Goal: Task Accomplishment & Management: Manage account settings

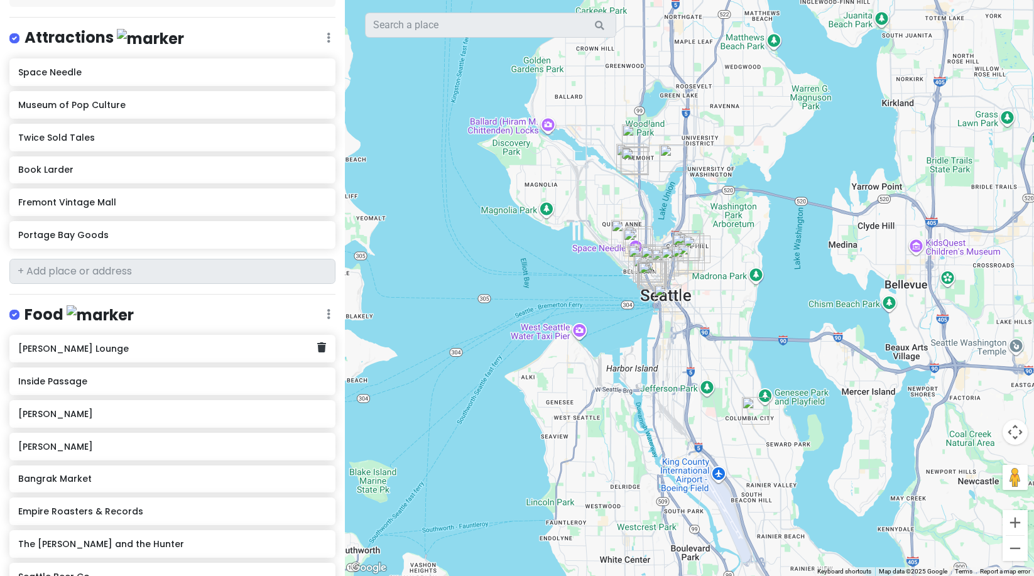
scroll to position [159, 0]
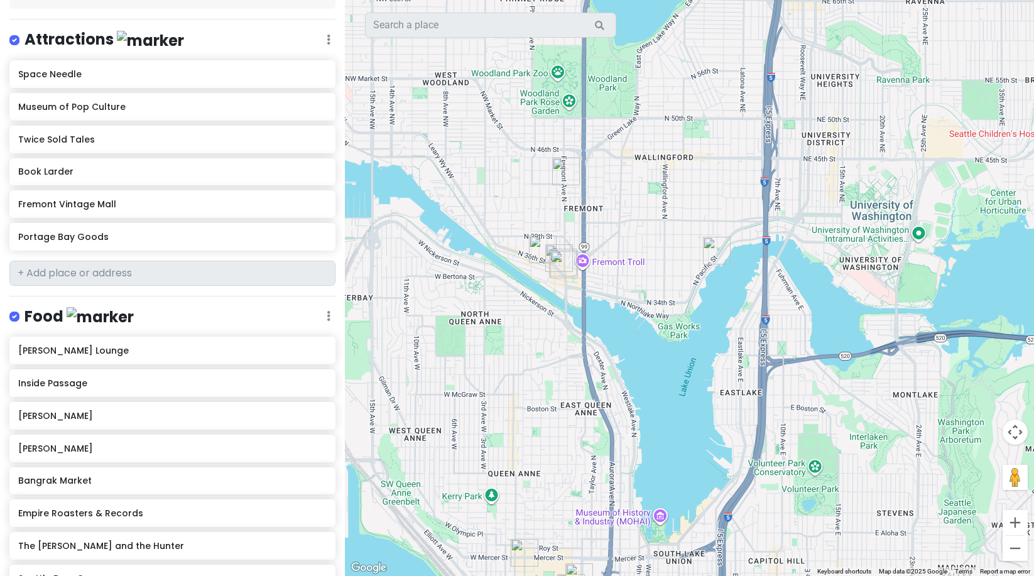
drag, startPoint x: 565, startPoint y: 76, endPoint x: 566, endPoint y: 222, distance: 145.7
click at [566, 226] on div at bounding box center [689, 288] width 689 height 576
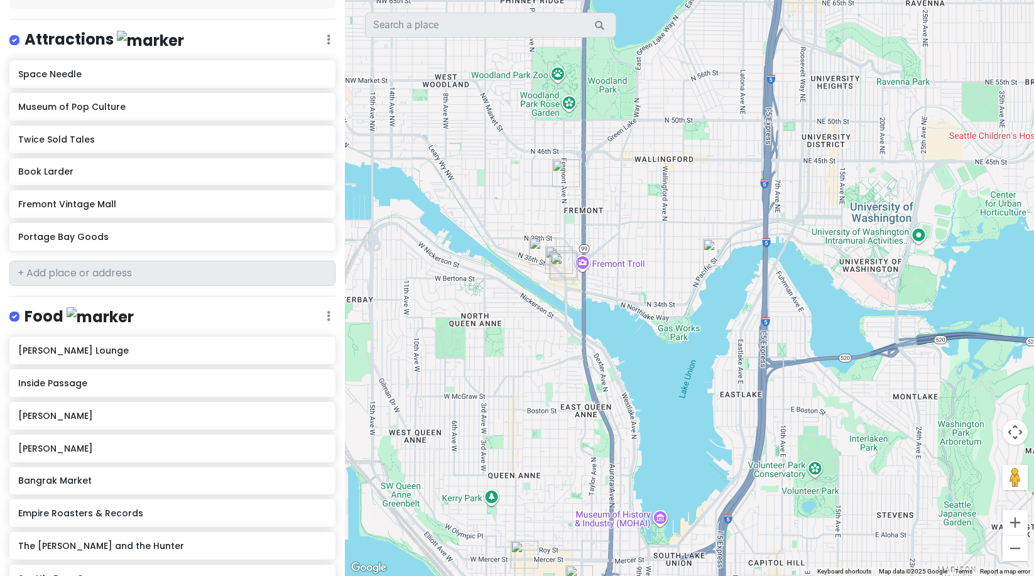
click at [563, 165] on img "Book Larder" at bounding box center [566, 174] width 28 height 28
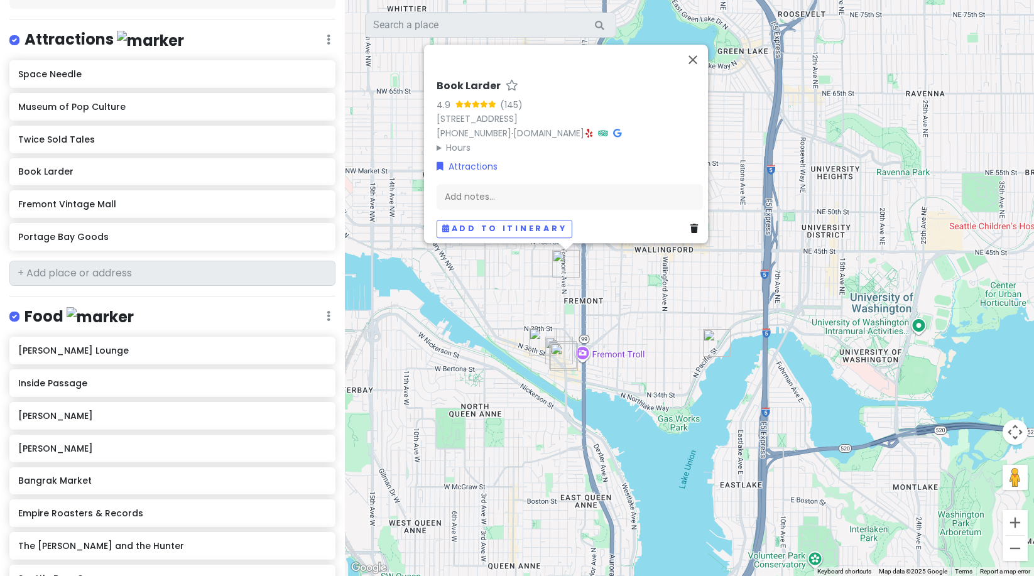
click at [593, 127] on link at bounding box center [589, 133] width 7 height 13
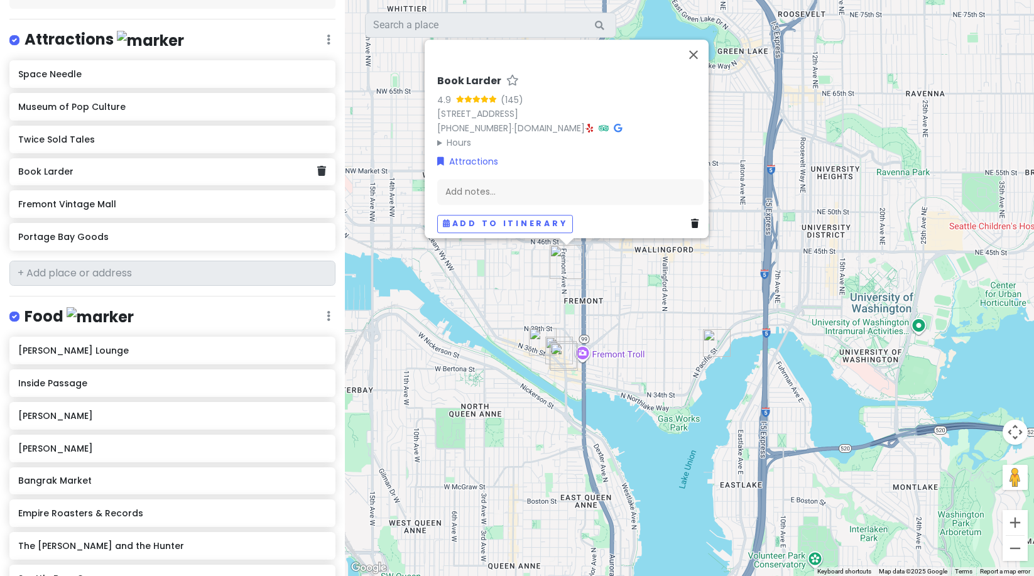
click at [317, 170] on div "Book Larder" at bounding box center [172, 172] width 326 height 28
click at [317, 171] on icon at bounding box center [321, 171] width 9 height 10
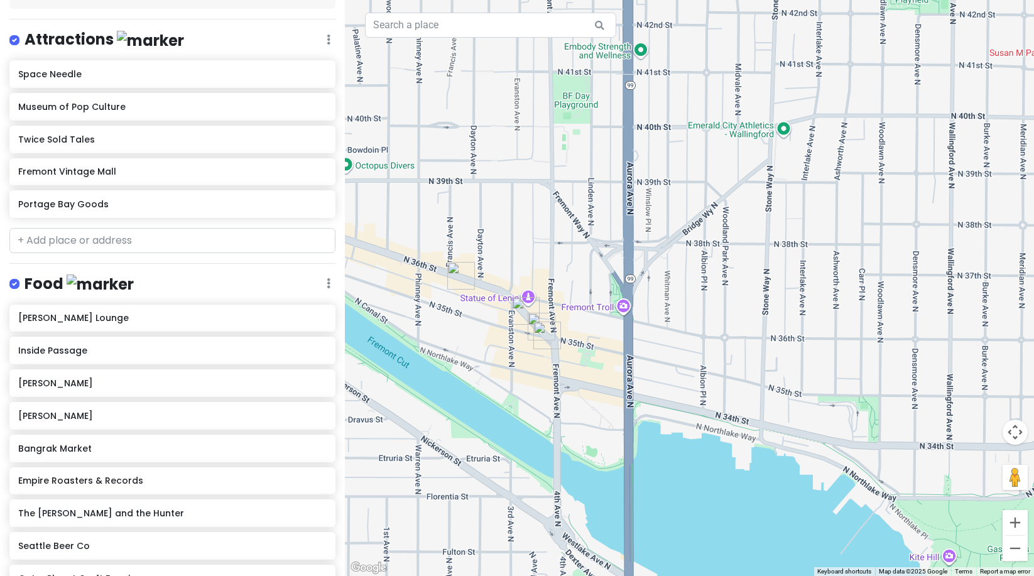
click at [454, 277] on img "Fremont Coffee Company" at bounding box center [461, 276] width 28 height 28
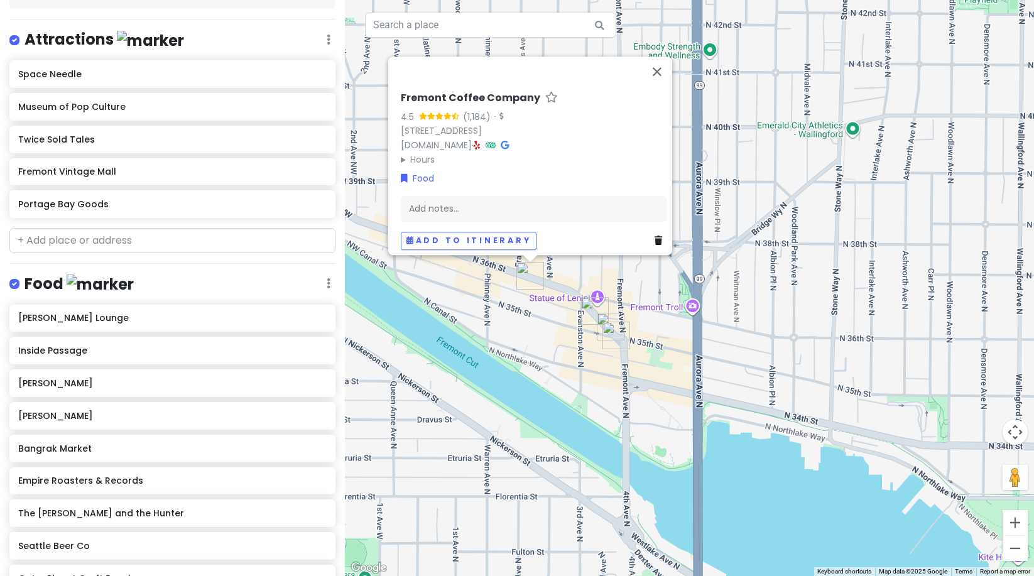
click at [587, 306] on img "Triangle Spirits" at bounding box center [595, 311] width 28 height 28
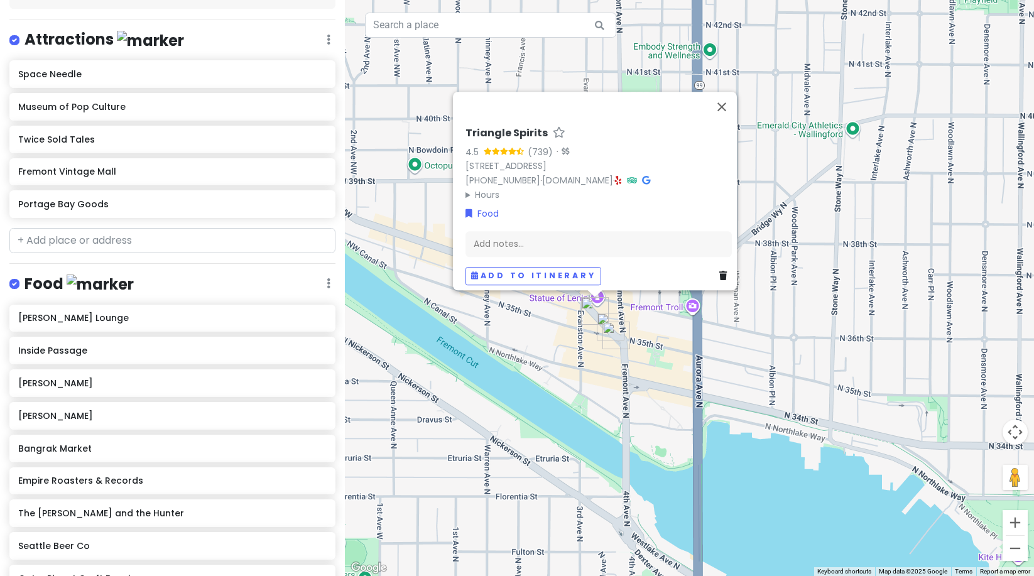
click at [602, 318] on img "Portage Bay Goods" at bounding box center [611, 327] width 28 height 28
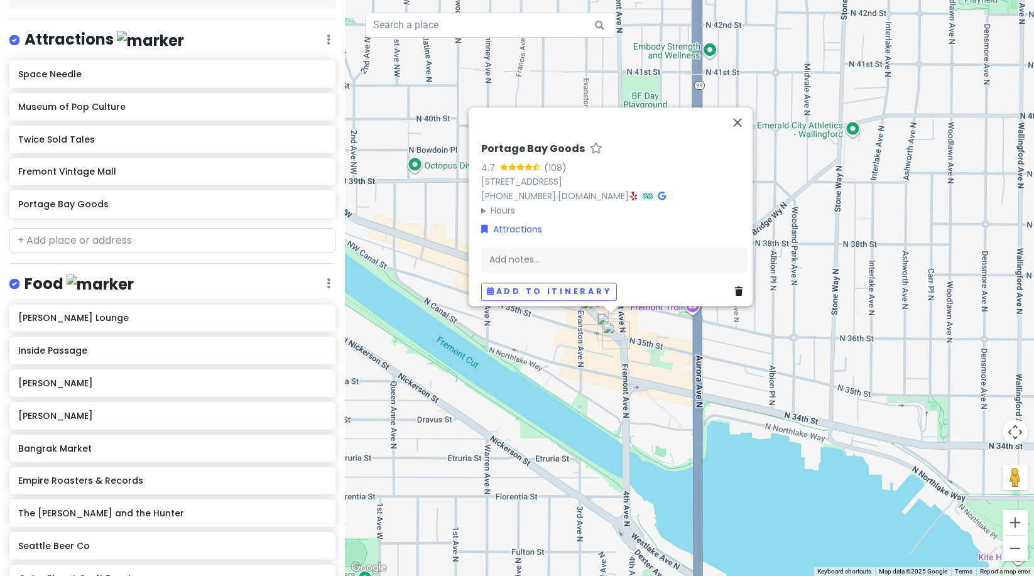
click at [609, 335] on img "Fremont Vintage Mall" at bounding box center [616, 336] width 28 height 28
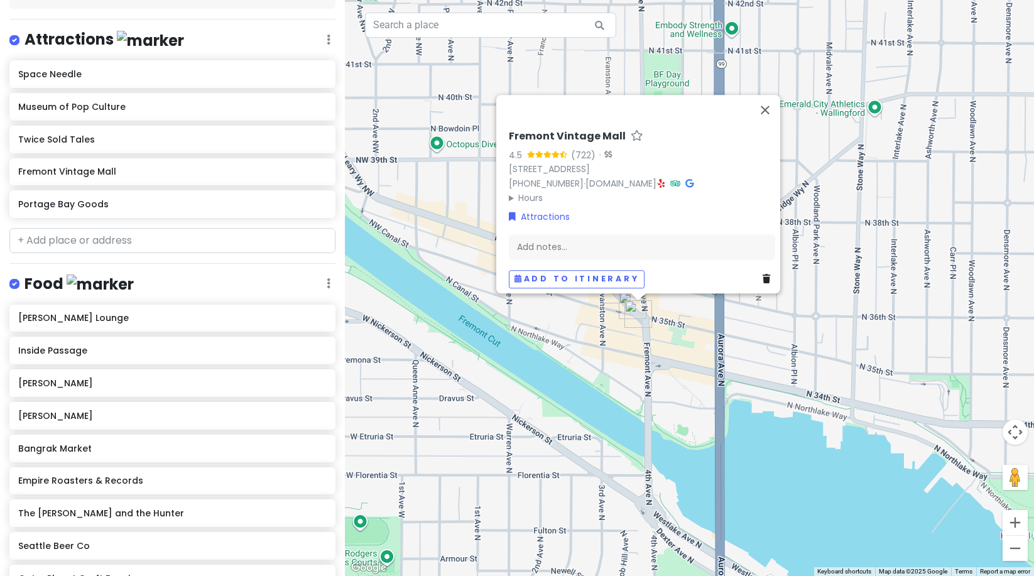
drag, startPoint x: 661, startPoint y: 381, endPoint x: 678, endPoint y: 364, distance: 24.4
click at [678, 364] on div "Fremont Vintage Mall 4.5 (722) · [STREET_ADDRESS] [PHONE_NUMBER] · [DOMAIN_NAME…" at bounding box center [689, 288] width 689 height 576
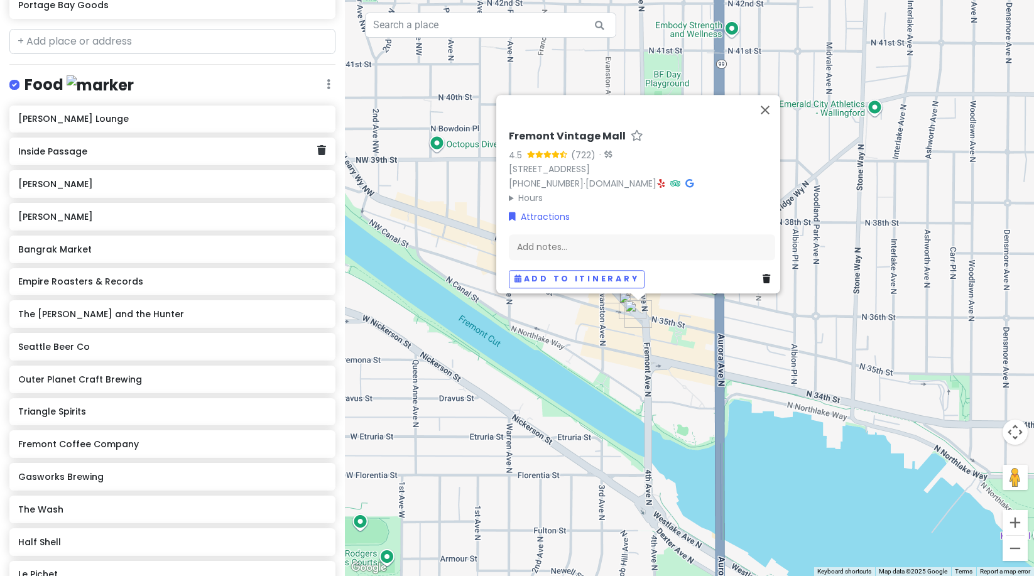
scroll to position [459, 0]
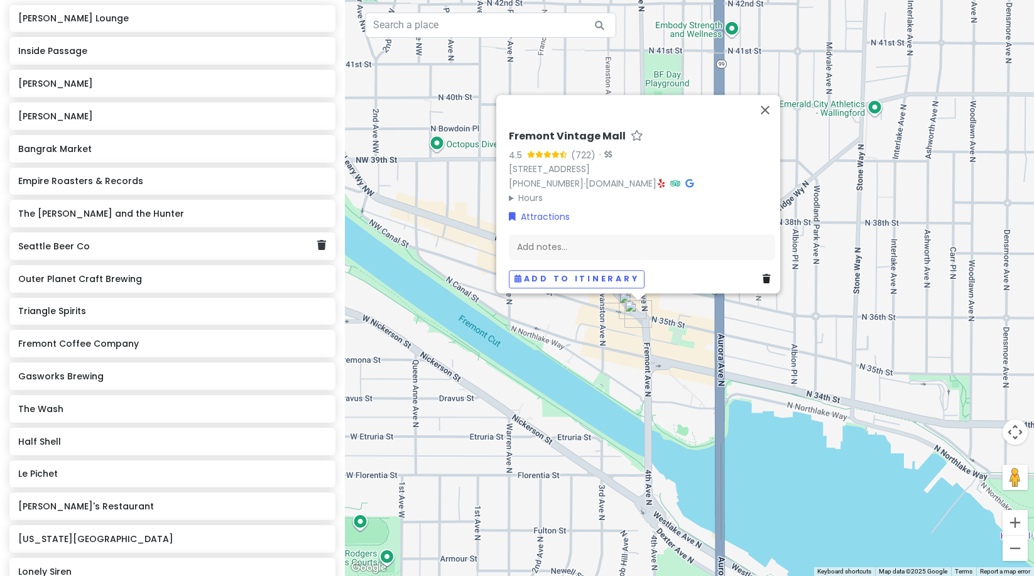
click at [307, 244] on h6 "Seattle Beer Co" at bounding box center [167, 246] width 299 height 11
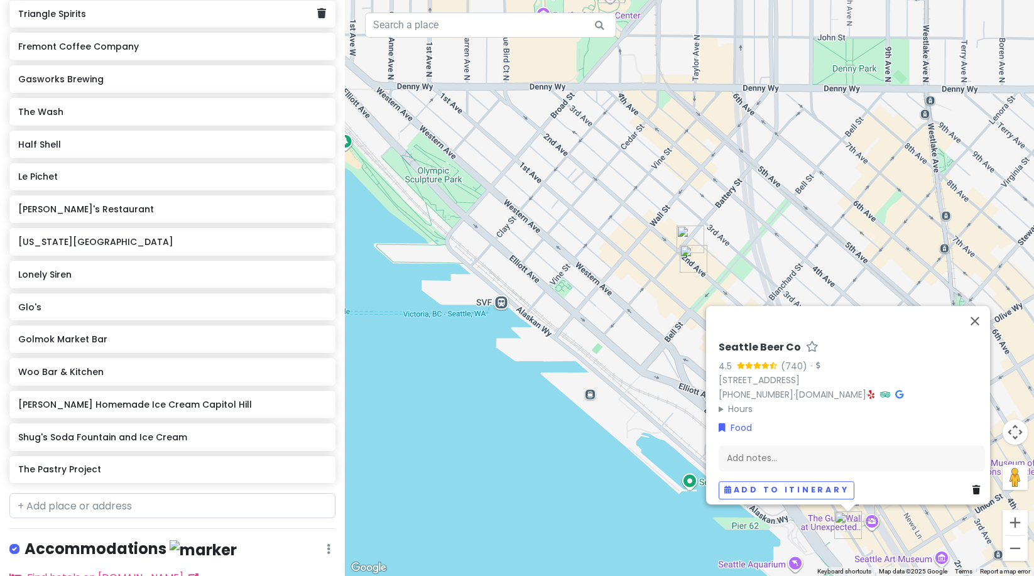
scroll to position [800, 0]
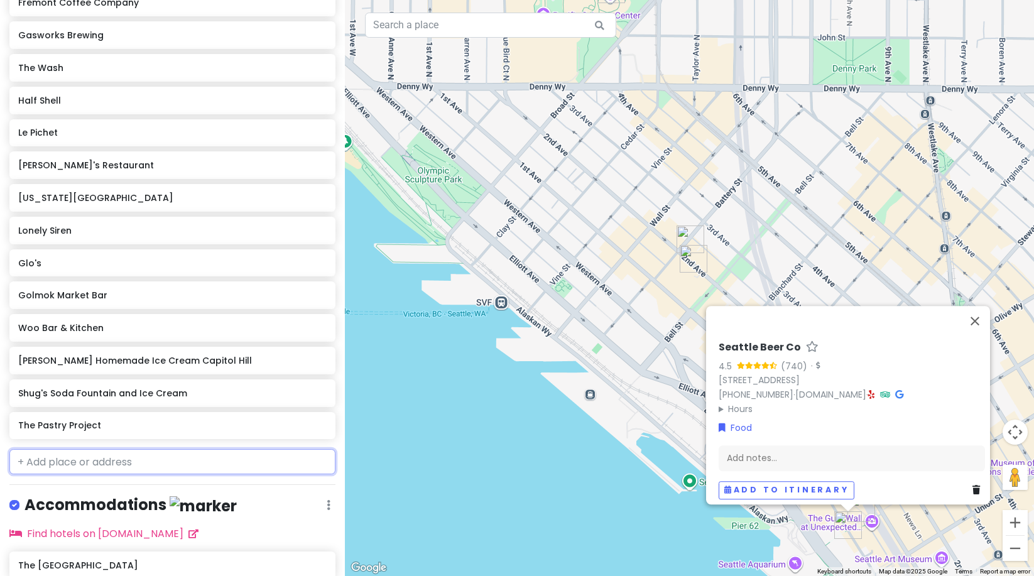
click at [91, 460] on input "text" at bounding box center [172, 461] width 326 height 25
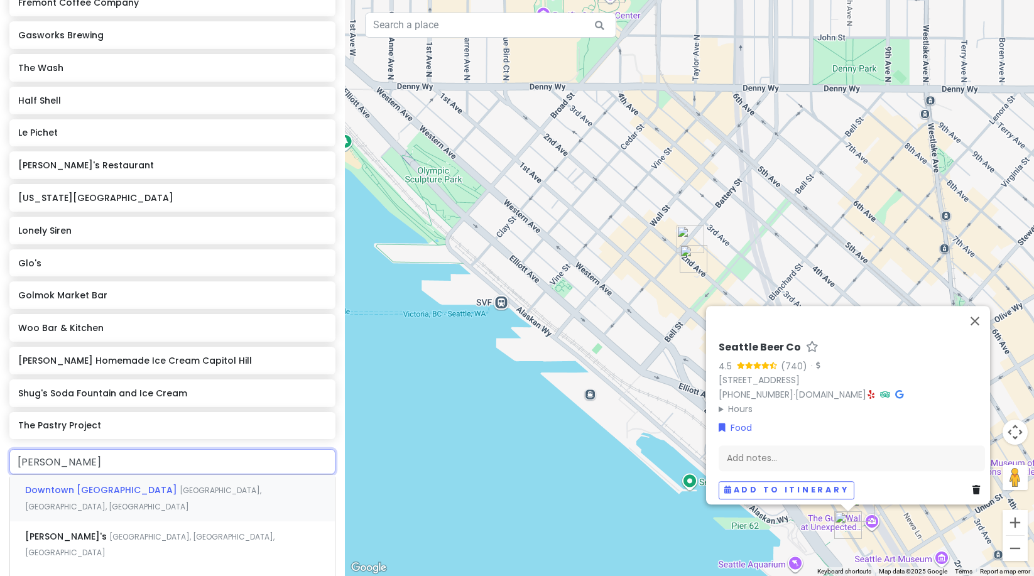
type input "donnas"
click at [101, 496] on div "[PERSON_NAME]'s [GEOGRAPHIC_DATA], [GEOGRAPHIC_DATA], [GEOGRAPHIC_DATA], [GEOGR…" at bounding box center [172, 498] width 325 height 46
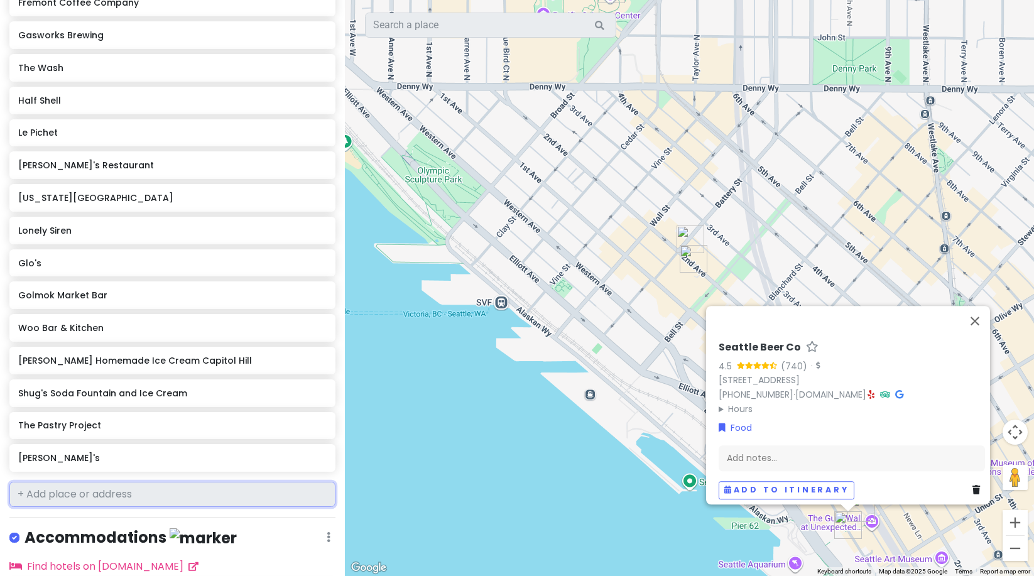
scroll to position [832, 0]
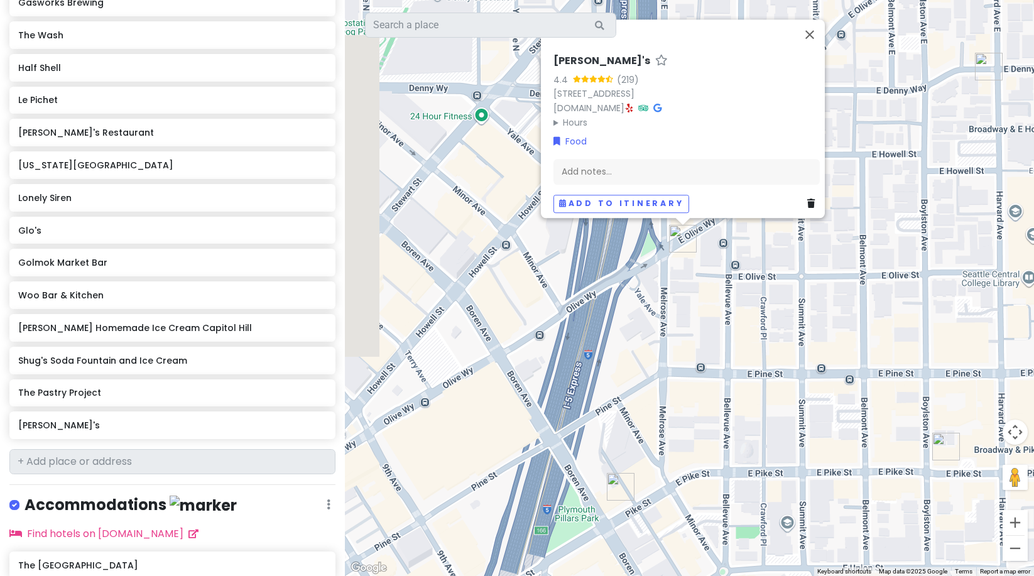
drag, startPoint x: 817, startPoint y: 254, endPoint x: 897, endPoint y: 327, distance: 108.1
click at [897, 327] on div "[PERSON_NAME]'s 4.4 (219) [STREET_ADDRESS] [DOMAIN_NAME] · Hours [DATE] 4:00 PM…" at bounding box center [689, 288] width 689 height 576
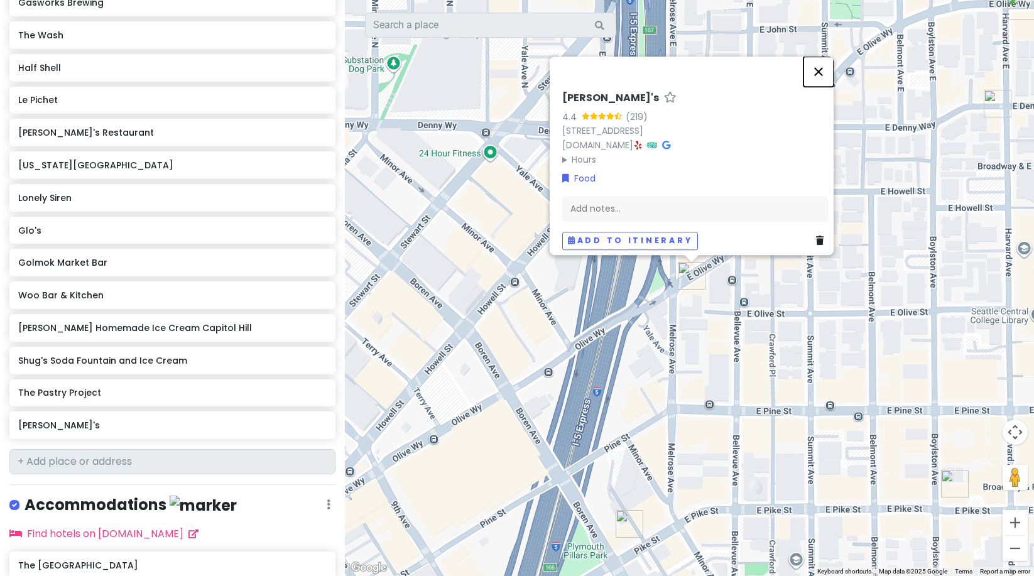
click at [830, 64] on button "Close" at bounding box center [818, 72] width 30 height 30
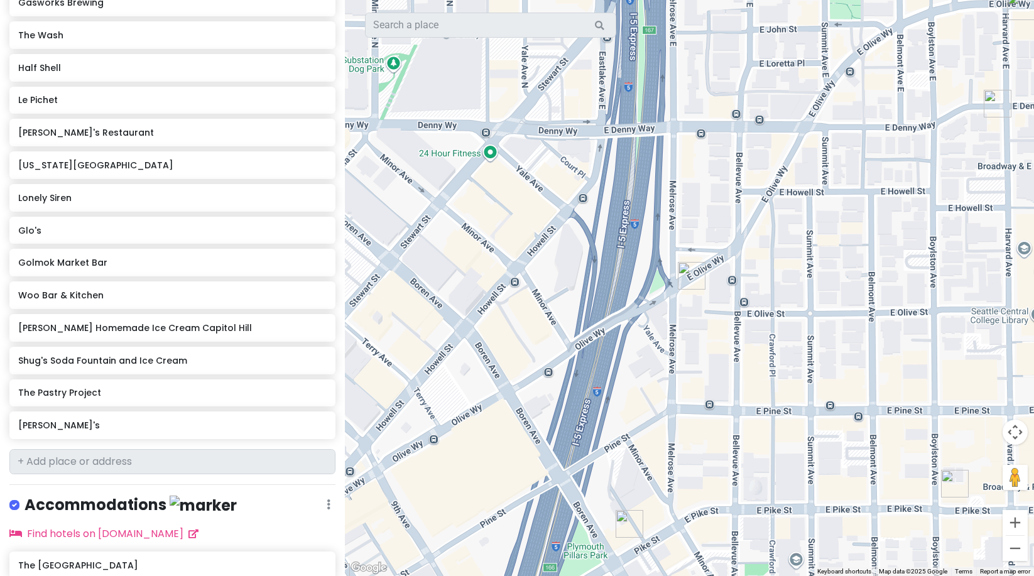
click at [993, 109] on img "Twice Sold Tales" at bounding box center [998, 104] width 28 height 28
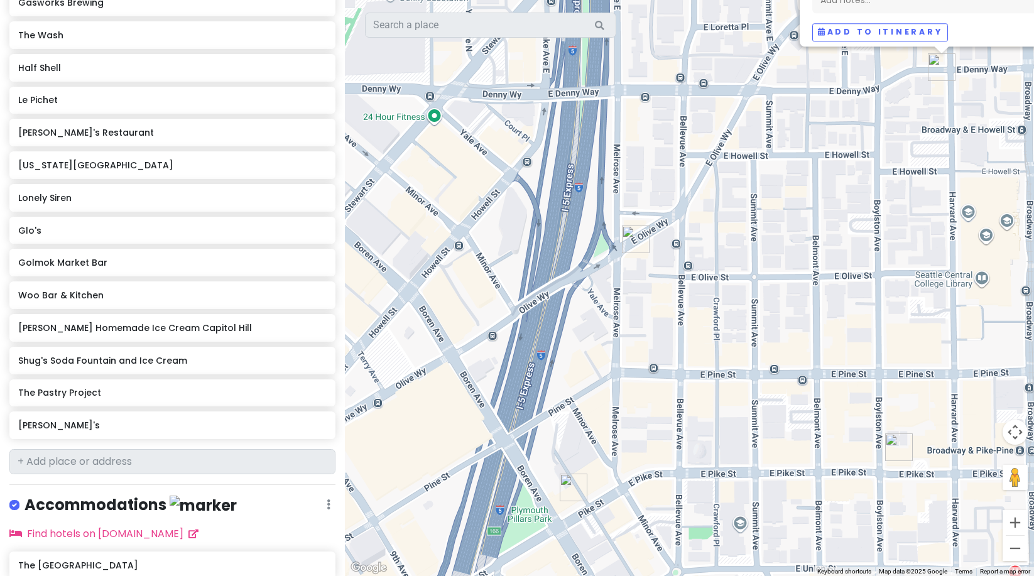
drag, startPoint x: 702, startPoint y: 396, endPoint x: 795, endPoint y: 195, distance: 222.3
click at [795, 195] on div "Twice Sold Tales 4.8 (1,523) [STREET_ADDRESS] [PHONE_NUMBER] · [DOMAIN_NAME] · …" at bounding box center [689, 288] width 689 height 576
click at [567, 481] on img "Inside Passage" at bounding box center [574, 487] width 28 height 28
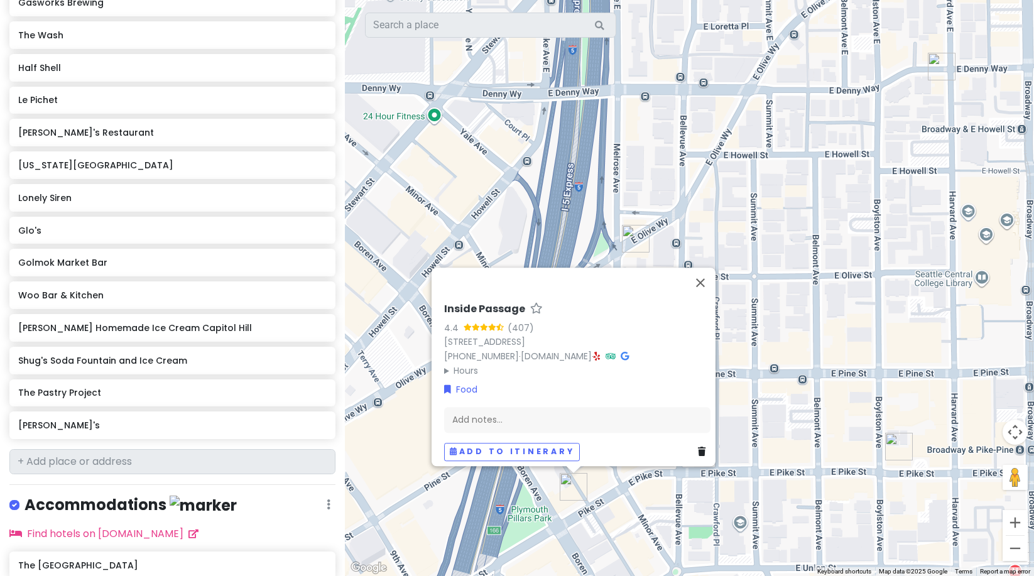
click at [896, 442] on img "Golmok Market Bar" at bounding box center [899, 447] width 28 height 28
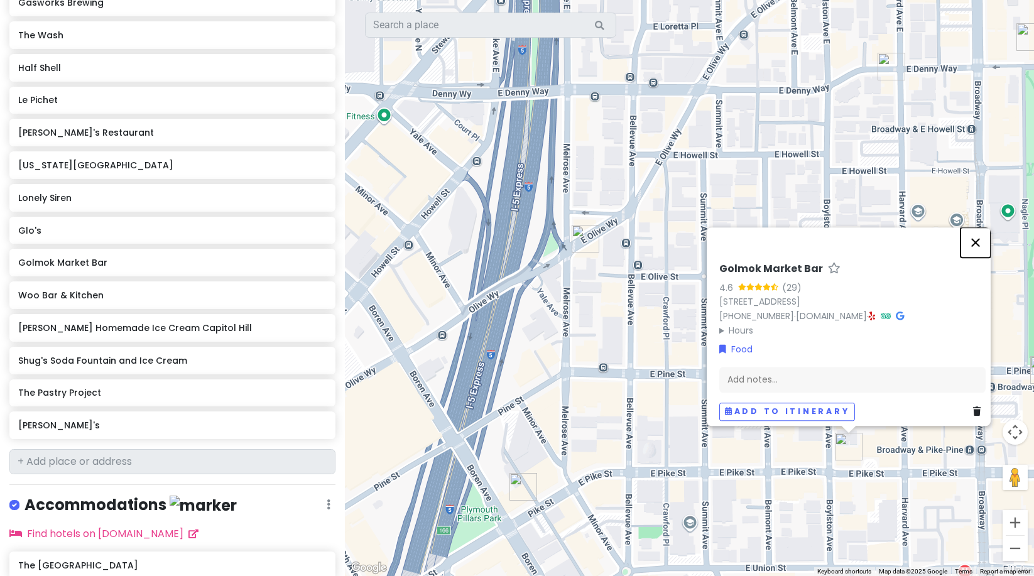
click at [977, 233] on button "Close" at bounding box center [976, 242] width 30 height 30
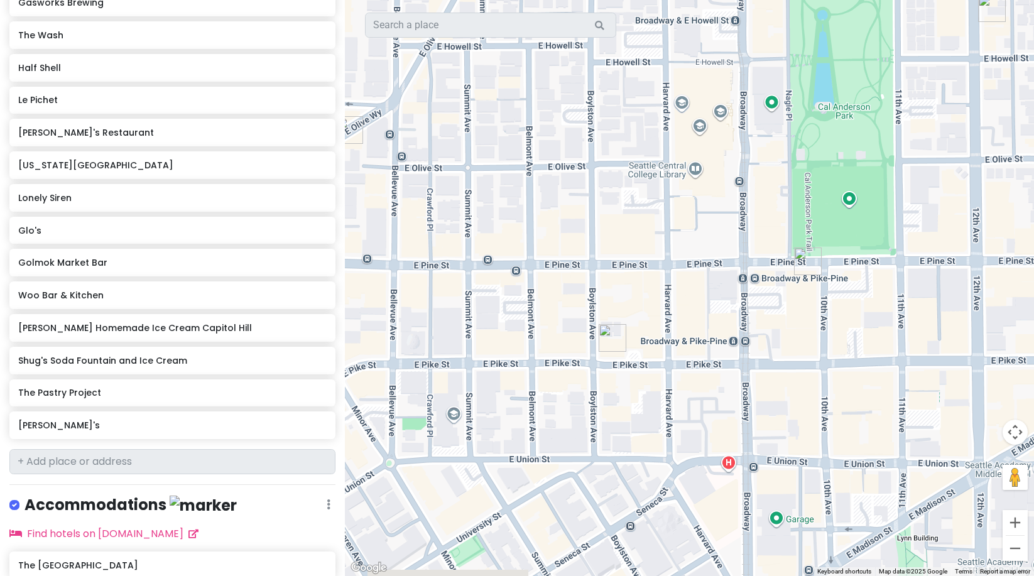
drag, startPoint x: 912, startPoint y: 282, endPoint x: 675, endPoint y: 176, distance: 259.5
click at [675, 176] on div at bounding box center [689, 288] width 689 height 576
click at [810, 256] on img "Molly Moon's Homemade Ice Cream Capitol Hill" at bounding box center [808, 262] width 28 height 28
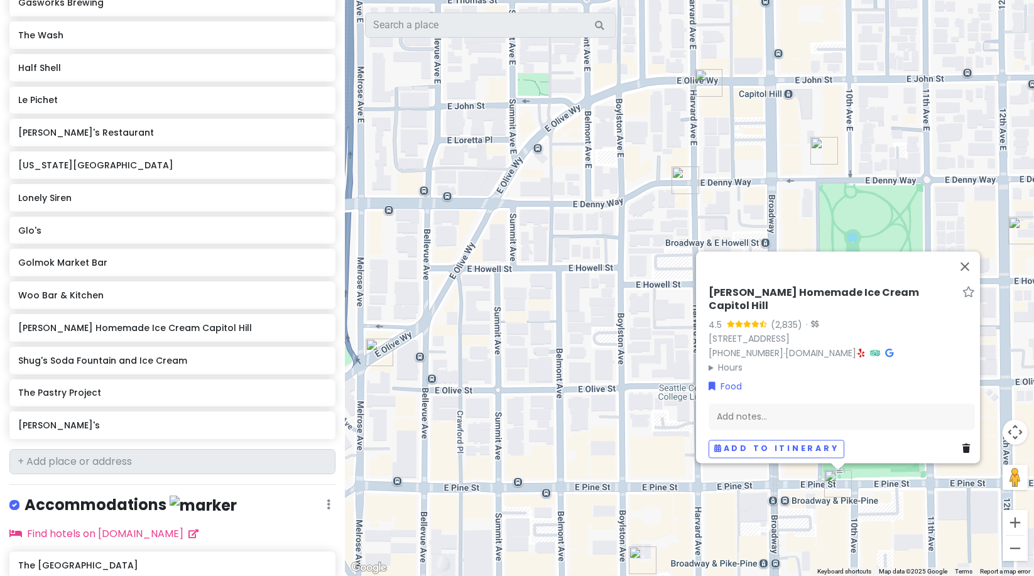
drag, startPoint x: 543, startPoint y: 240, endPoint x: 574, endPoint y: 460, distance: 222.6
click at [574, 460] on div "[PERSON_NAME] Homemade Ice Cream Capitol Hill 4.5 (2,835) · [STREET_ADDRESS] [P…" at bounding box center [689, 288] width 689 height 576
click at [820, 151] on img "Glo's" at bounding box center [824, 151] width 28 height 28
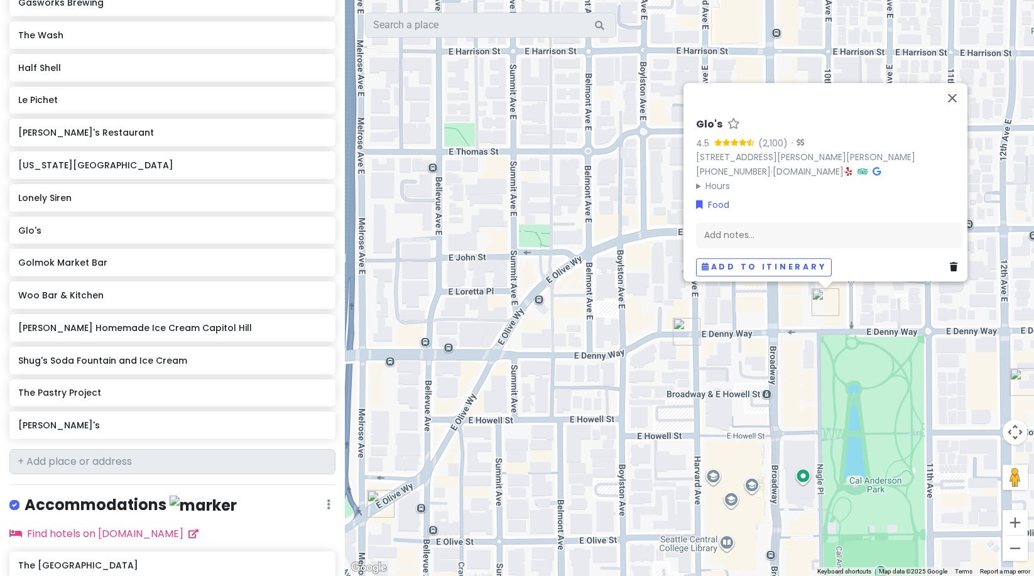
drag, startPoint x: 757, startPoint y: 312, endPoint x: 732, endPoint y: 381, distance: 72.7
click at [732, 381] on div "Glo's 4.5 (2,100) · [STREET_ADDRESS][PERSON_NAME][PERSON_NAME] [PHONE_NUMBER] ·…" at bounding box center [689, 288] width 689 height 576
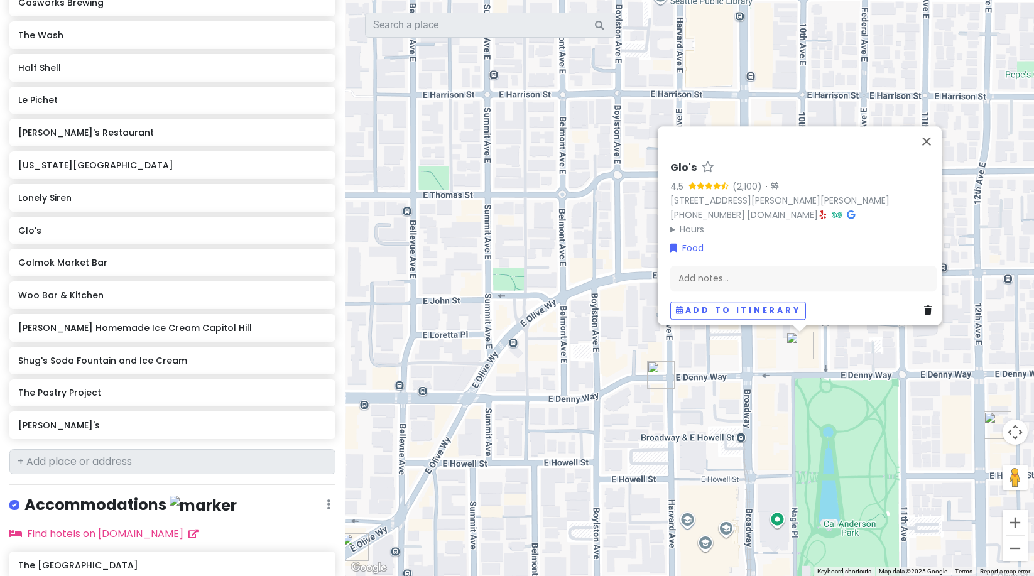
click at [989, 414] on img "Outer Planet Craft Brewing" at bounding box center [998, 425] width 28 height 28
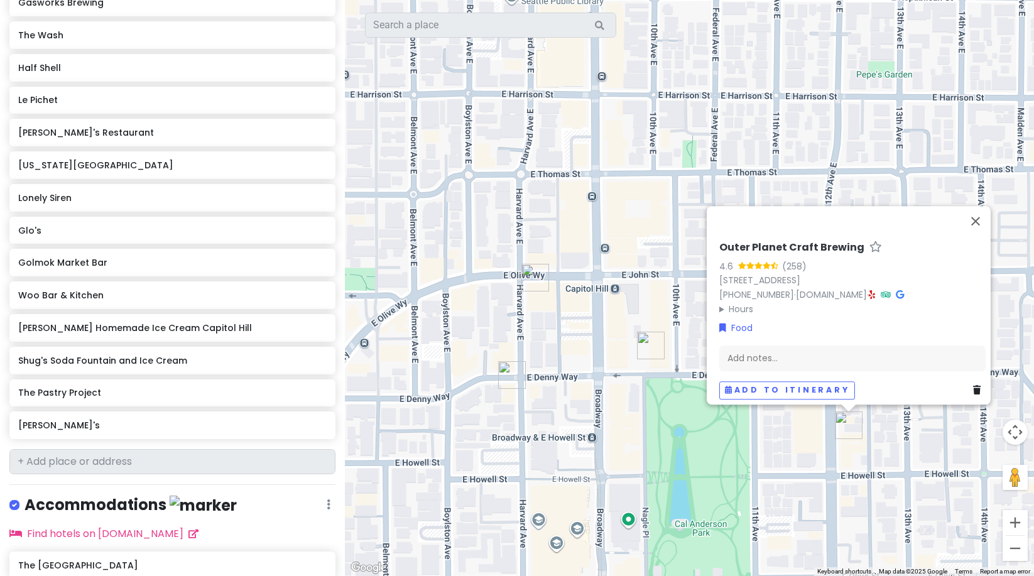
click at [526, 278] on img "The Wash" at bounding box center [535, 278] width 28 height 28
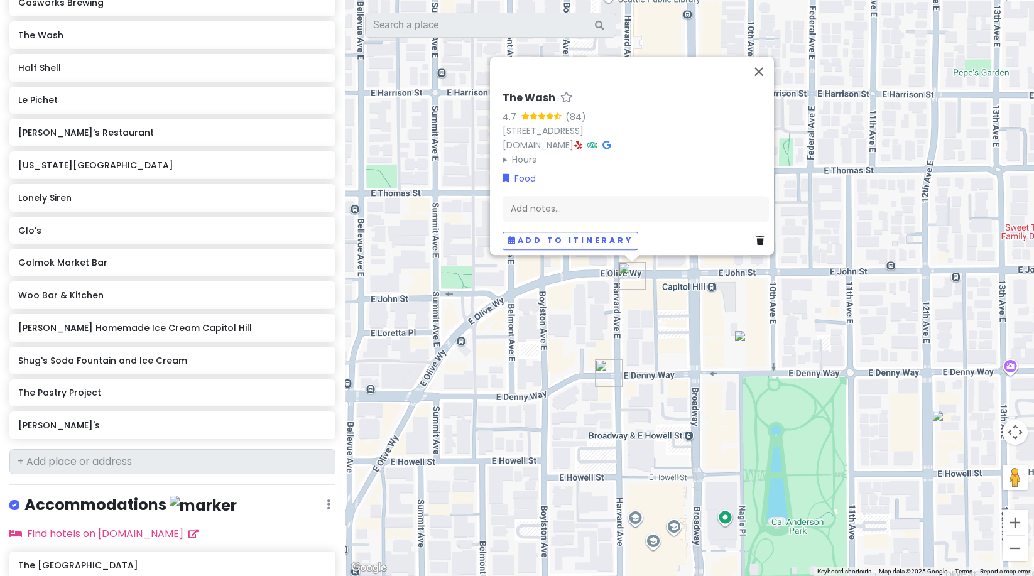
drag, startPoint x: 447, startPoint y: 353, endPoint x: 549, endPoint y: 349, distance: 102.5
click at [549, 349] on div "The Wash 4.7 (84) [STREET_ADDRESS] [DOMAIN_NAME] · Hours [DATE] 3:00 PM – 2:00 …" at bounding box center [689, 288] width 689 height 576
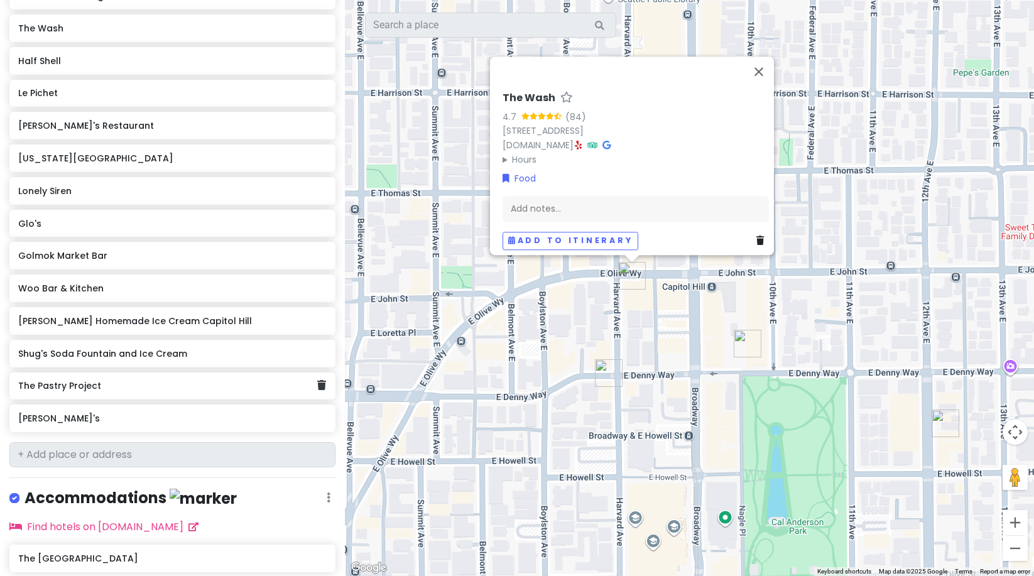
scroll to position [840, 0]
click at [162, 445] on input "text" at bounding box center [172, 454] width 326 height 25
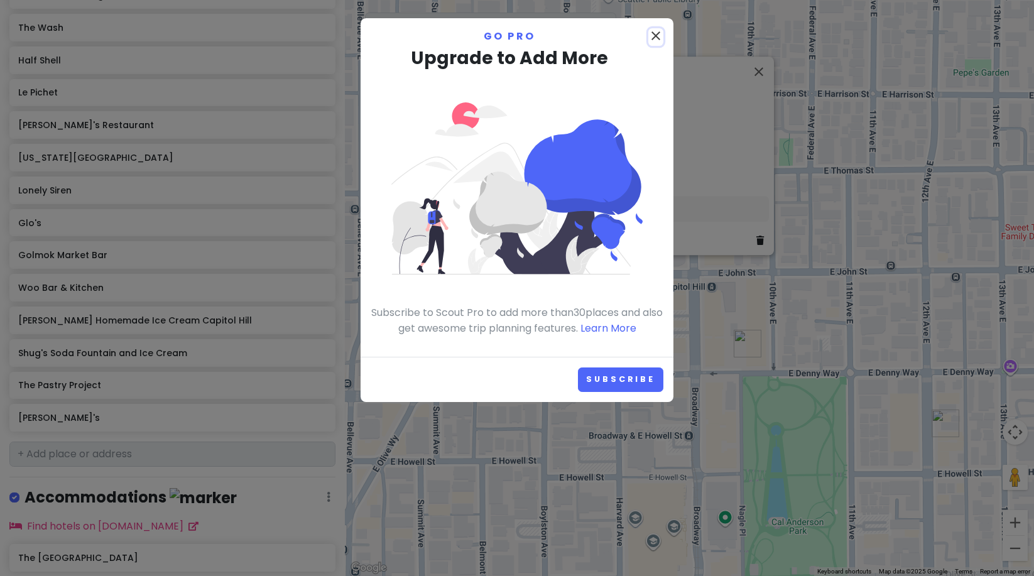
click at [656, 38] on icon "close" at bounding box center [655, 35] width 15 height 15
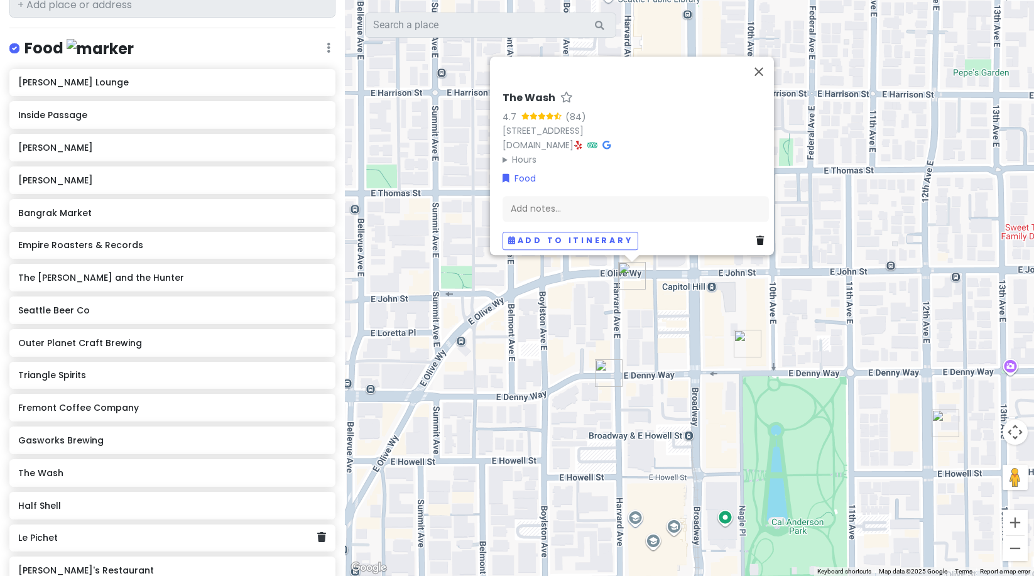
scroll to position [357, 0]
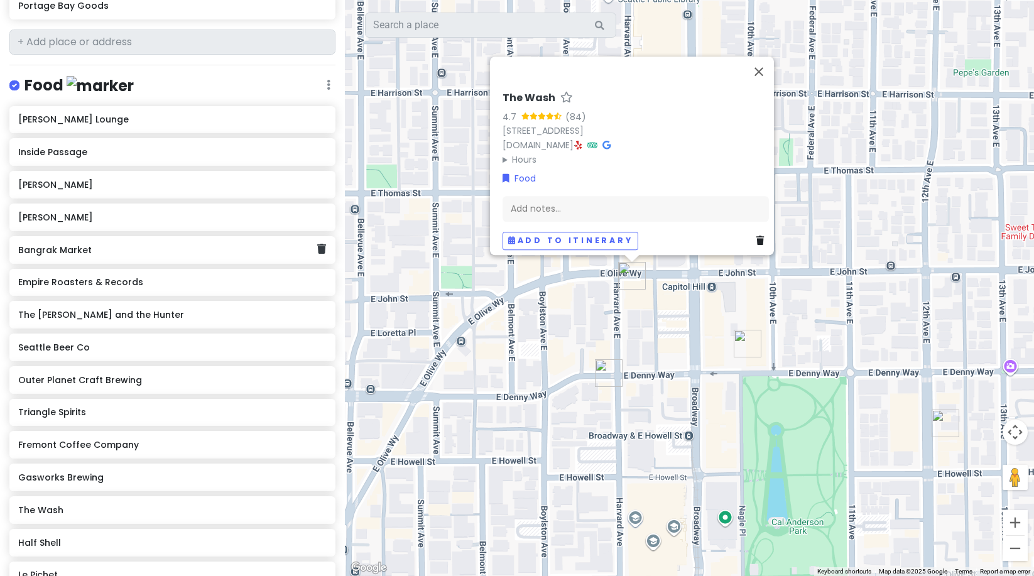
click at [131, 248] on h6 "Bangrak Market" at bounding box center [167, 249] width 299 height 11
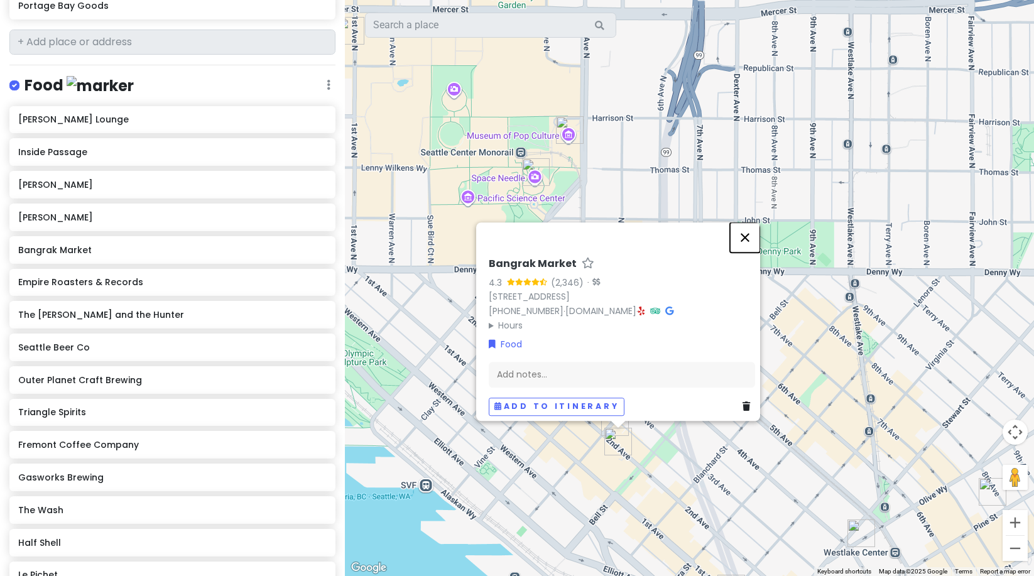
click at [749, 227] on button "Close" at bounding box center [745, 237] width 30 height 30
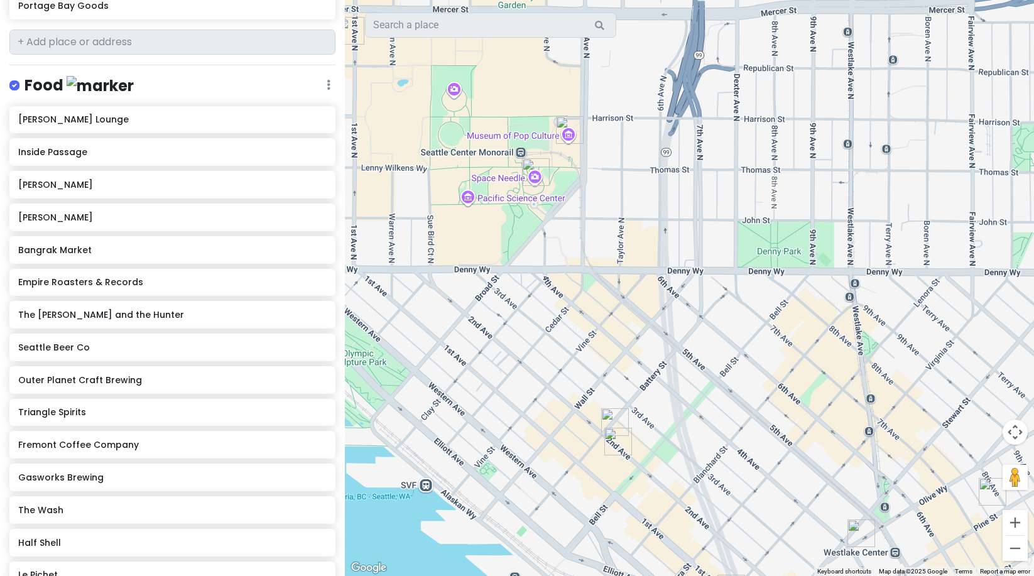
click at [609, 418] on img "Rob Roy" at bounding box center [615, 422] width 28 height 28
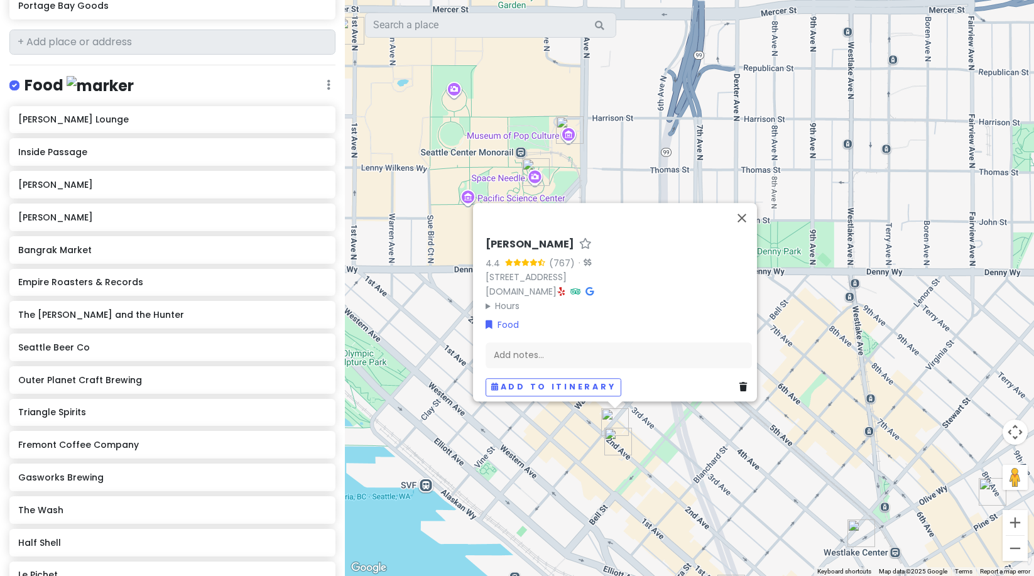
click at [616, 447] on img "Bangrak Market" at bounding box center [618, 442] width 28 height 28
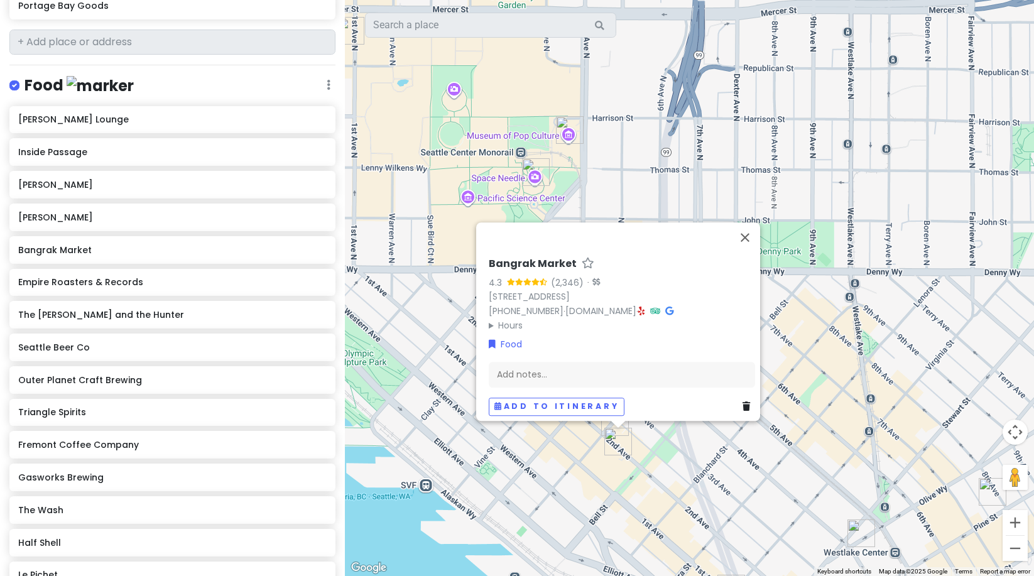
click at [676, 302] on div "Bangrak Market 4.3 (2,346) · [STREET_ADDRESS] [PHONE_NUMBER] · [DOMAIN_NAME] · …" at bounding box center [622, 295] width 266 height 75
click at [645, 307] on icon at bounding box center [641, 311] width 7 height 9
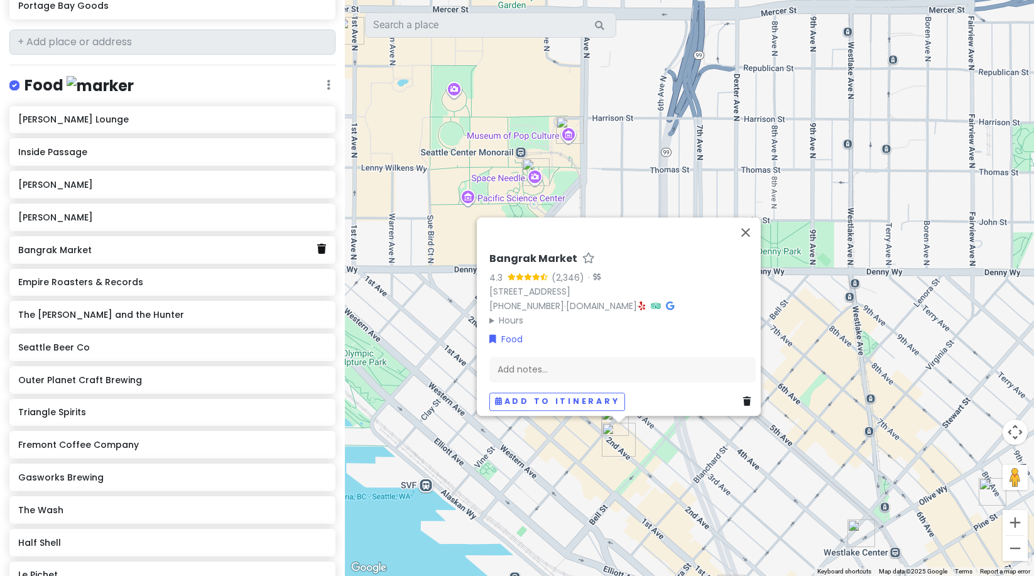
click at [317, 248] on icon at bounding box center [321, 249] width 9 height 10
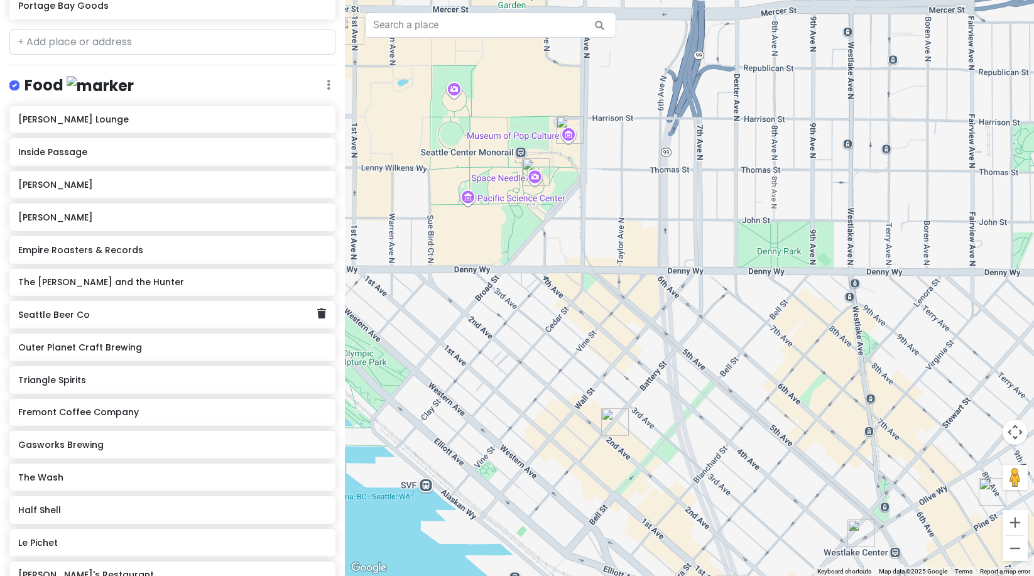
click at [240, 310] on h6 "Seattle Beer Co" at bounding box center [167, 314] width 299 height 11
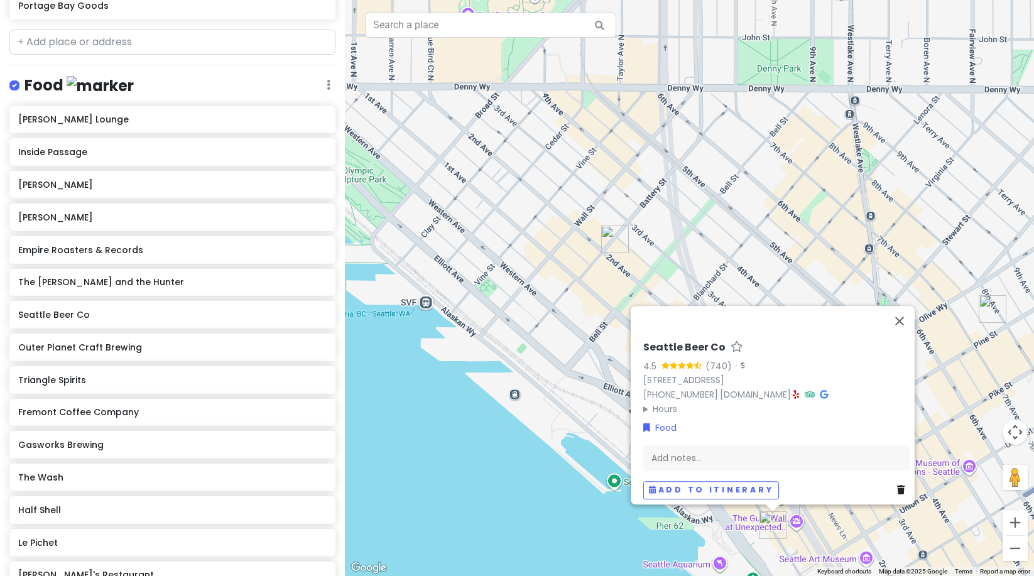
click at [788, 512] on img "Lonely Siren" at bounding box center [786, 508] width 28 height 28
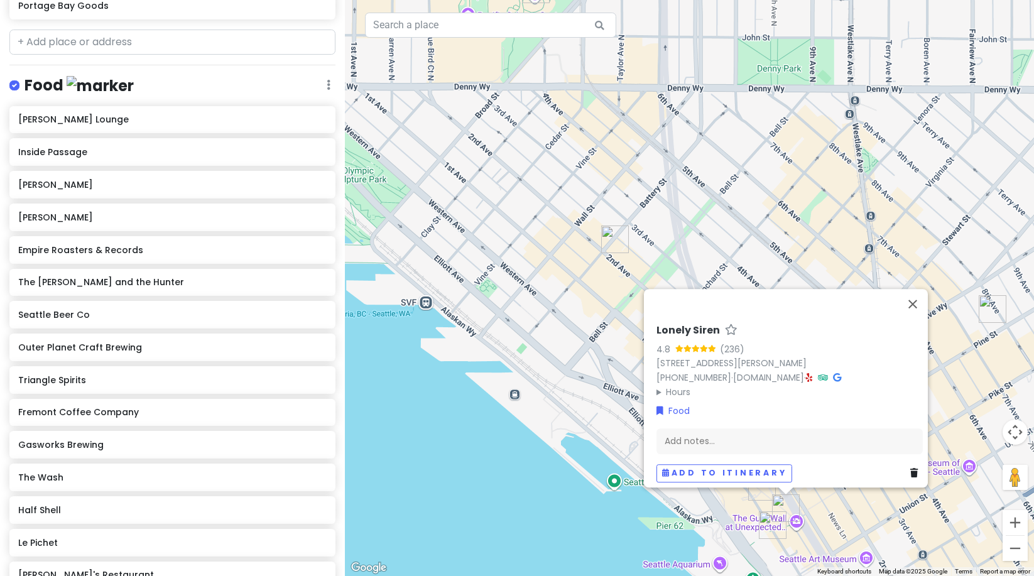
click at [773, 528] on img "Seattle Beer Co" at bounding box center [773, 525] width 28 height 28
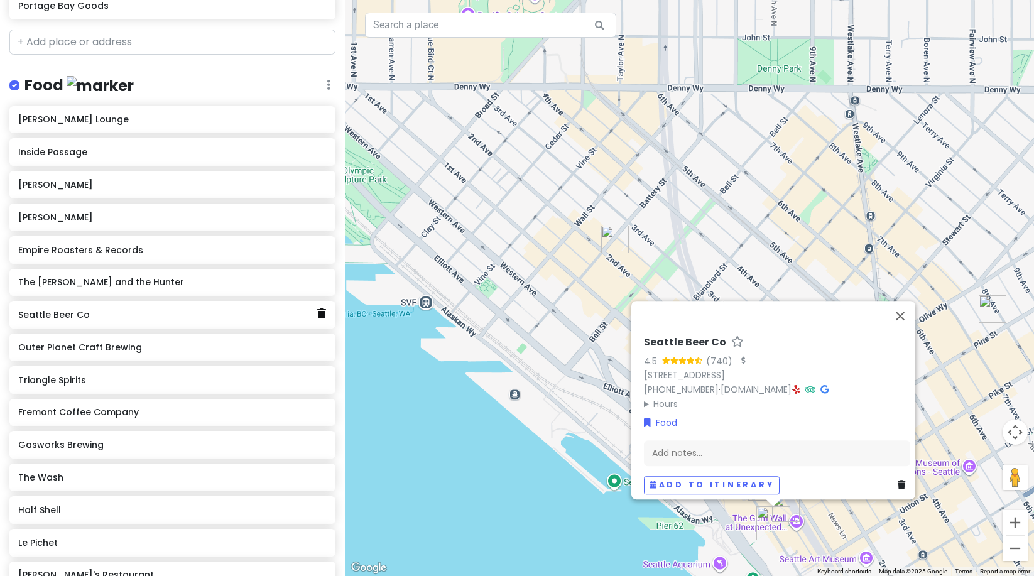
click at [317, 312] on icon at bounding box center [321, 313] width 9 height 10
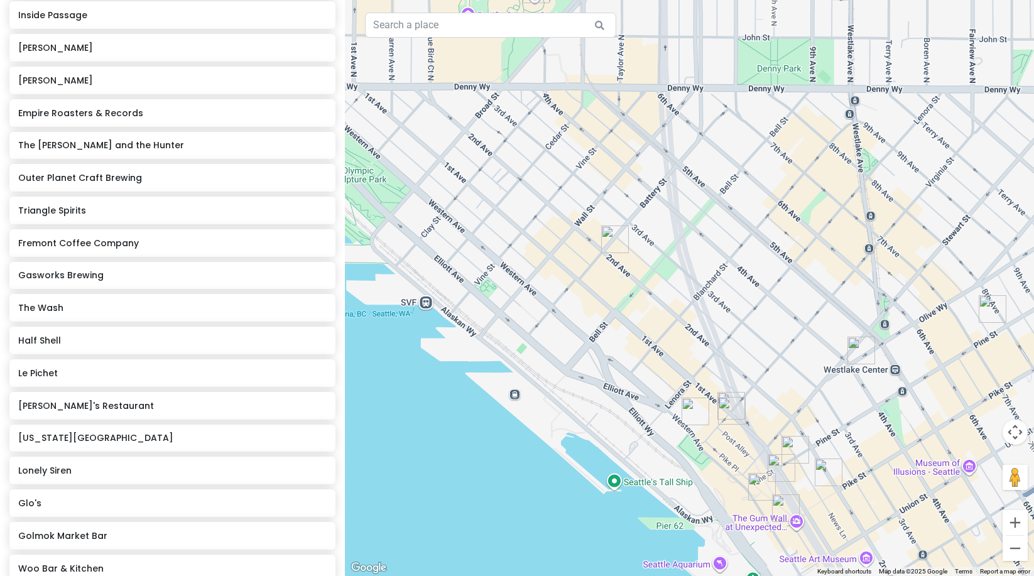
scroll to position [575, 0]
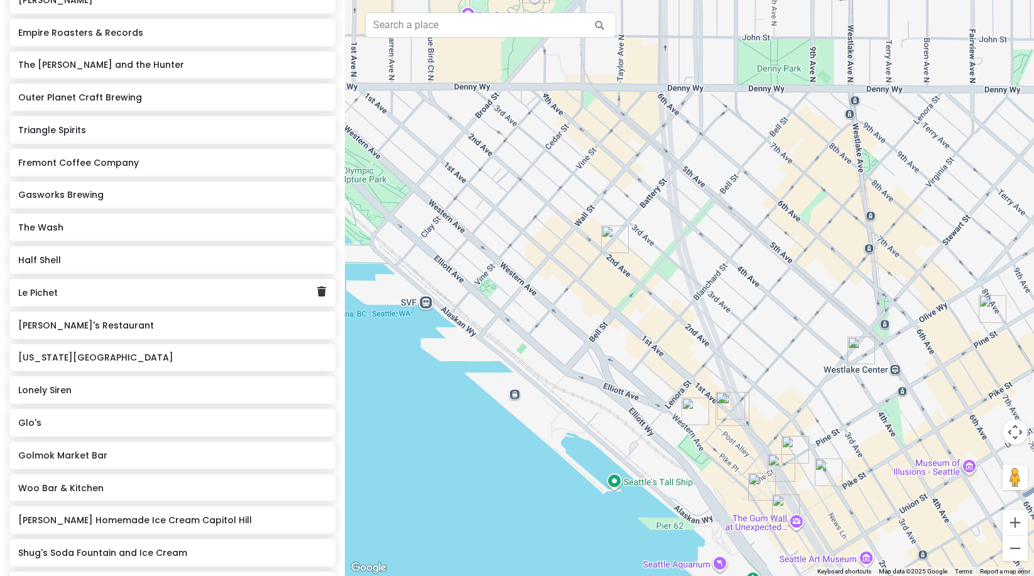
click at [246, 288] on h6 "Le Pichet" at bounding box center [167, 292] width 299 height 11
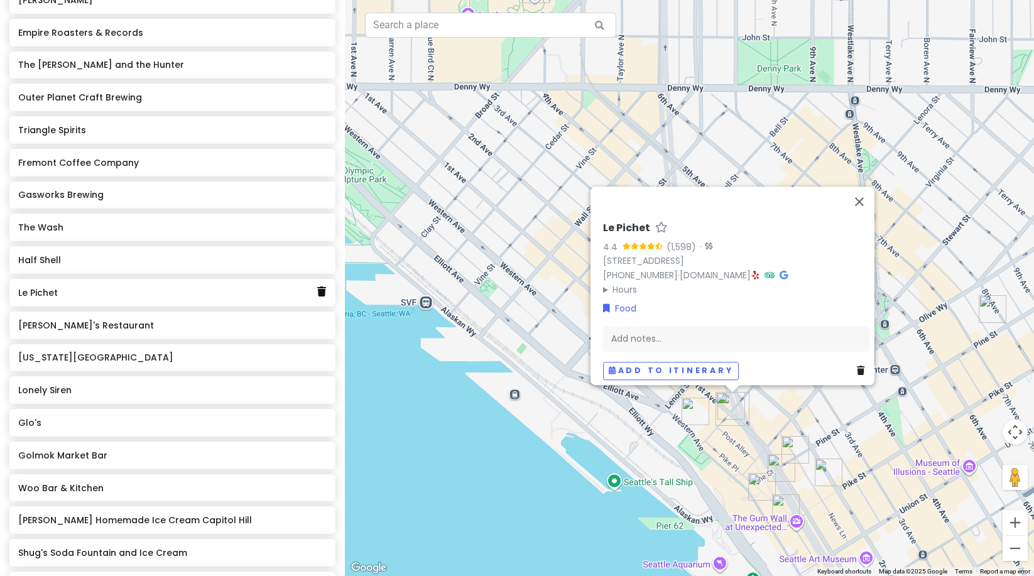
click at [317, 293] on icon at bounding box center [321, 291] width 9 height 10
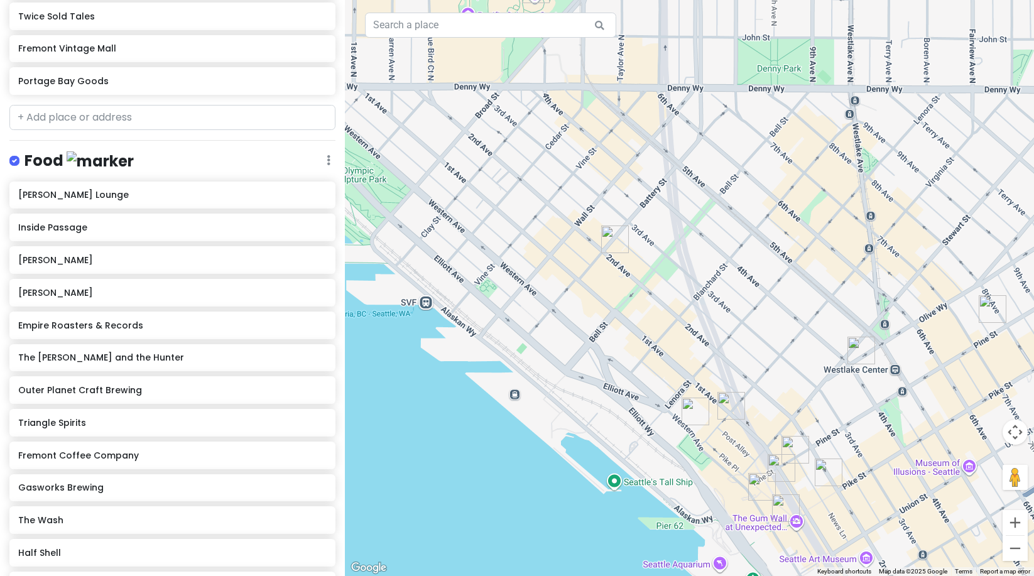
scroll to position [249, 0]
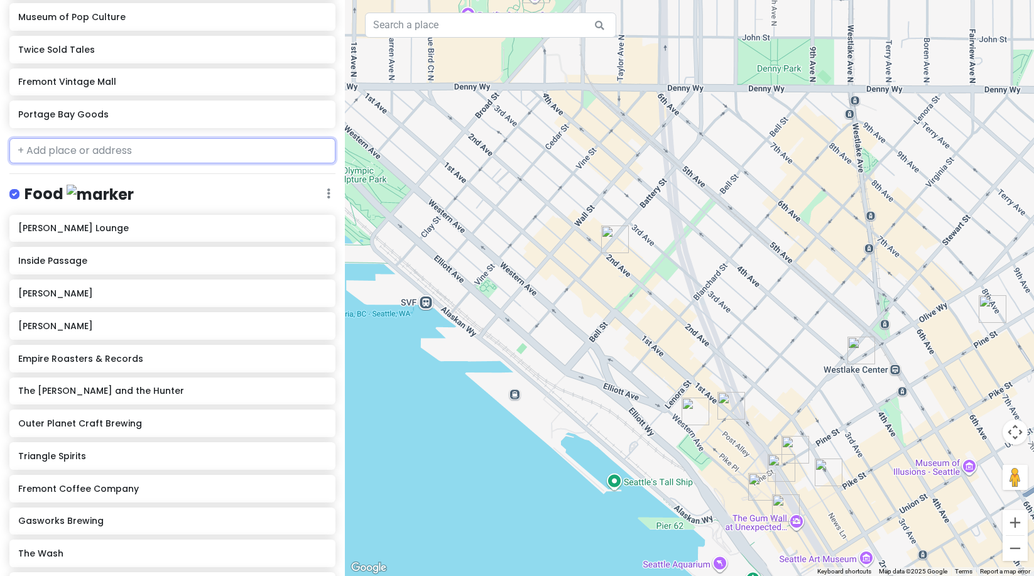
click at [124, 153] on input "text" at bounding box center [172, 150] width 326 height 25
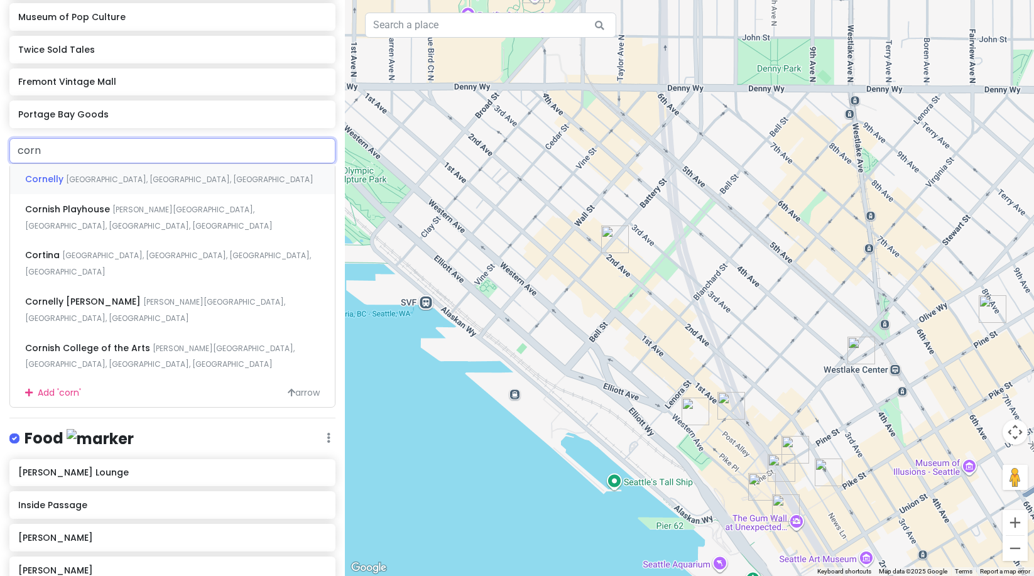
type input "corne"
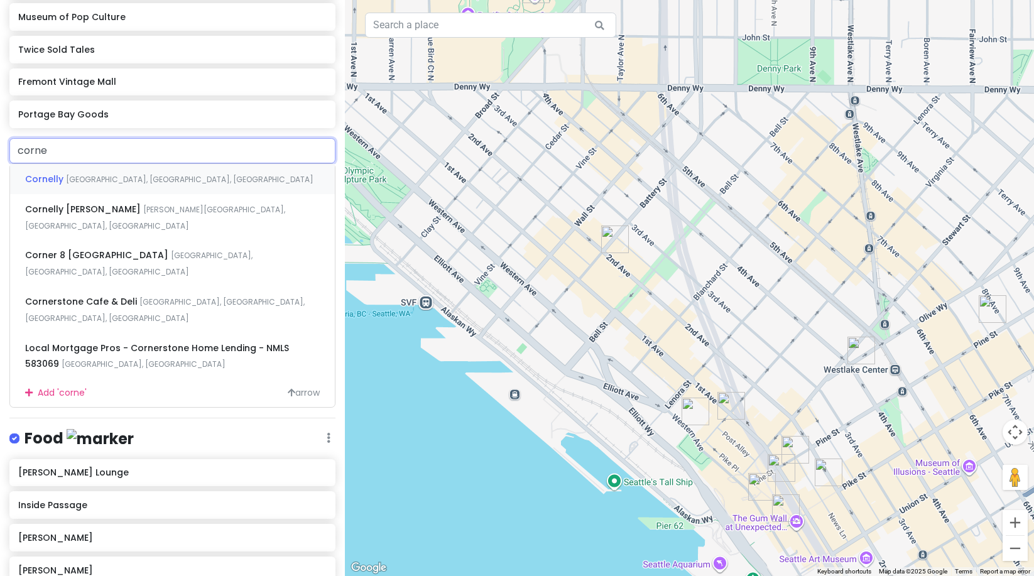
click at [76, 182] on span "[GEOGRAPHIC_DATA], [GEOGRAPHIC_DATA], [GEOGRAPHIC_DATA]" at bounding box center [190, 179] width 248 height 11
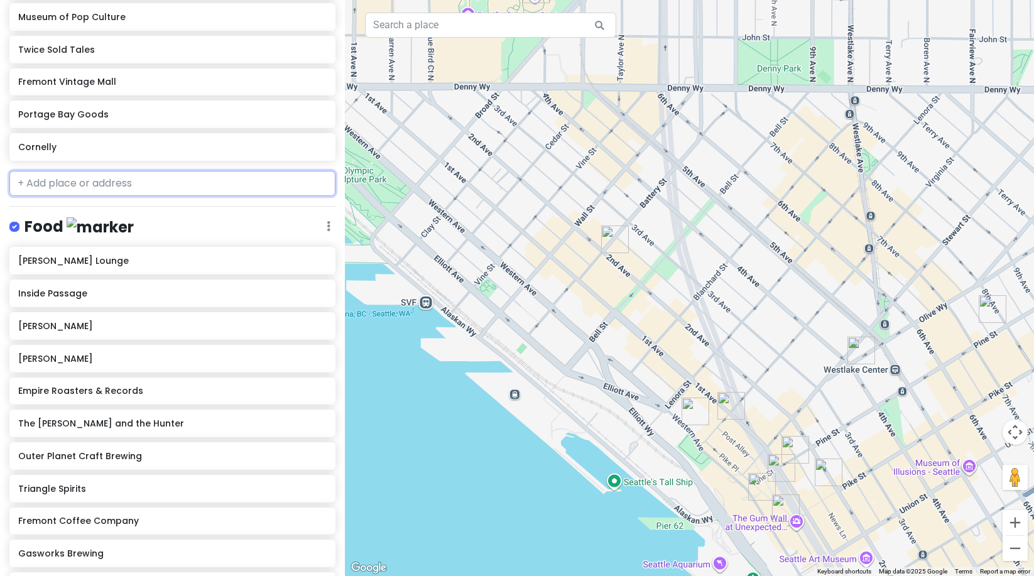
scroll to position [281, 0]
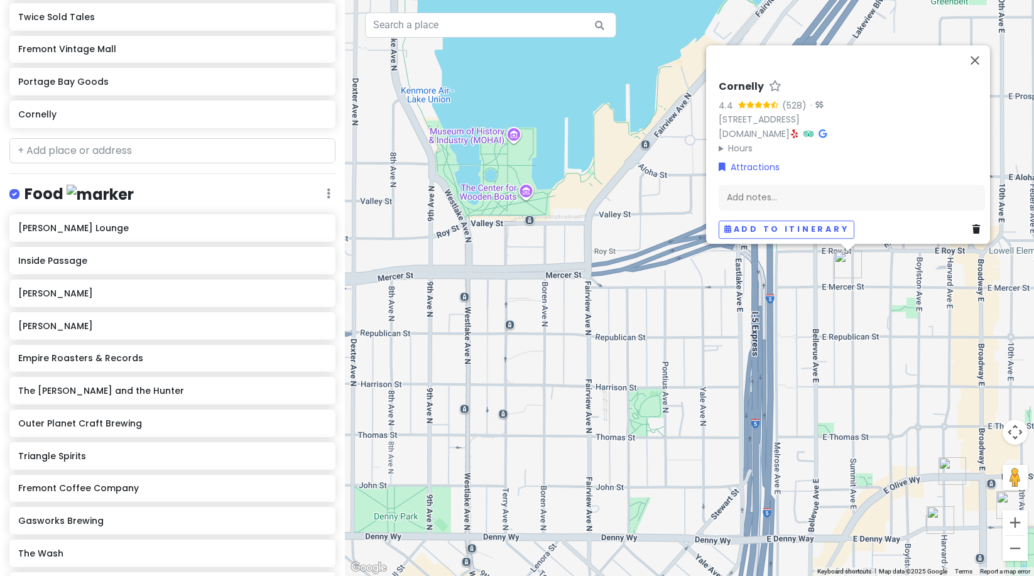
click at [798, 129] on icon at bounding box center [795, 133] width 7 height 9
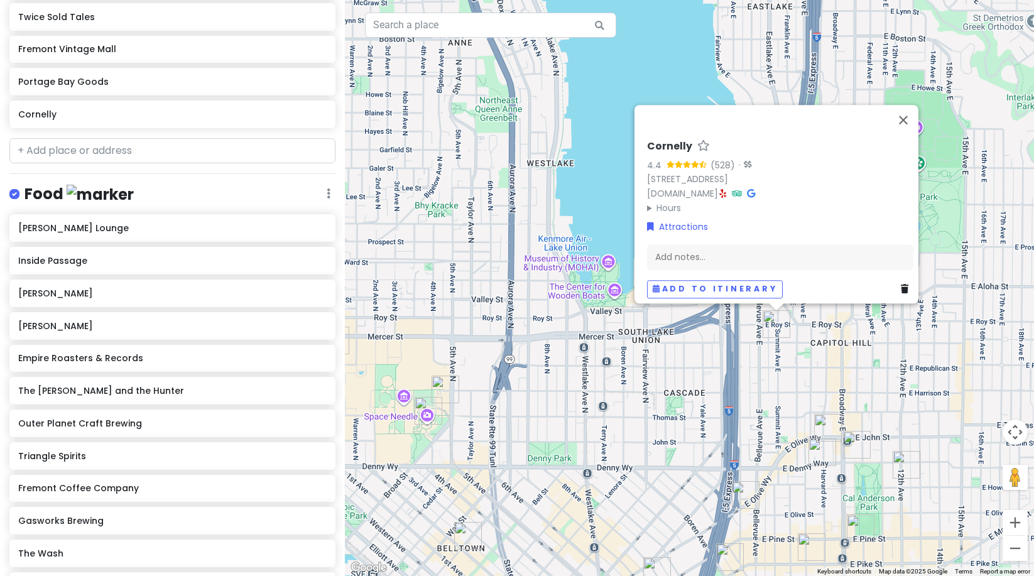
drag, startPoint x: 923, startPoint y: 329, endPoint x: 841, endPoint y: 367, distance: 91.1
click at [842, 374] on div "Cornelly 4.4 (528) · [STREET_ADDRESS] [DOMAIN_NAME] · Hours [DATE] 5:00 – 9:00 …" at bounding box center [689, 288] width 689 height 576
click at [913, 113] on button "Close" at bounding box center [903, 120] width 30 height 30
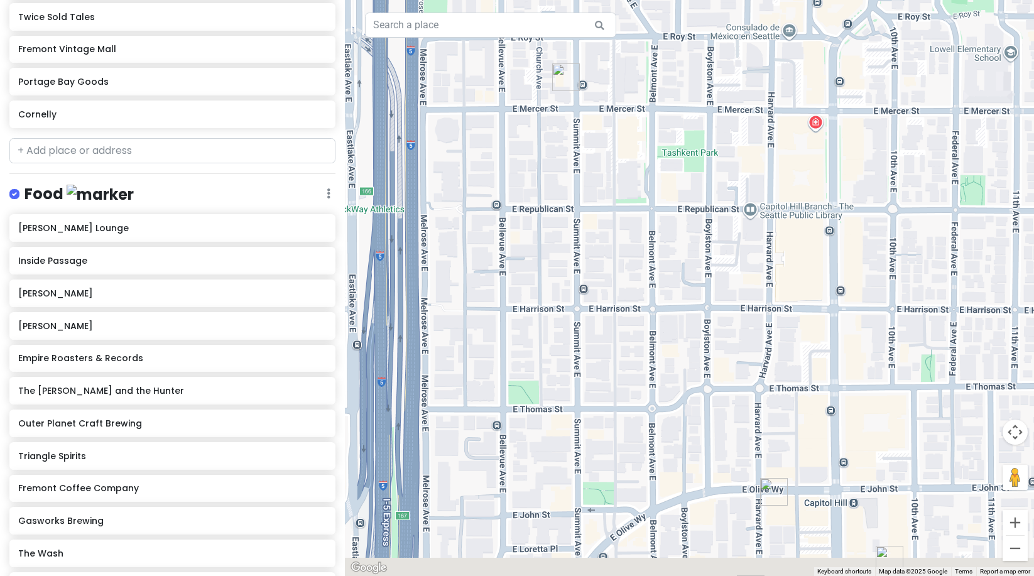
drag, startPoint x: 749, startPoint y: 369, endPoint x: 776, endPoint y: 266, distance: 106.5
click at [776, 266] on div at bounding box center [689, 288] width 689 height 576
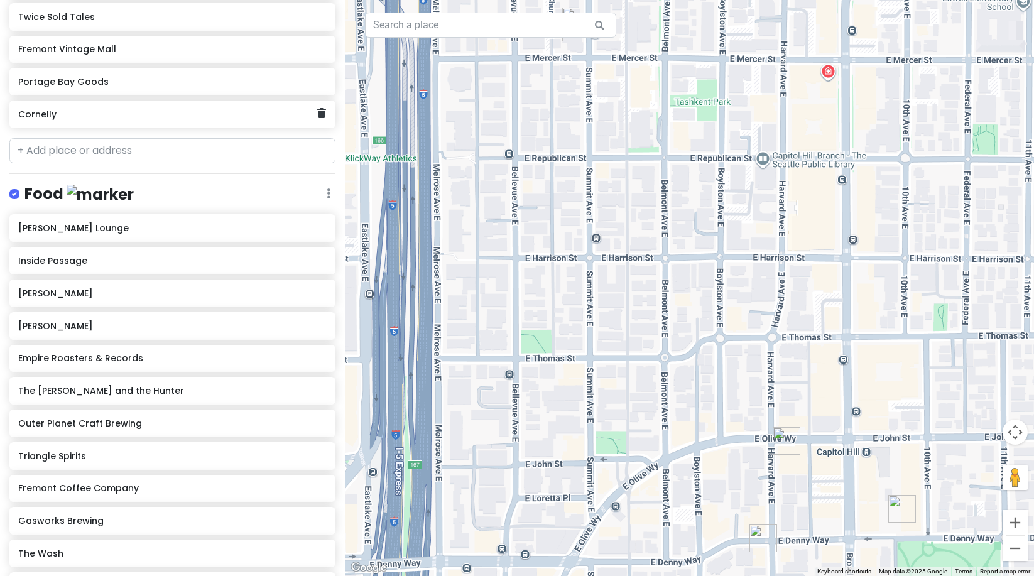
scroll to position [280, 0]
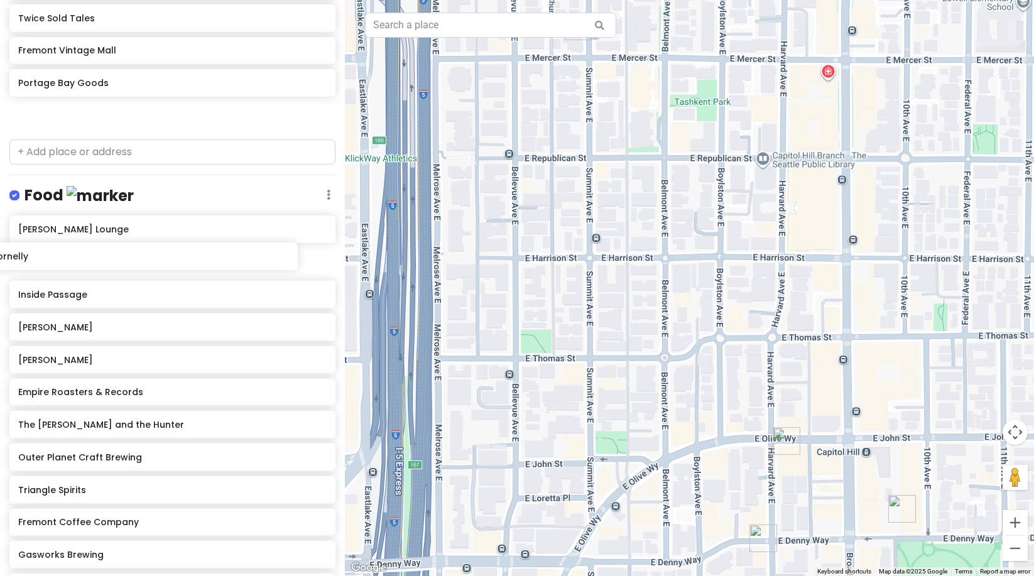
drag, startPoint x: 109, startPoint y: 113, endPoint x: 89, endPoint y: 271, distance: 159.7
click at [89, 271] on div "Seattle Trip 2025 Private Change Dates Make a Copy Delete Trip Go Pro ⚡️ Give F…" at bounding box center [172, 288] width 345 height 576
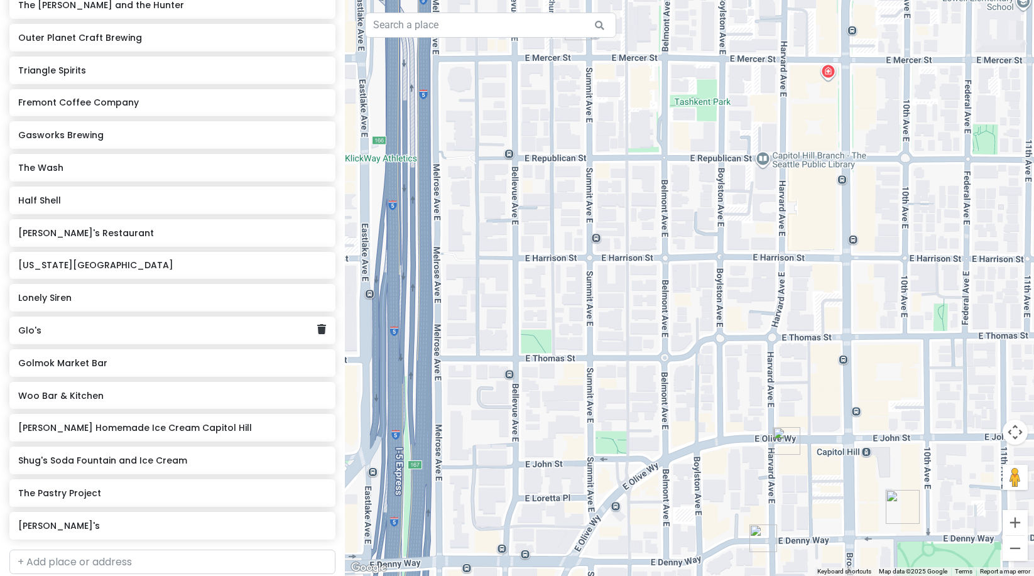
scroll to position [668, 0]
click at [1006, 329] on div at bounding box center [689, 288] width 689 height 576
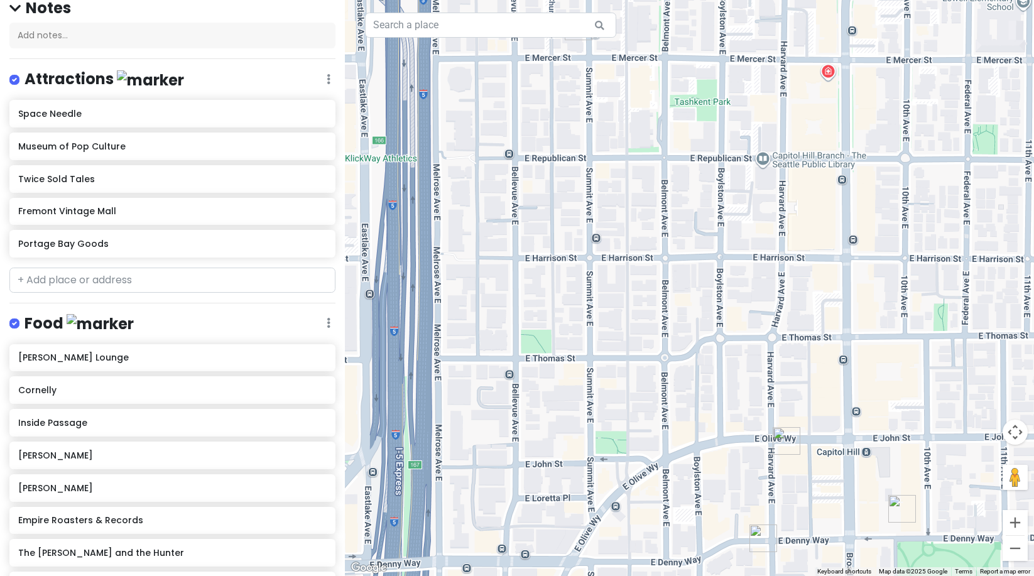
scroll to position [129, 0]
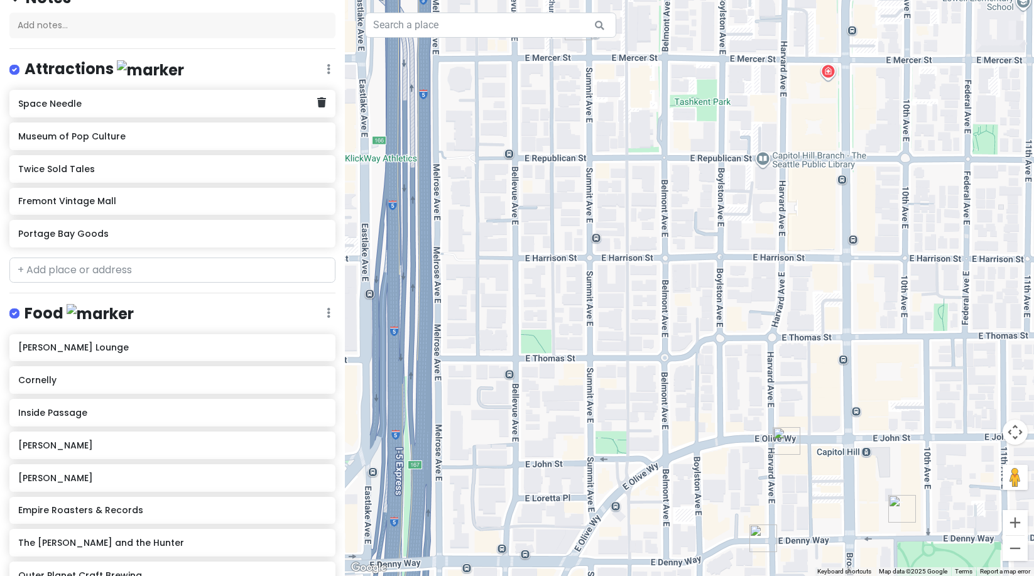
click at [109, 99] on h6 "Space Needle" at bounding box center [167, 103] width 299 height 11
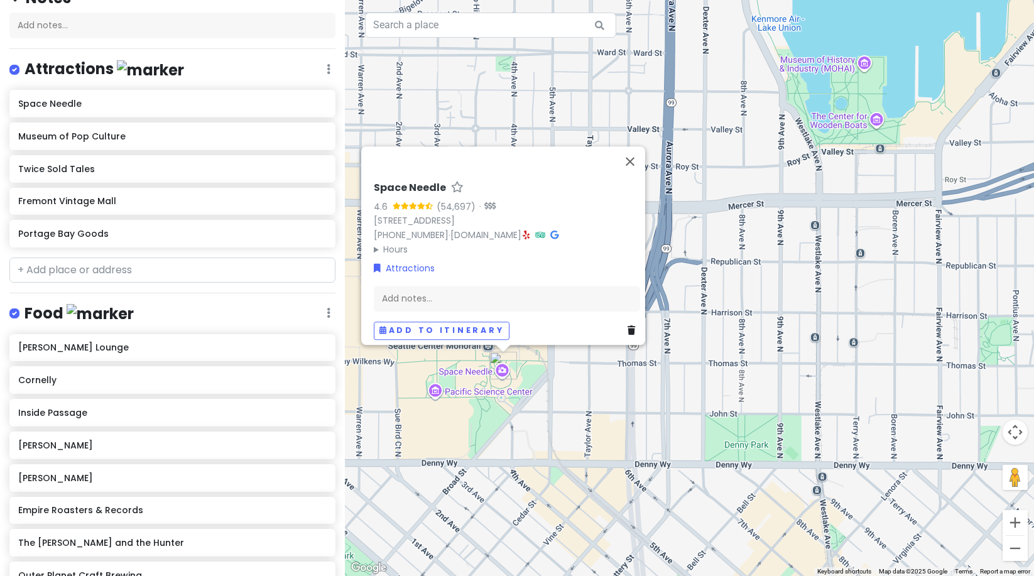
drag, startPoint x: 525, startPoint y: 264, endPoint x: 610, endPoint y: 360, distance: 128.6
click at [607, 398] on div "Space Needle 4.6 (54,697) · [STREET_ADDRESS] [PHONE_NUMBER] · [DOMAIN_NAME] · H…" at bounding box center [689, 288] width 689 height 576
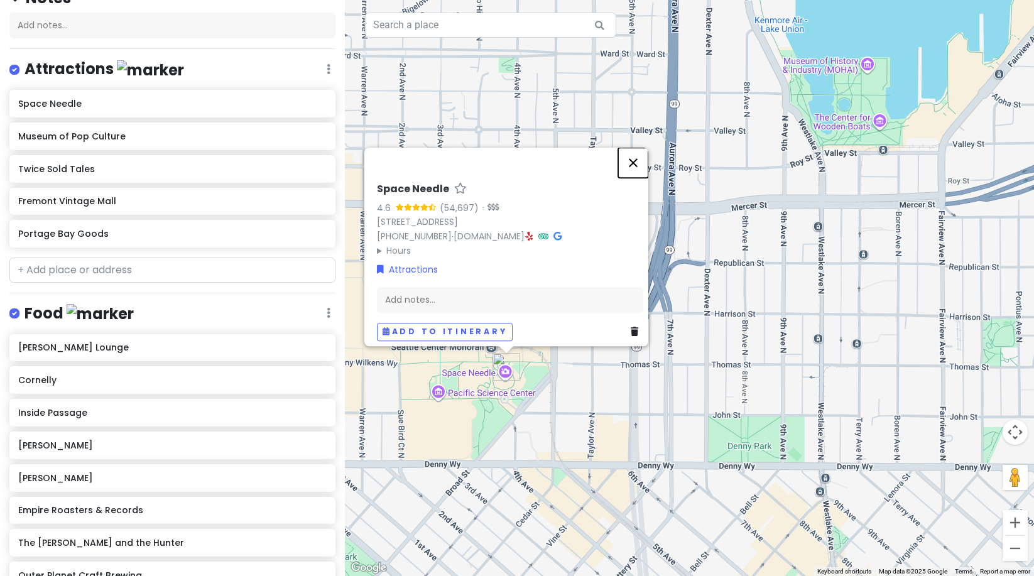
click at [646, 151] on button "Close" at bounding box center [633, 163] width 30 height 30
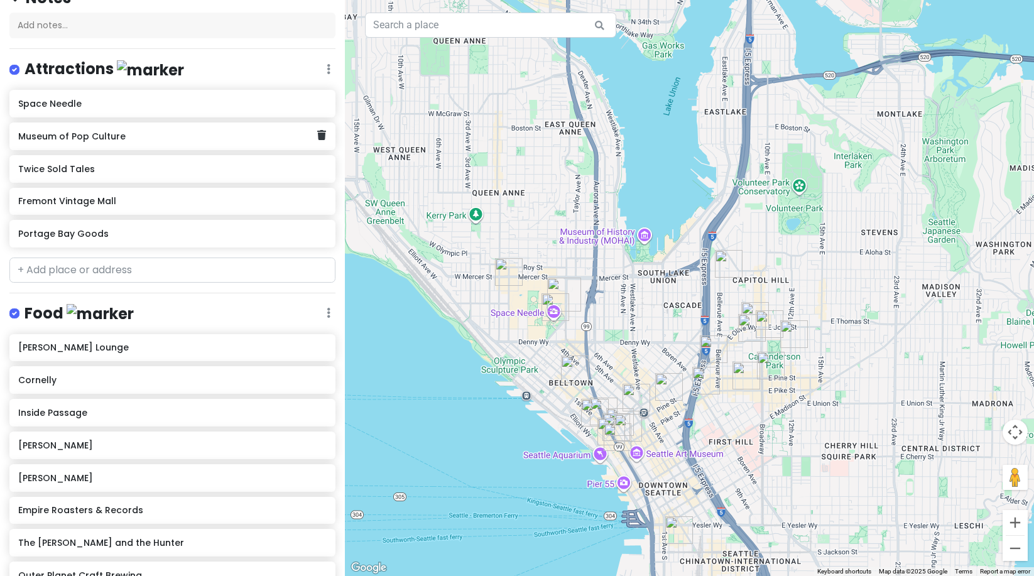
click at [185, 136] on h6 "Museum of Pop Culture" at bounding box center [167, 136] width 299 height 11
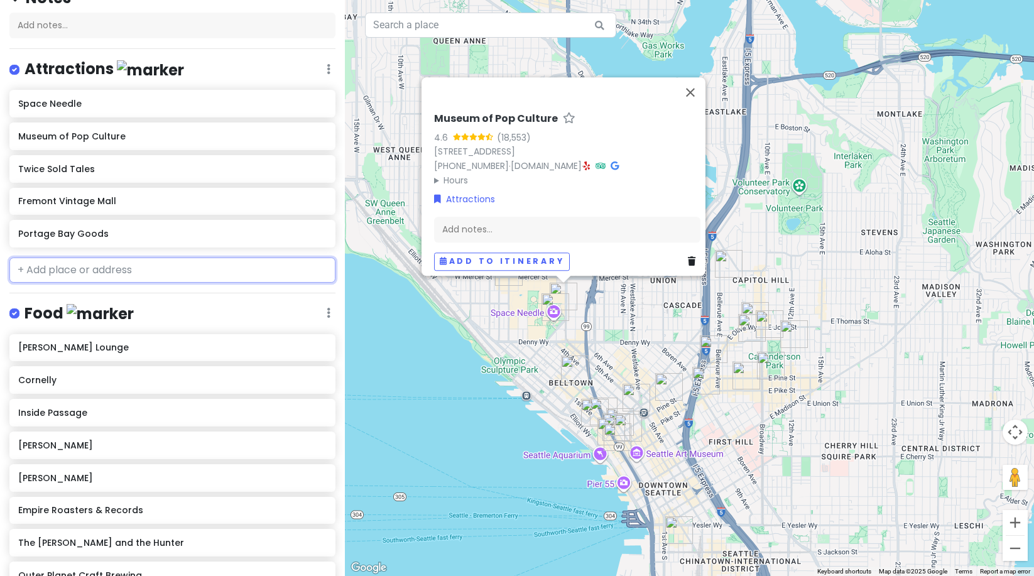
click at [116, 275] on input "text" at bounding box center [172, 270] width 326 height 25
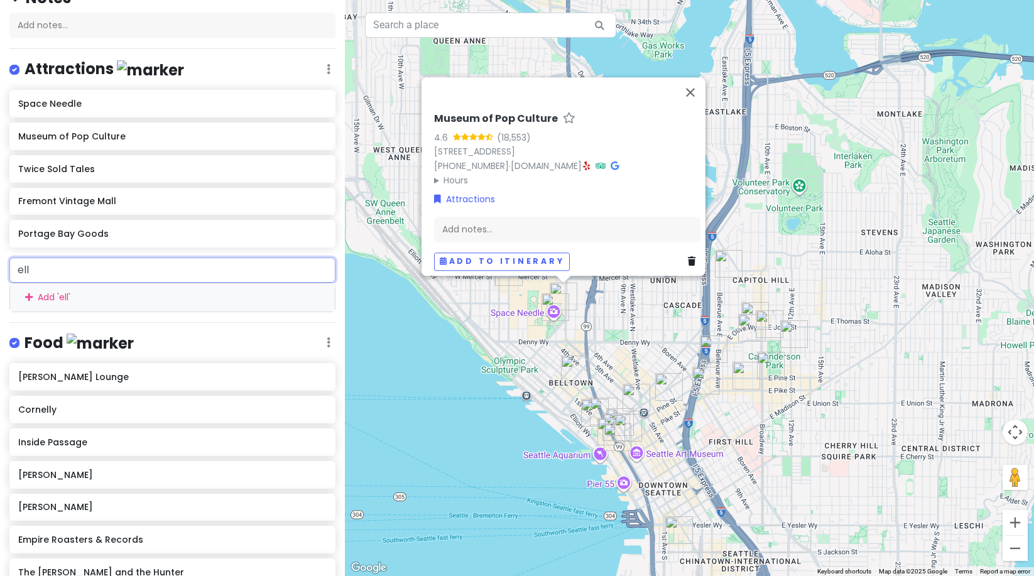
click at [75, 273] on input "ell" at bounding box center [172, 270] width 326 height 25
type input "elli"
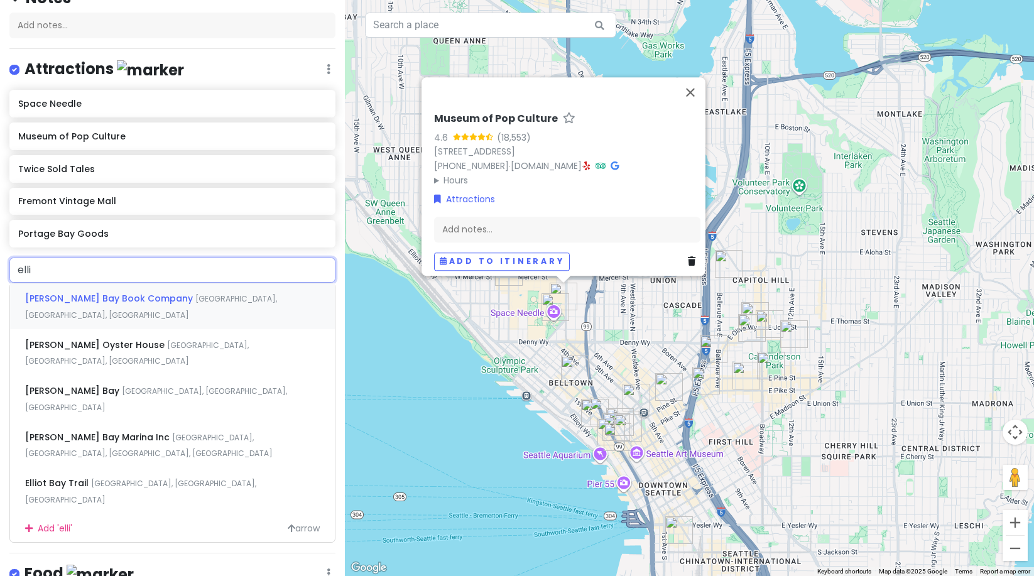
click at [117, 302] on span "[PERSON_NAME] Bay Book Company" at bounding box center [110, 298] width 170 height 13
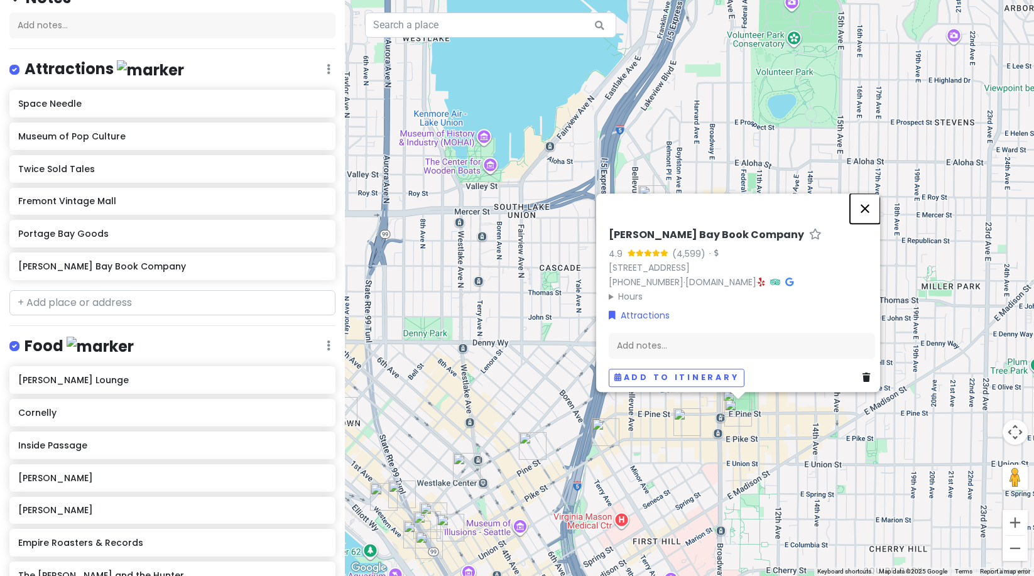
click at [876, 204] on button "Close" at bounding box center [865, 208] width 30 height 30
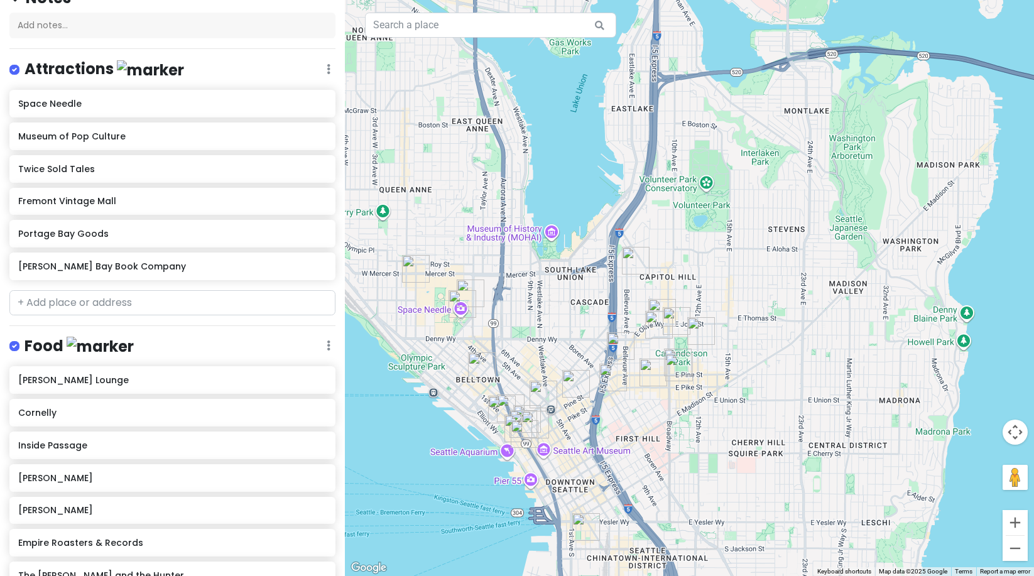
drag, startPoint x: 717, startPoint y: 355, endPoint x: 731, endPoint y: 290, distance: 66.8
click at [731, 290] on div at bounding box center [689, 288] width 689 height 576
click at [70, 228] on h6 "Portage Bay Goods" at bounding box center [167, 233] width 299 height 11
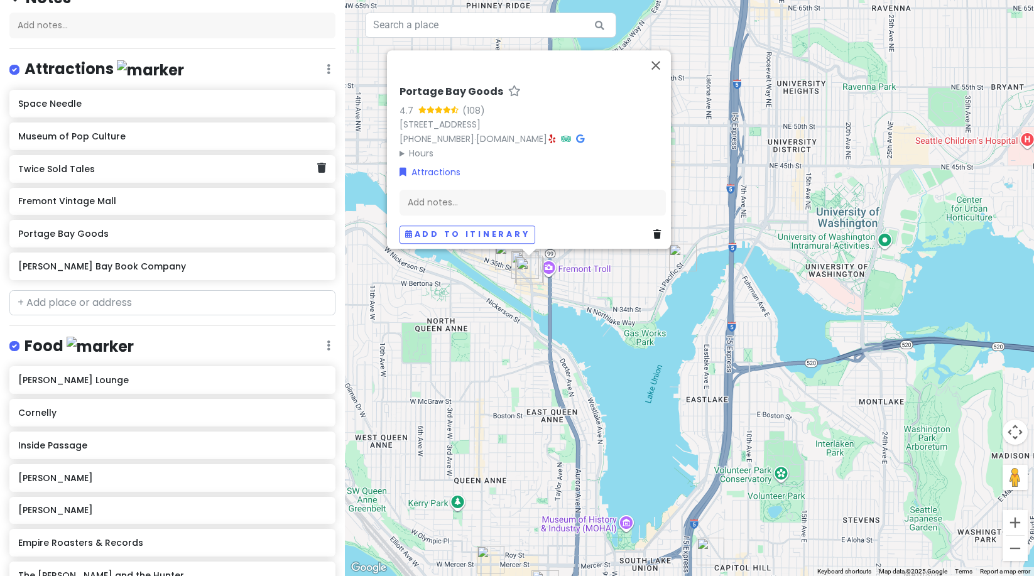
click at [50, 167] on h6 "Twice Sold Tales" at bounding box center [167, 168] width 299 height 11
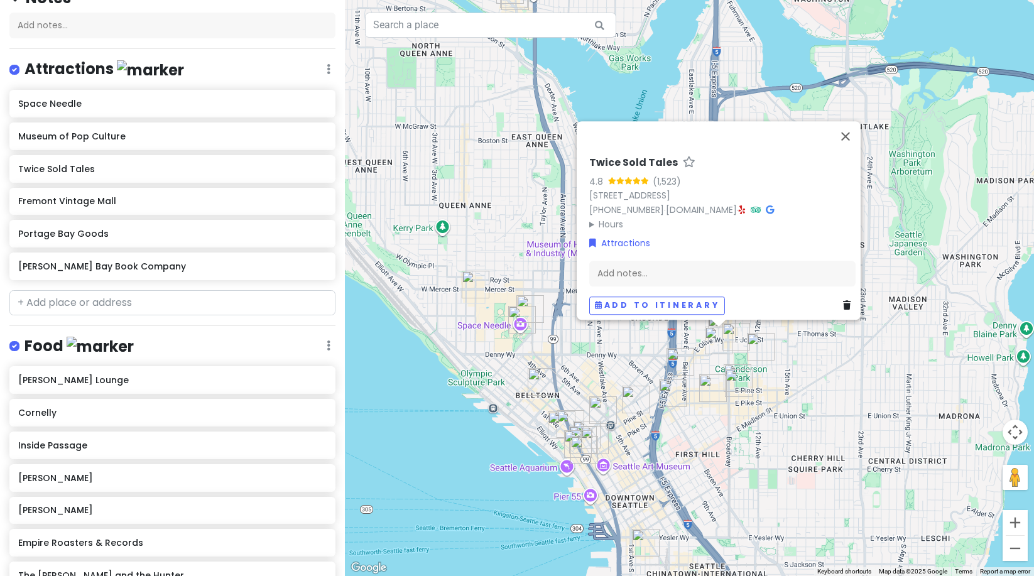
drag, startPoint x: 766, startPoint y: 560, endPoint x: 752, endPoint y: 374, distance: 186.5
click at [752, 374] on img "Elliott Bay Book Company" at bounding box center [739, 383] width 28 height 28
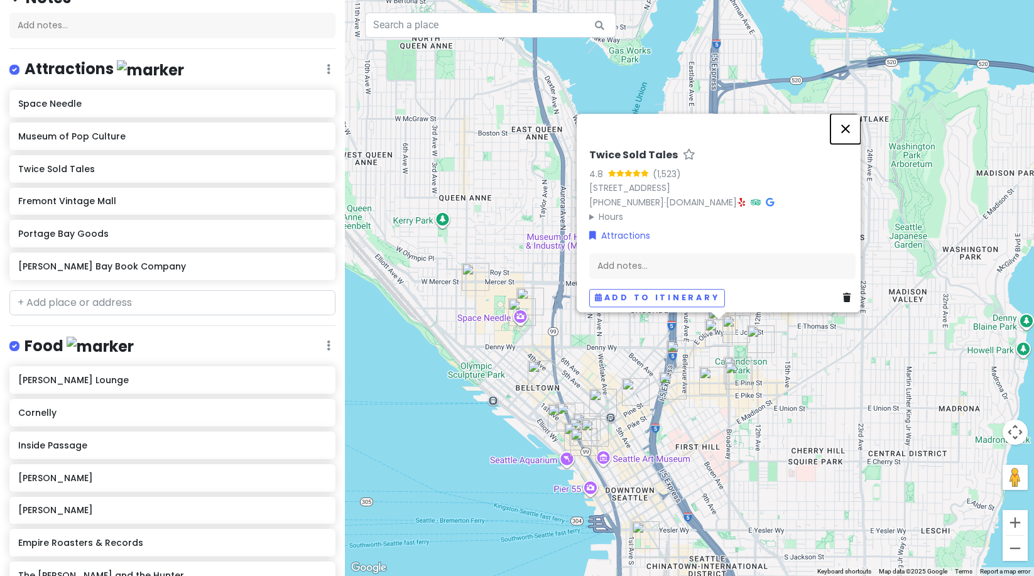
click at [854, 120] on button "Close" at bounding box center [845, 129] width 30 height 30
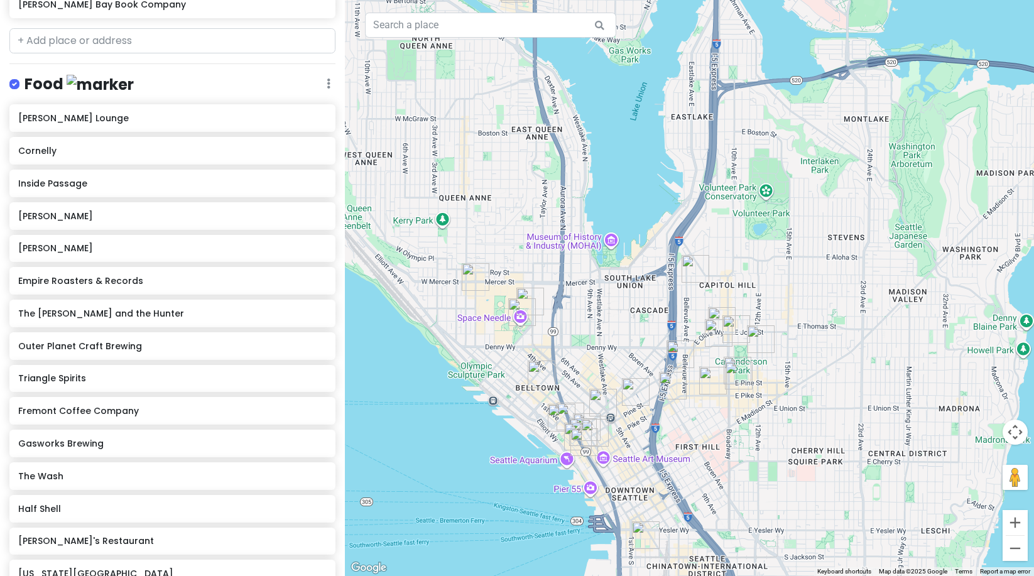
scroll to position [412, 0]
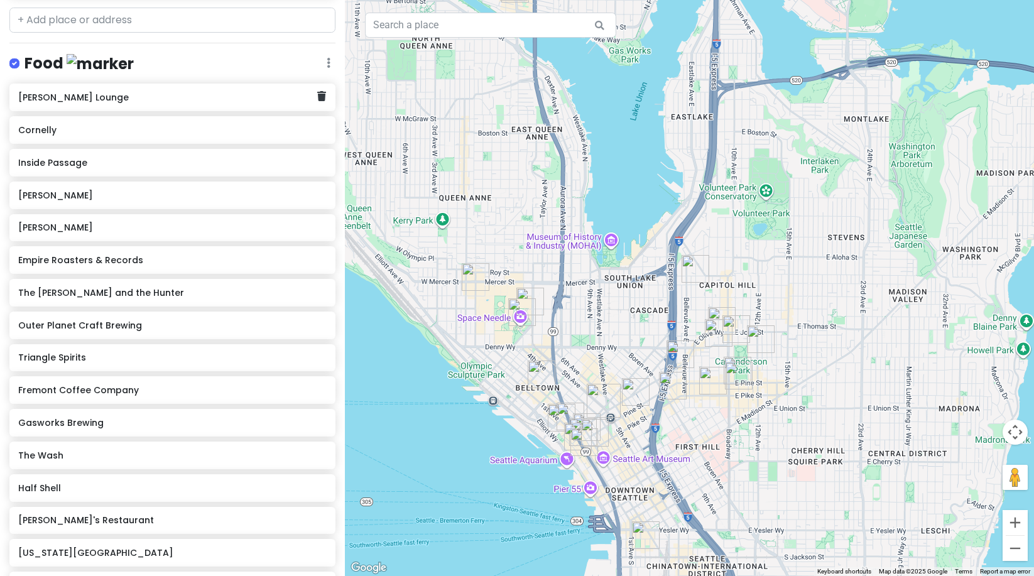
click at [125, 96] on h6 "[PERSON_NAME] Lounge" at bounding box center [167, 97] width 299 height 11
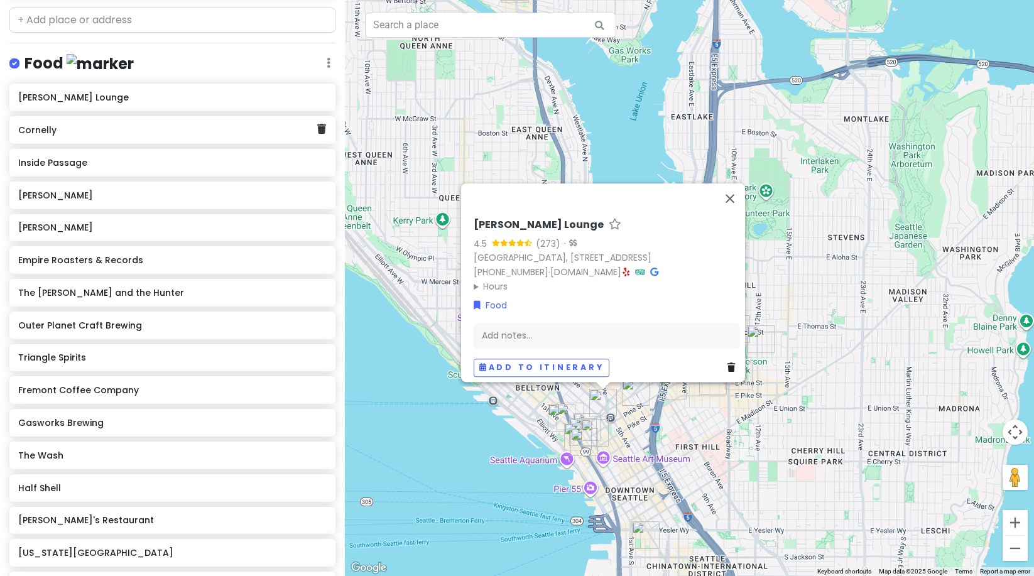
click at [215, 124] on h6 "Cornelly" at bounding box center [167, 129] width 299 height 11
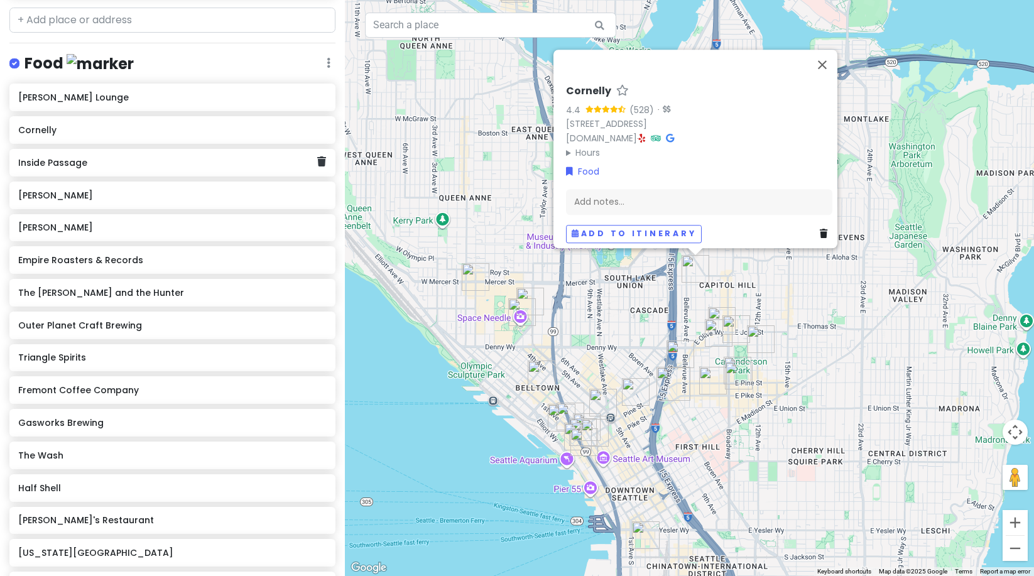
click at [80, 157] on h6 "Inside Passage" at bounding box center [167, 162] width 299 height 11
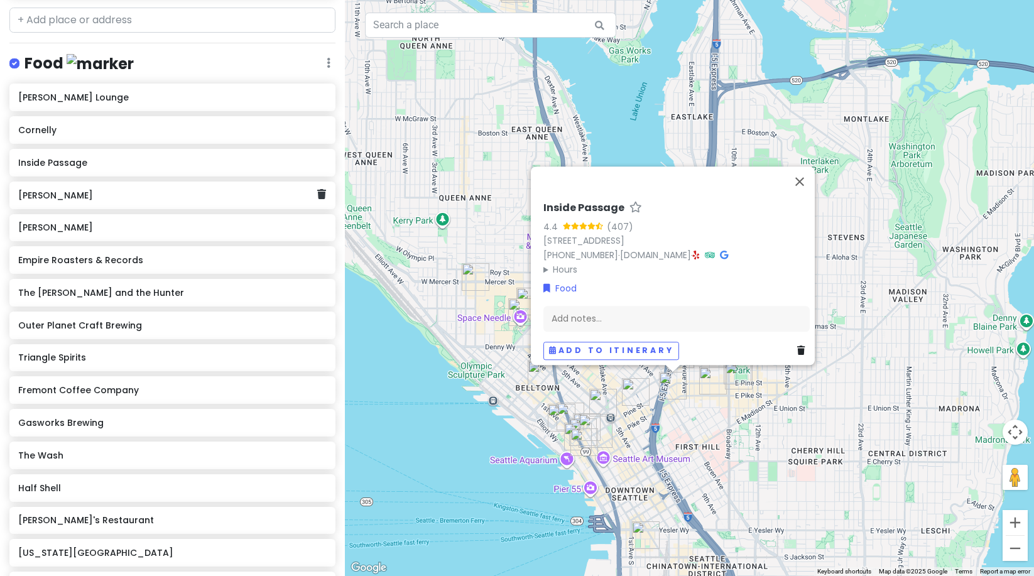
click at [37, 196] on h6 "[PERSON_NAME]" at bounding box center [167, 195] width 299 height 11
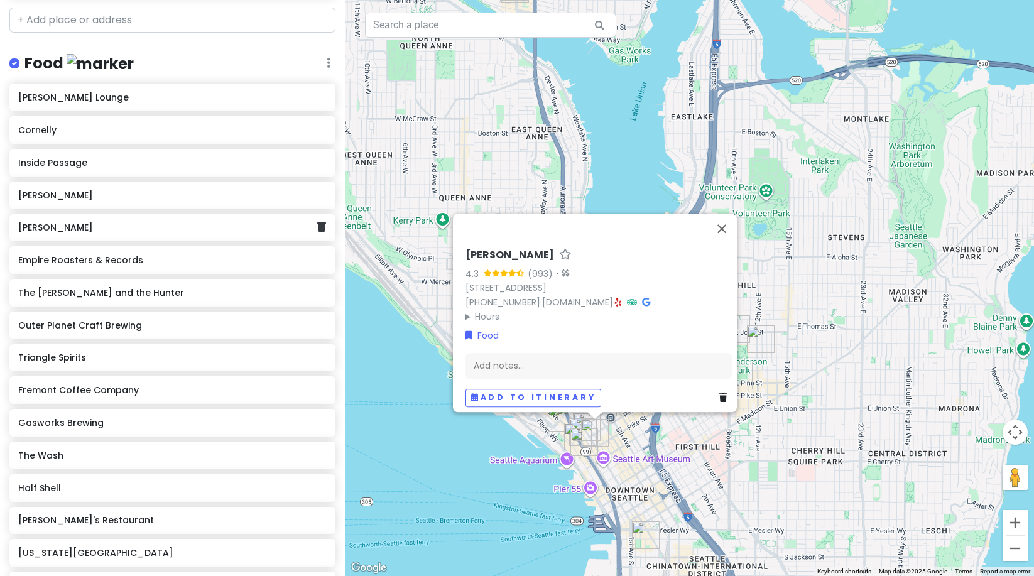
click at [106, 231] on h6 "[PERSON_NAME]" at bounding box center [167, 227] width 299 height 11
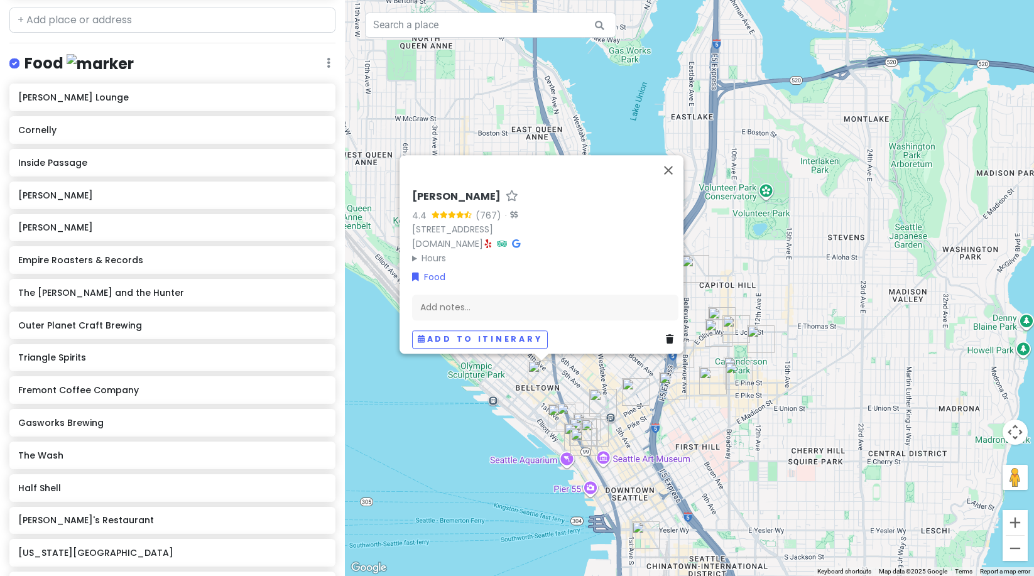
click at [492, 239] on icon at bounding box center [488, 243] width 7 height 9
click at [93, 262] on h6 "Empire Roasters & Records" at bounding box center [167, 259] width 299 height 11
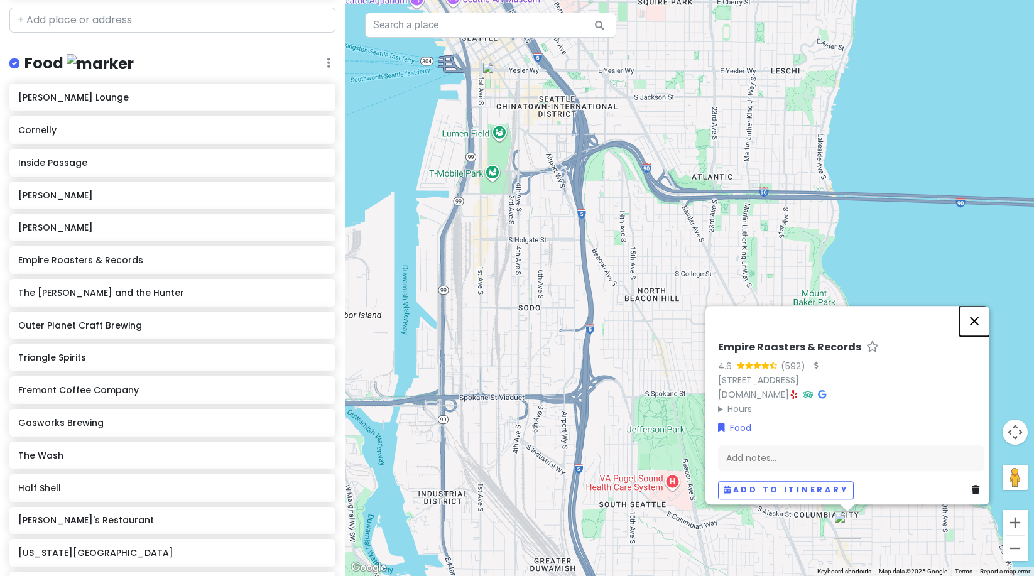
click at [975, 318] on button "Close" at bounding box center [974, 321] width 30 height 30
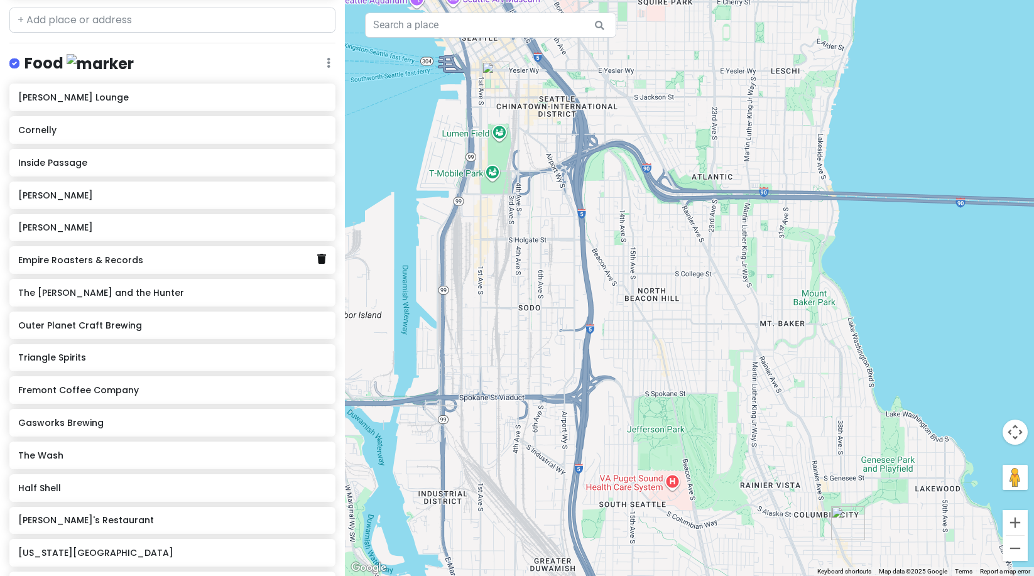
click at [317, 258] on icon at bounding box center [321, 259] width 9 height 10
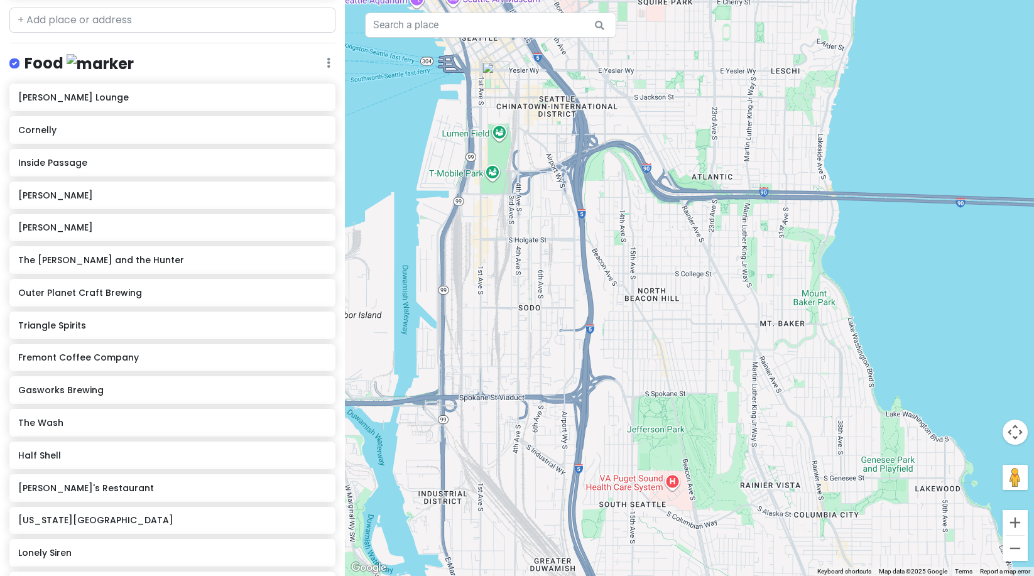
click at [153, 265] on div "The [PERSON_NAME] and the Hunter" at bounding box center [172, 260] width 308 height 18
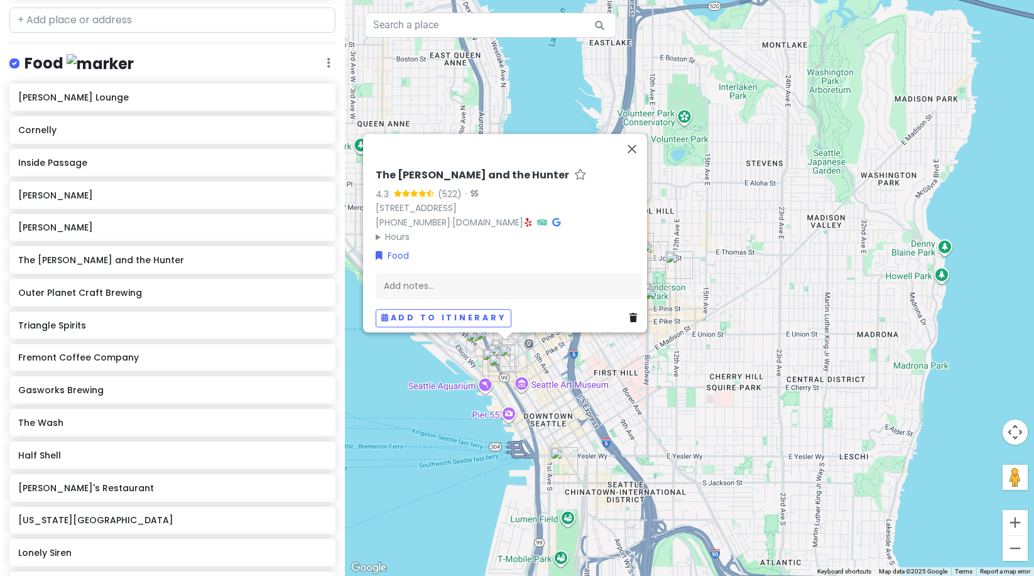
drag, startPoint x: 591, startPoint y: 275, endPoint x: 532, endPoint y: 367, distance: 109.6
click at [565, 366] on div "The [PERSON_NAME] and the Hunter 4.3 (522) · [STREET_ADDRESS] [PHONE_NUMBER] · …" at bounding box center [689, 288] width 689 height 576
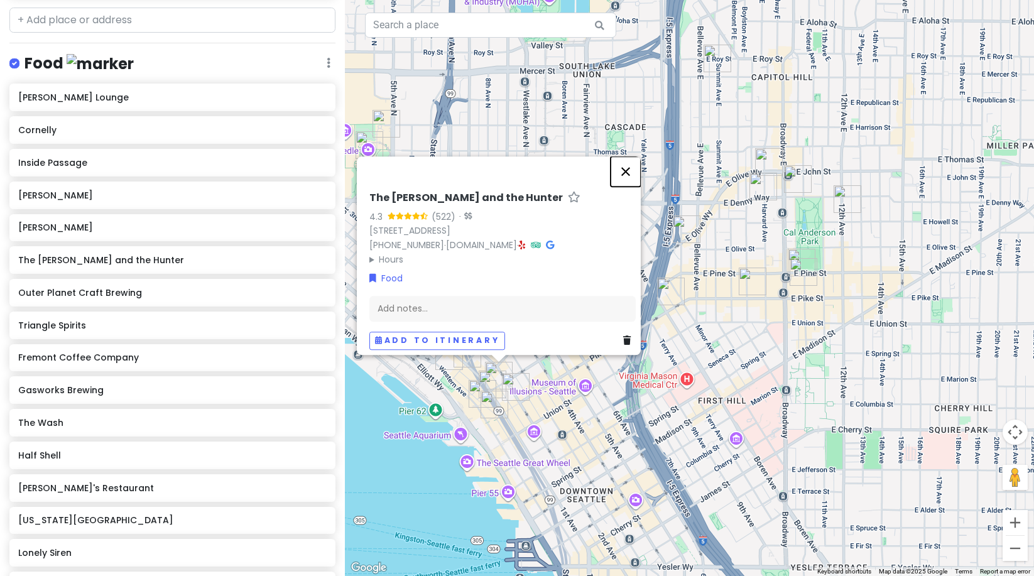
click at [633, 161] on button "Close" at bounding box center [626, 171] width 30 height 30
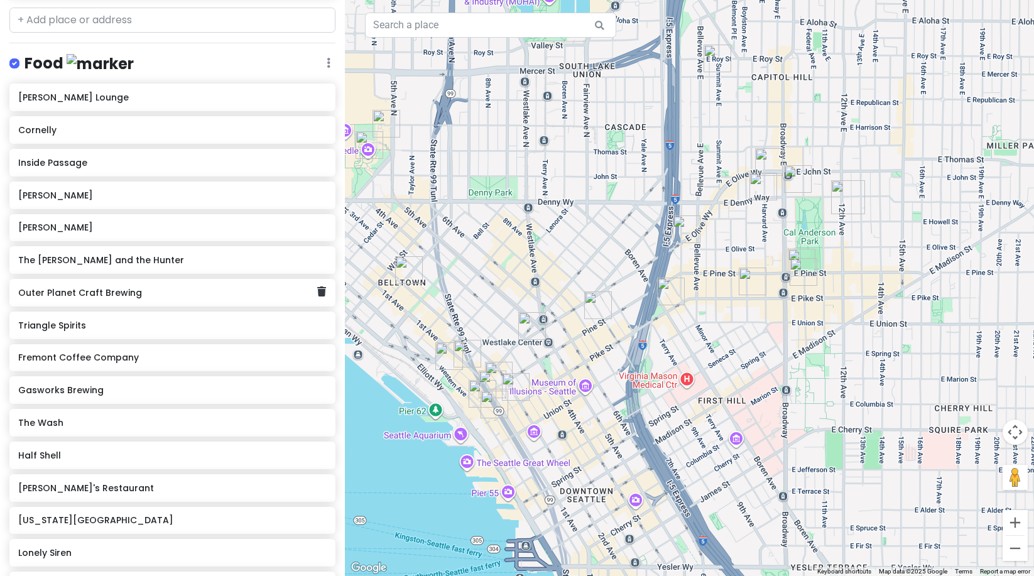
click at [115, 280] on div "Outer Planet Craft Brewing" at bounding box center [172, 293] width 326 height 28
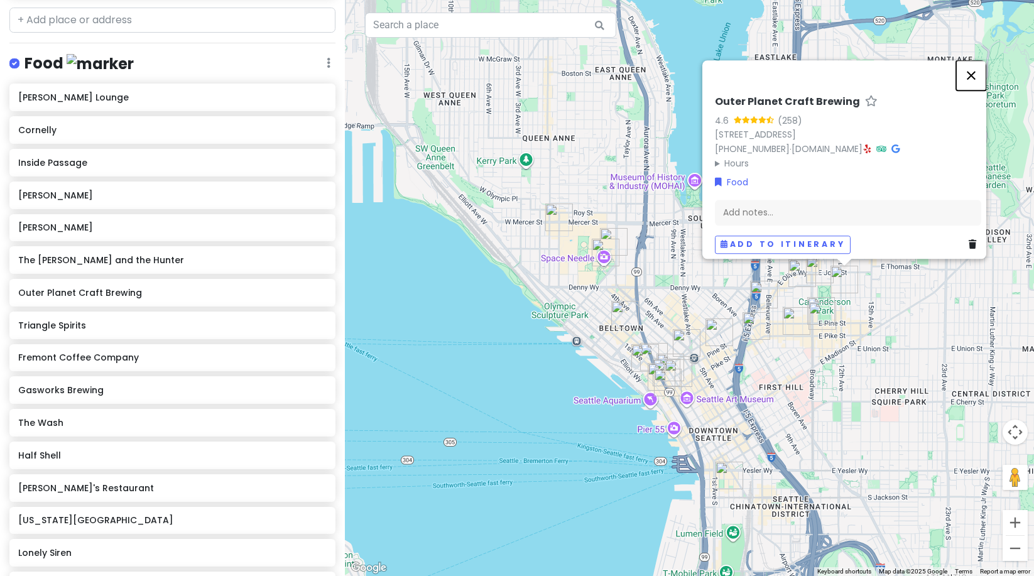
click at [978, 73] on button "Close" at bounding box center [971, 75] width 30 height 30
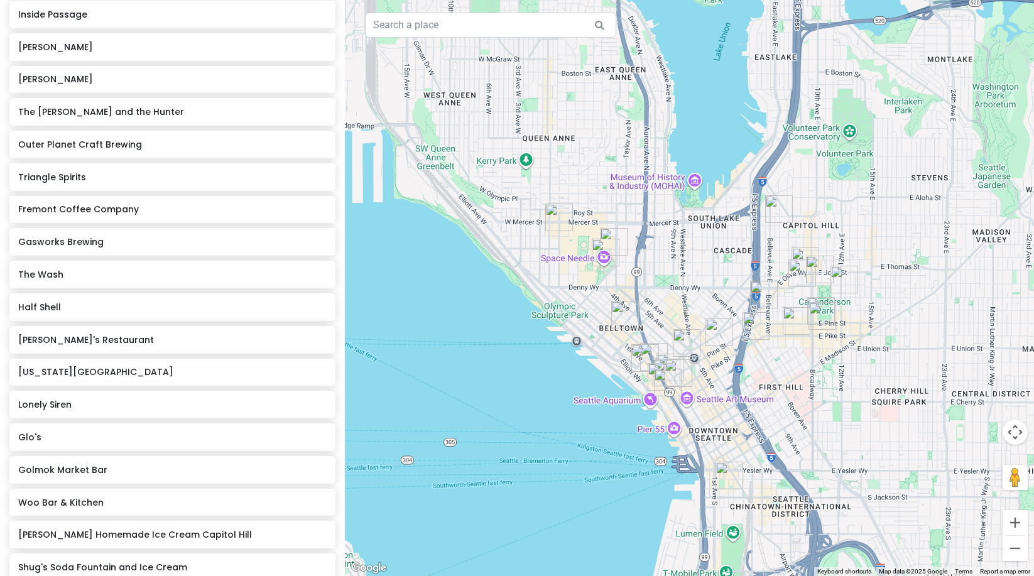
scroll to position [578, 0]
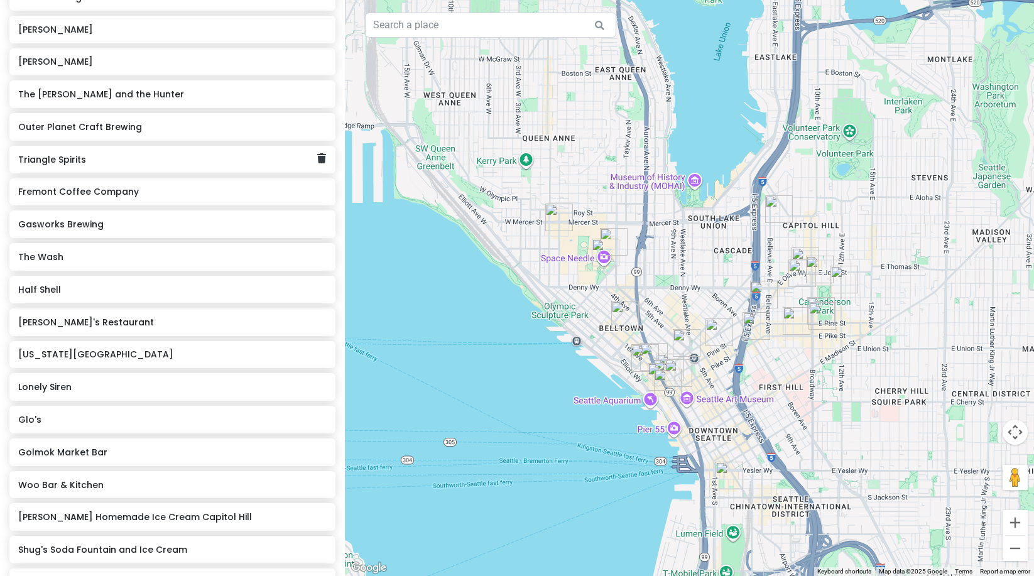
click at [182, 160] on h6 "Triangle Spirits" at bounding box center [167, 159] width 299 height 11
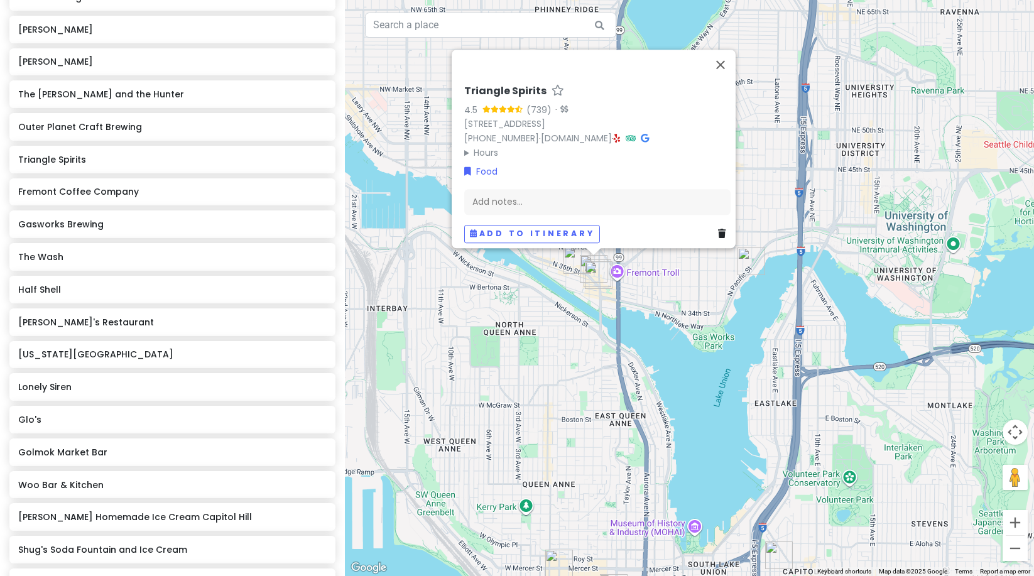
click at [621, 134] on icon at bounding box center [617, 138] width 7 height 9
click at [171, 237] on div "[PERSON_NAME] Lounge Cornelly Inside Passage Ben Paris [PERSON_NAME] The [PERSO…" at bounding box center [172, 276] width 345 height 716
click at [167, 223] on h6 "Gasworks Brewing" at bounding box center [167, 224] width 299 height 11
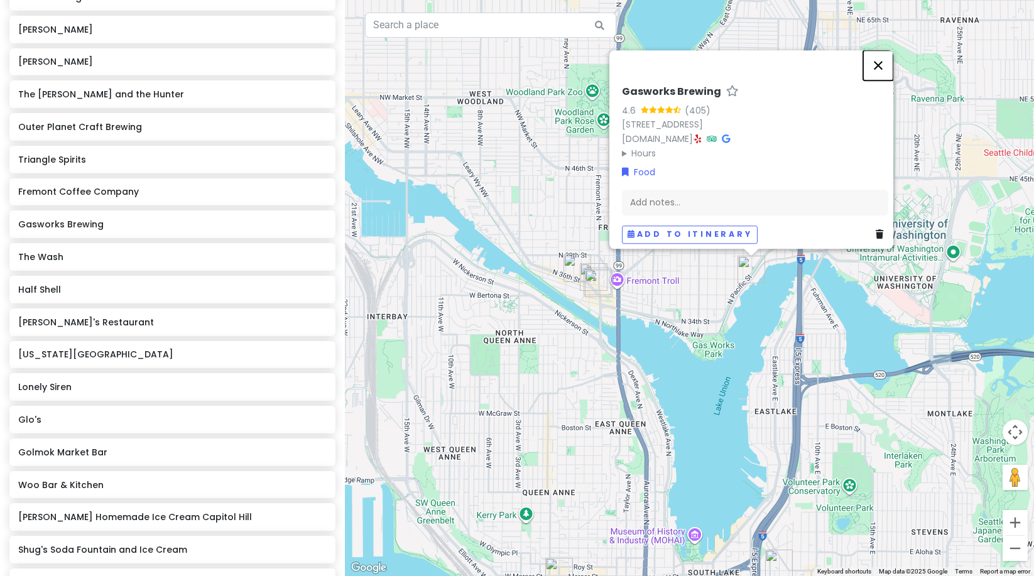
click at [890, 53] on button "Close" at bounding box center [878, 65] width 30 height 30
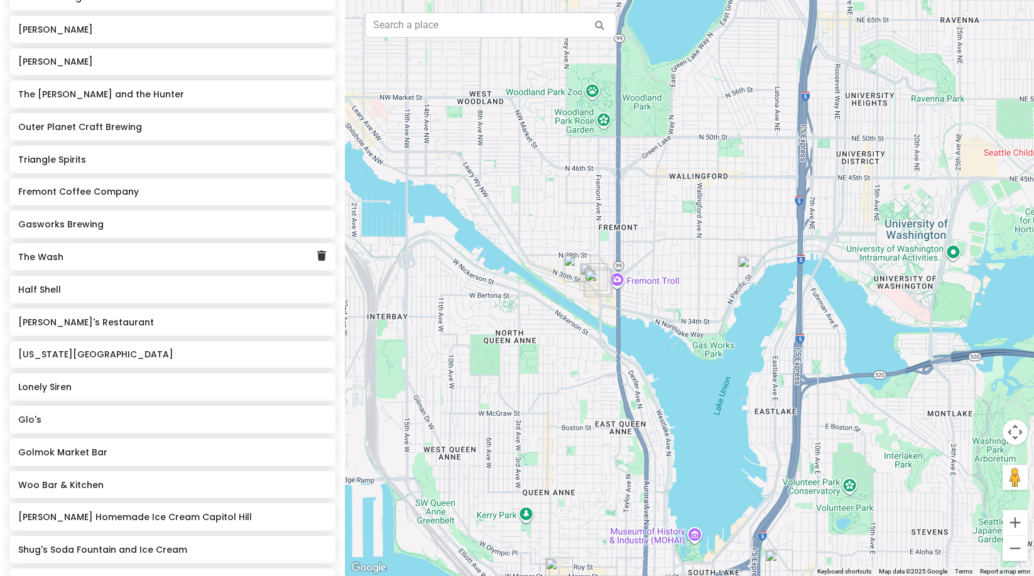
click at [57, 257] on h6 "The Wash" at bounding box center [167, 256] width 299 height 11
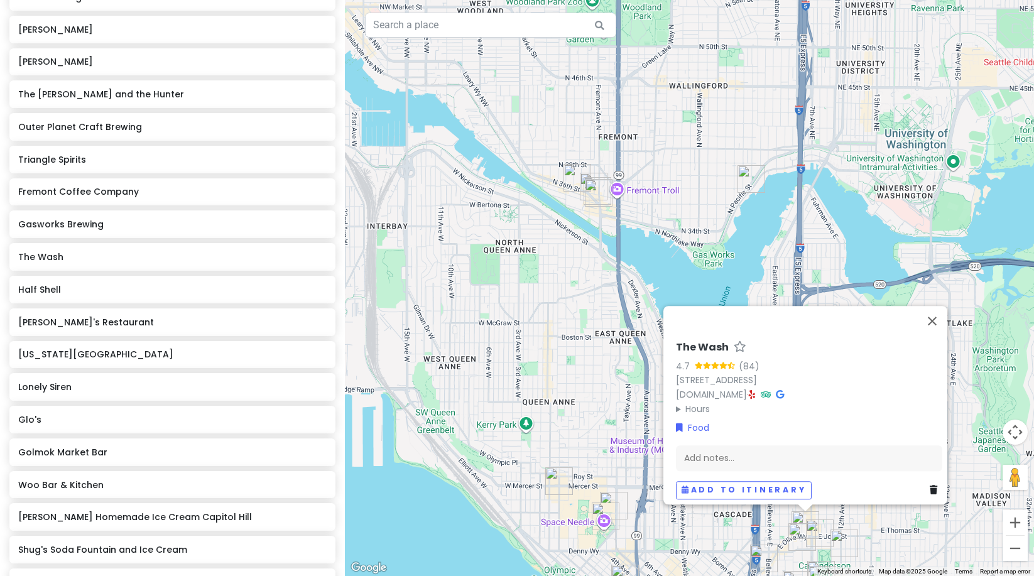
click at [756, 390] on icon at bounding box center [752, 394] width 7 height 9
click at [940, 318] on button "Close" at bounding box center [932, 321] width 30 height 30
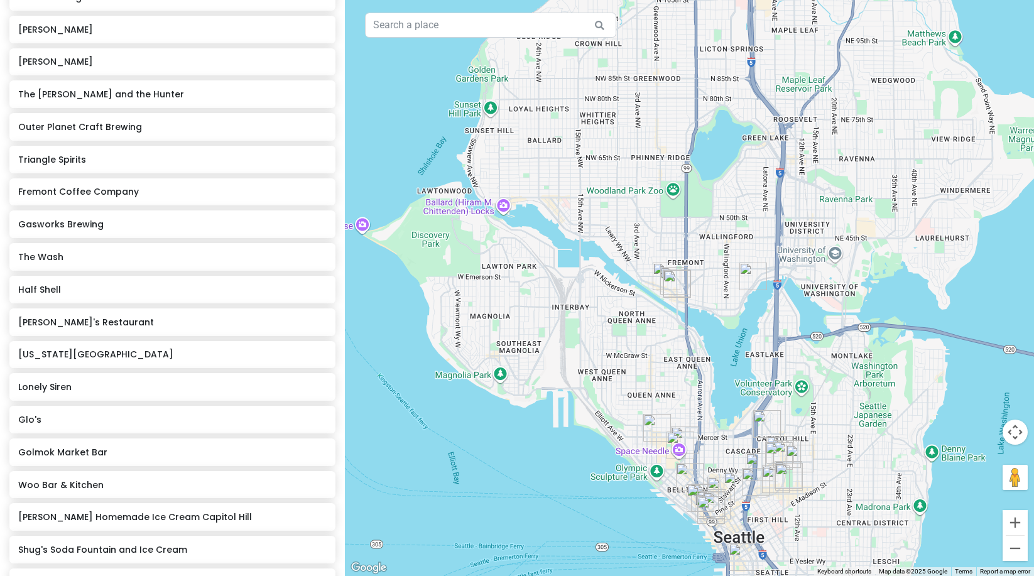
click at [768, 422] on img "Cornelly" at bounding box center [767, 424] width 28 height 28
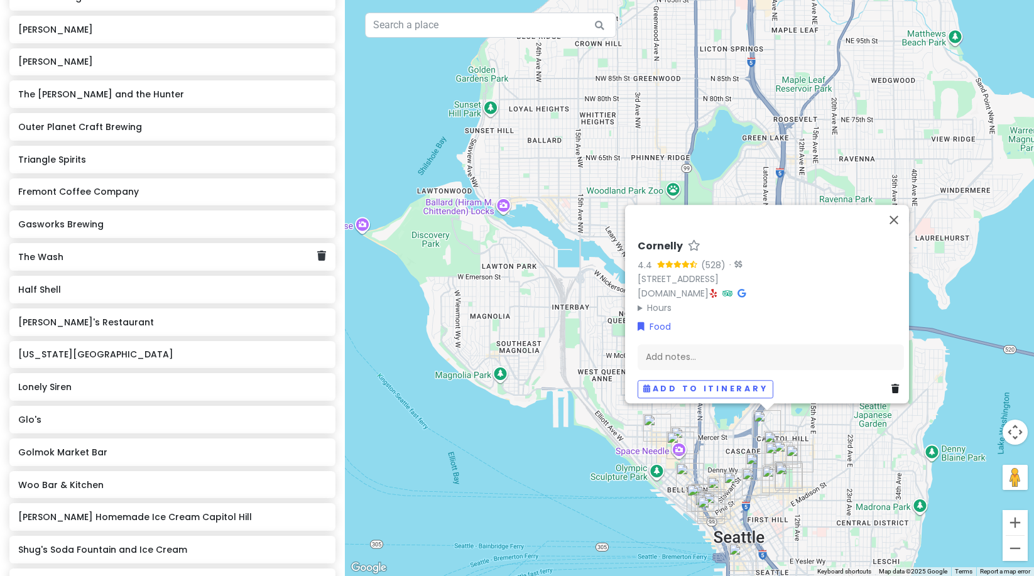
click at [97, 258] on h6 "The Wash" at bounding box center [167, 256] width 299 height 11
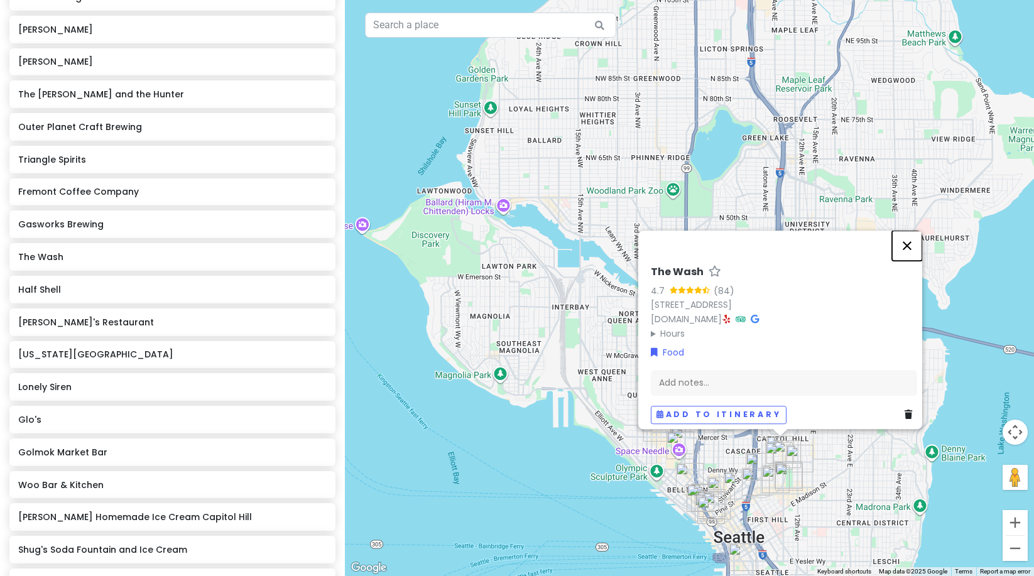
click at [908, 233] on button "Close" at bounding box center [907, 246] width 30 height 30
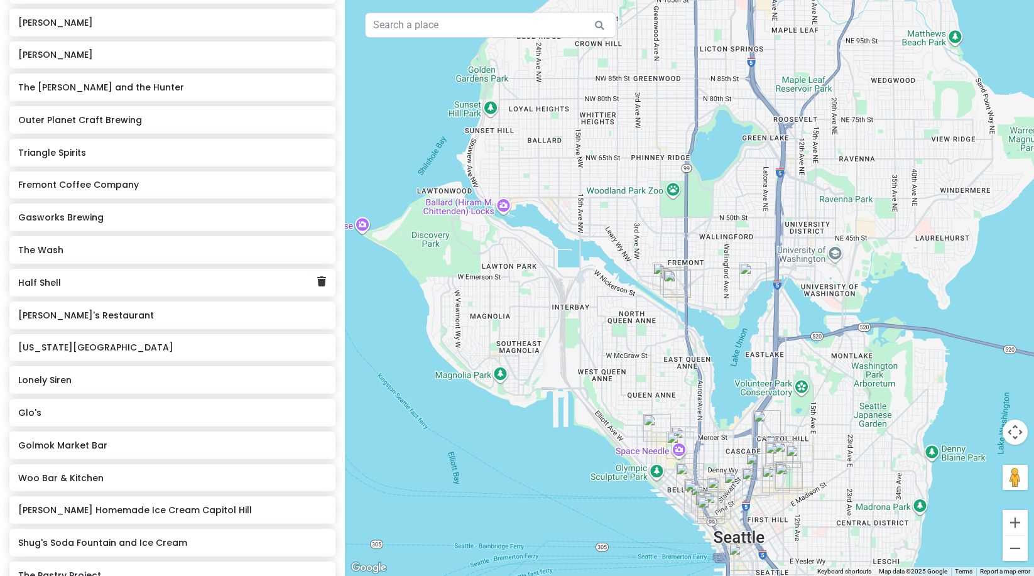
scroll to position [586, 0]
click at [62, 278] on h6 "Half Shell" at bounding box center [167, 281] width 299 height 11
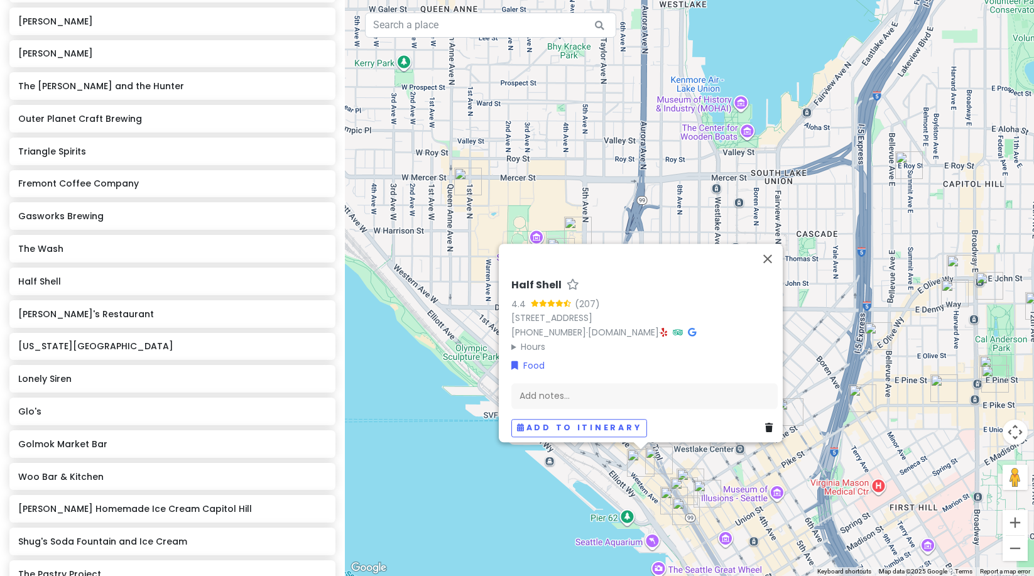
click at [668, 328] on icon at bounding box center [664, 332] width 7 height 9
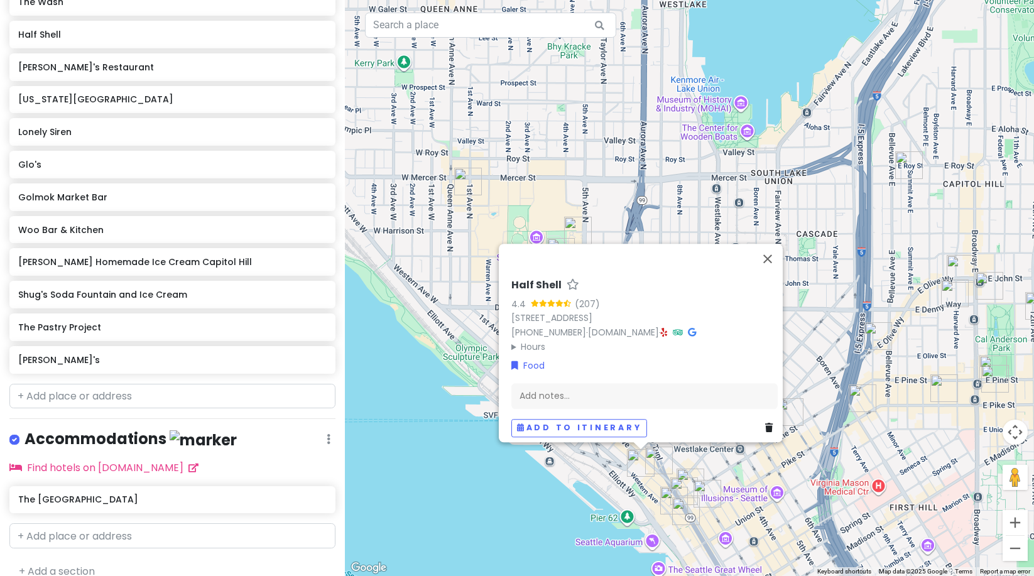
scroll to position [843, 0]
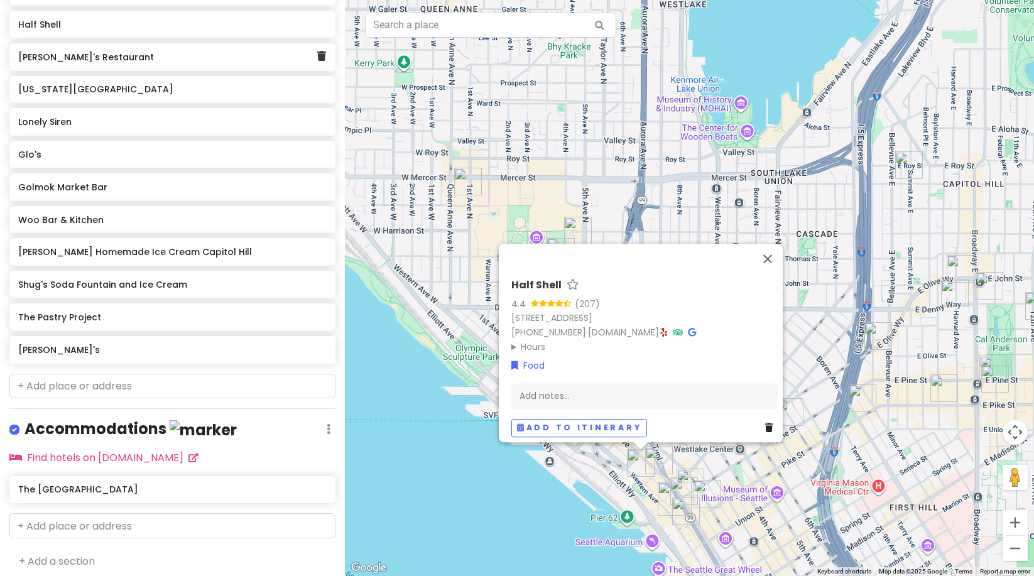
click at [87, 62] on div "[PERSON_NAME]'s Restaurant" at bounding box center [167, 57] width 299 height 18
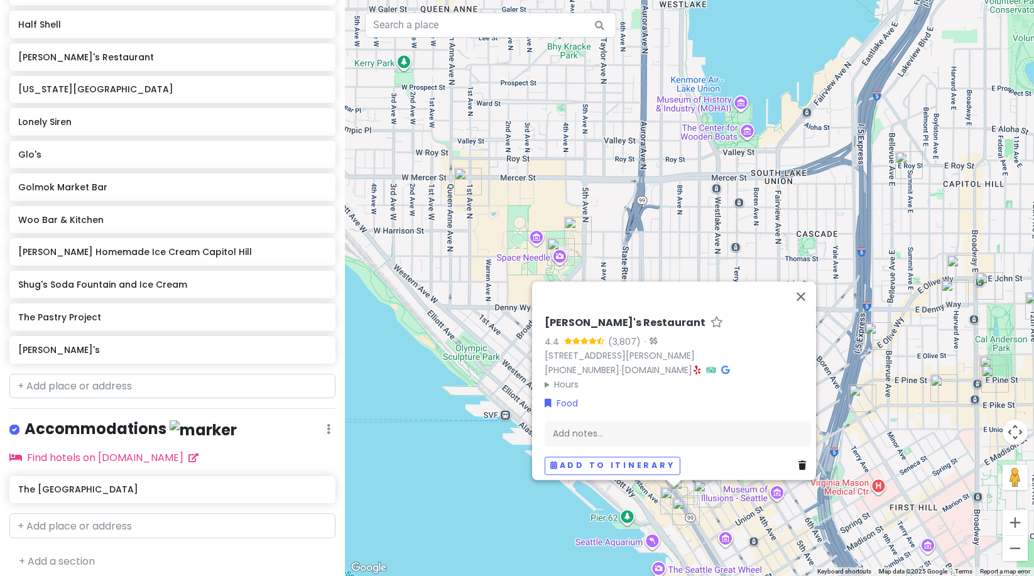
click at [697, 366] on icon at bounding box center [697, 370] width 7 height 9
click at [116, 88] on h6 "[US_STATE][GEOGRAPHIC_DATA]" at bounding box center [167, 89] width 299 height 11
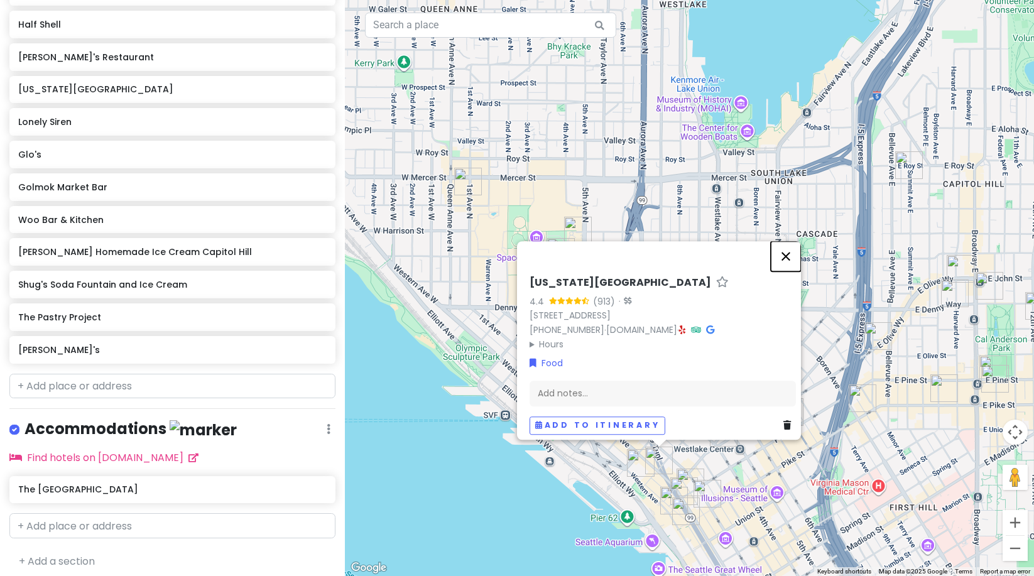
click at [792, 243] on button "Close" at bounding box center [786, 256] width 30 height 30
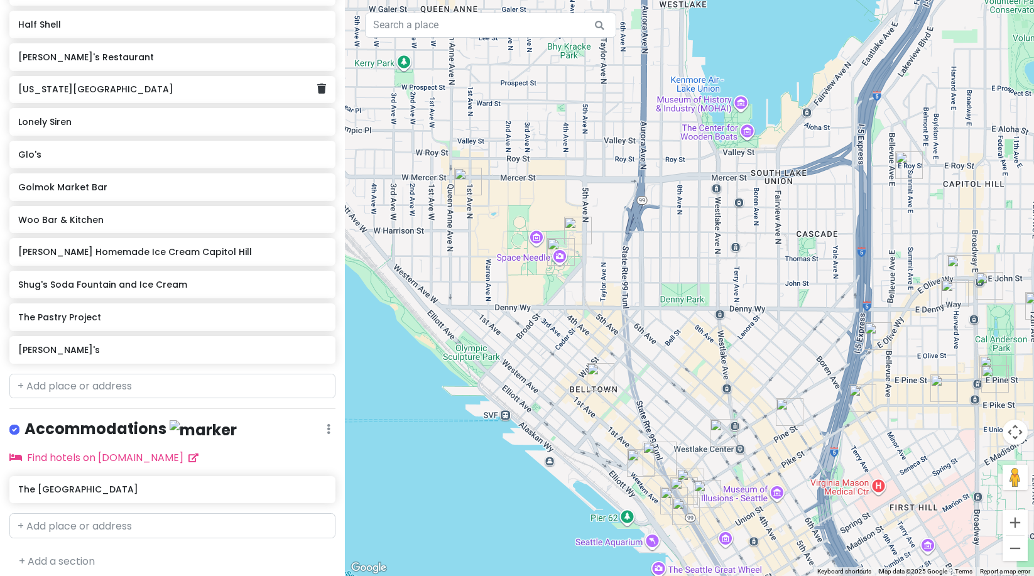
click at [63, 94] on div "[US_STATE][GEOGRAPHIC_DATA]" at bounding box center [167, 90] width 299 height 18
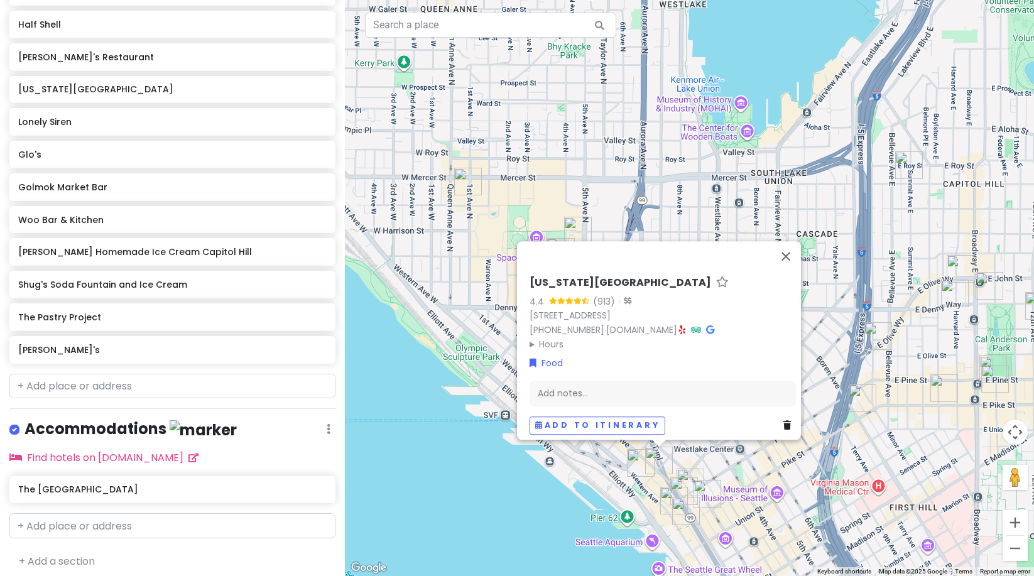
click at [719, 320] on div "[US_STATE] Inn 4.4 (913) · [STREET_ADDRESS] [PHONE_NUMBER] · [DOMAIN_NAME] · Ho…" at bounding box center [663, 313] width 266 height 75
click at [686, 325] on icon at bounding box center [682, 329] width 7 height 9
click at [59, 122] on h6 "Lonely Siren" at bounding box center [167, 121] width 299 height 11
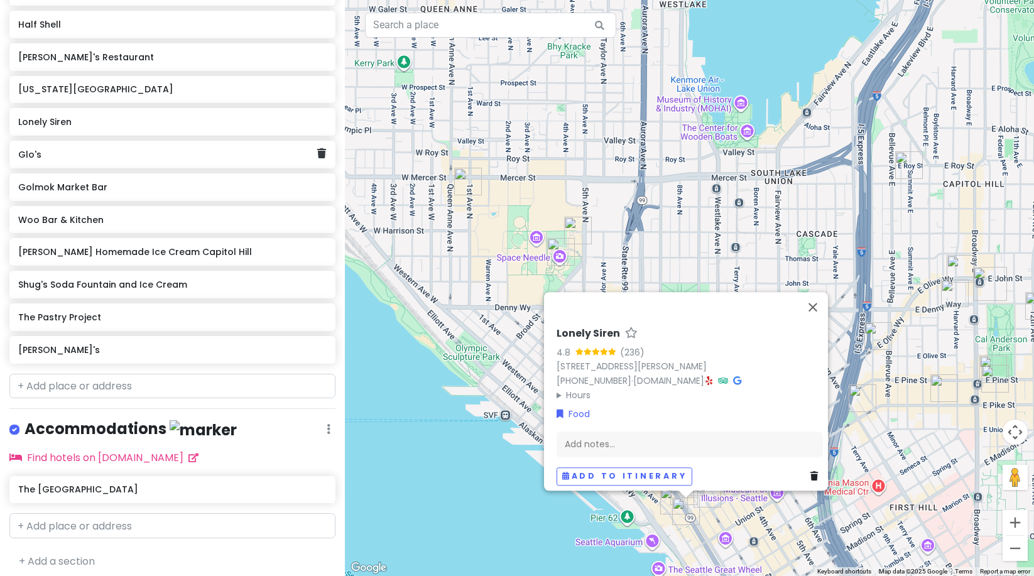
click at [69, 165] on div "Glo's" at bounding box center [172, 155] width 326 height 28
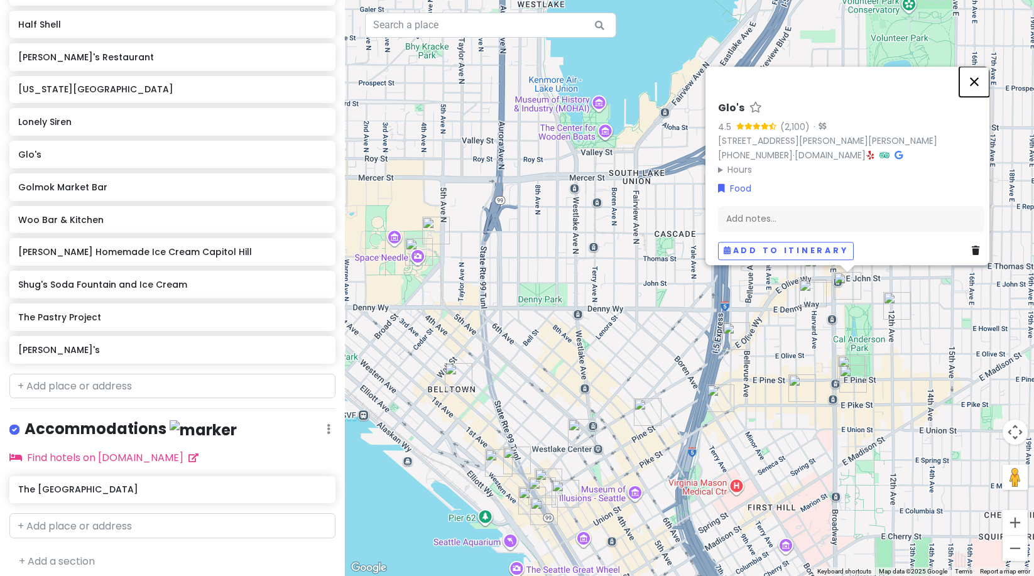
click at [983, 67] on button "Close" at bounding box center [974, 82] width 30 height 30
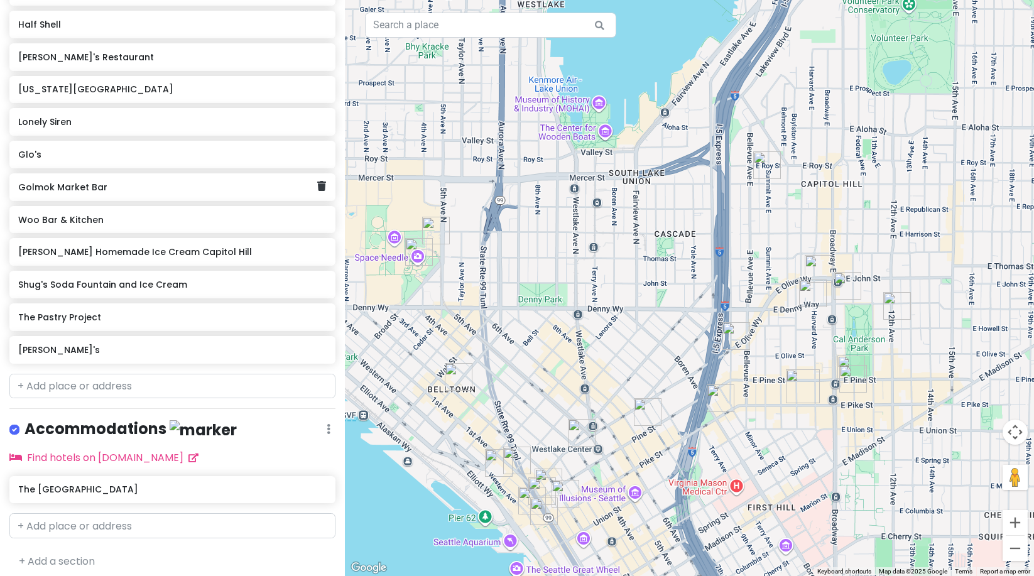
click at [163, 195] on div "Golmok Market Bar" at bounding box center [172, 187] width 326 height 28
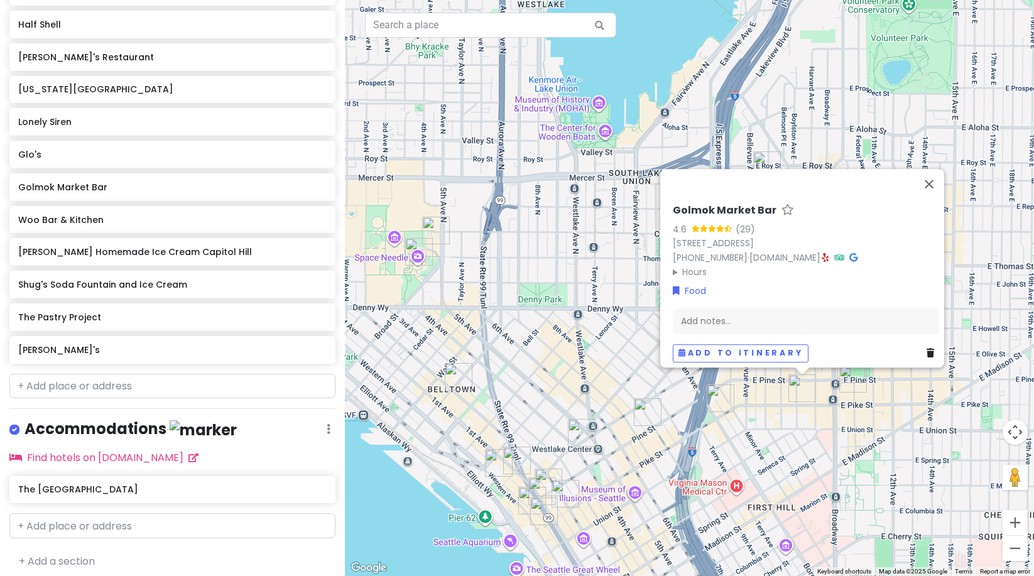
click at [853, 250] on div "Golmok Market Bar 4.6 (29) [STREET_ADDRESS] [PHONE_NUMBER] · [DOMAIN_NAME] · Ho…" at bounding box center [806, 241] width 266 height 75
click at [862, 252] on div "Golmok Market Bar 4.6 (29) [STREET_ADDRESS] [PHONE_NUMBER] · [DOMAIN_NAME] · Ho…" at bounding box center [806, 241] width 266 height 75
click at [829, 253] on icon at bounding box center [825, 257] width 7 height 9
click at [207, 231] on div "Woo Bar & Kitchen" at bounding box center [172, 220] width 326 height 28
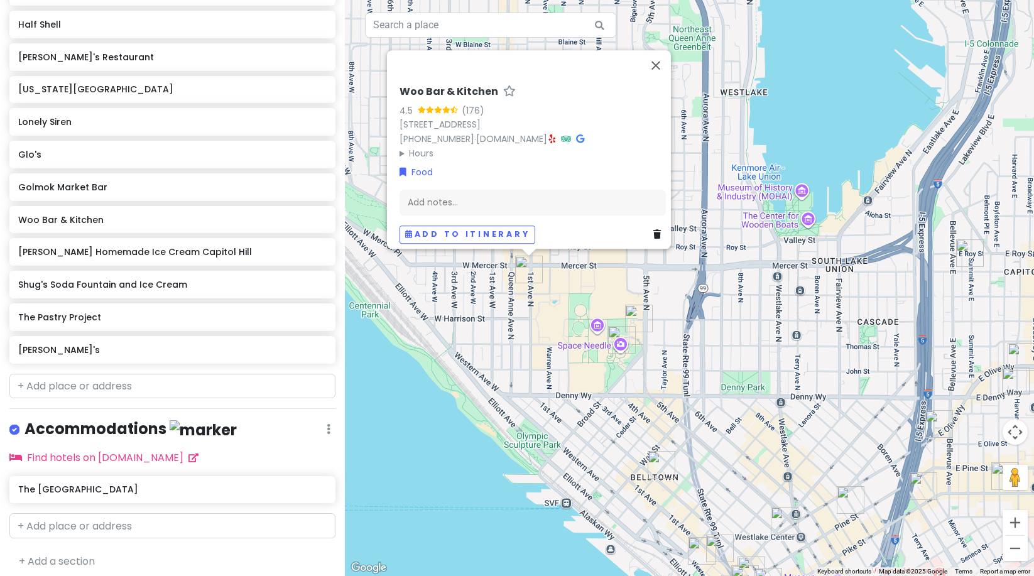
click at [556, 134] on icon at bounding box center [552, 138] width 7 height 9
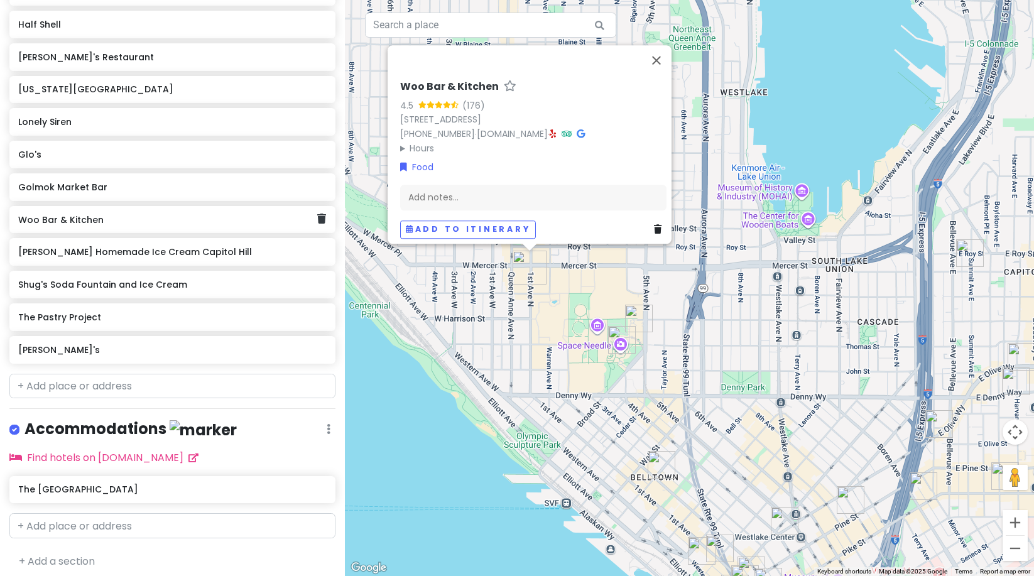
click at [317, 220] on div "Woo Bar & Kitchen" at bounding box center [172, 220] width 326 height 28
click at [317, 219] on icon at bounding box center [321, 219] width 9 height 10
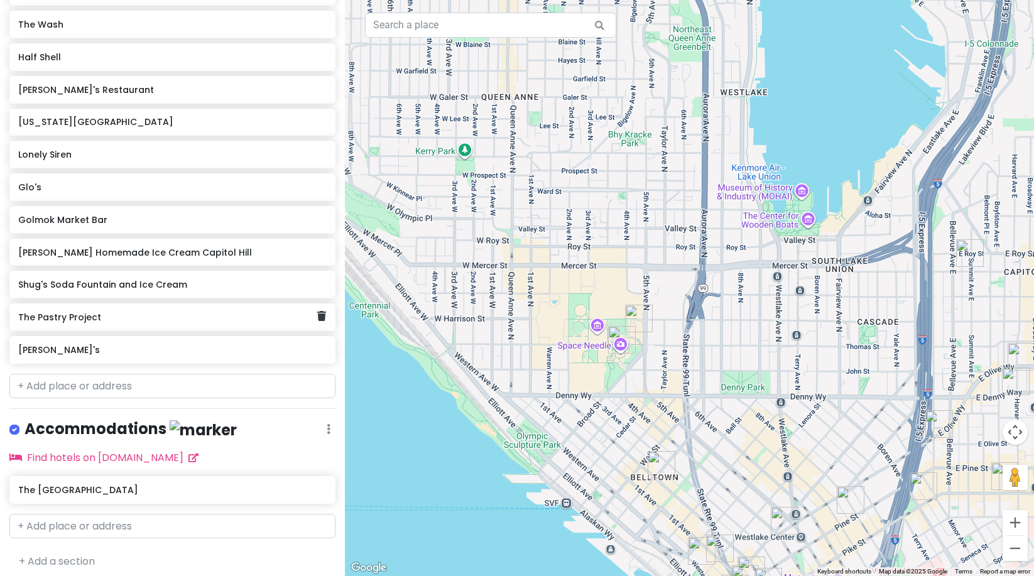
click at [171, 323] on div "The Pastry Project" at bounding box center [167, 317] width 299 height 18
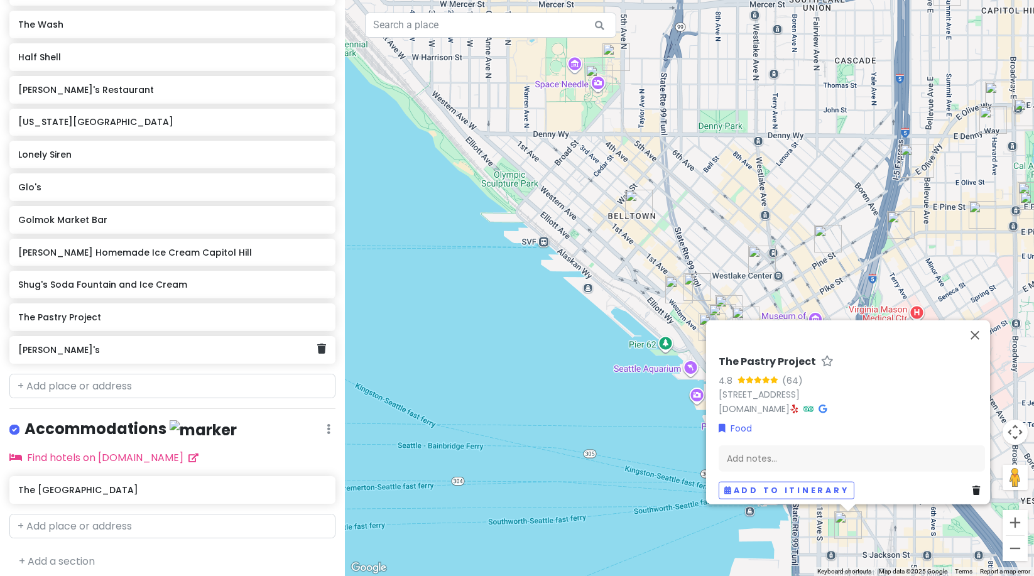
click at [152, 355] on div "[PERSON_NAME]'s" at bounding box center [167, 350] width 299 height 18
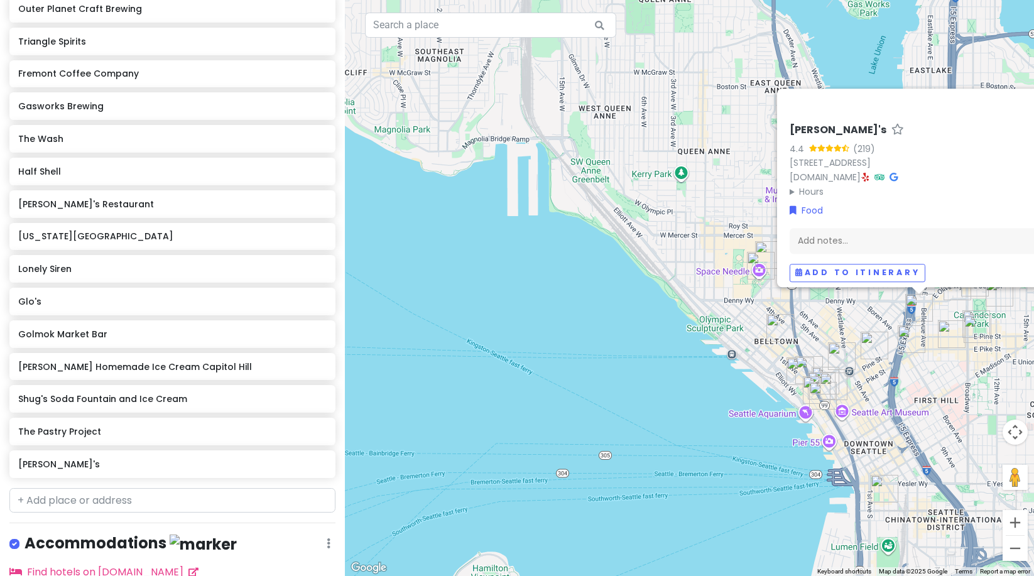
scroll to position [813, 0]
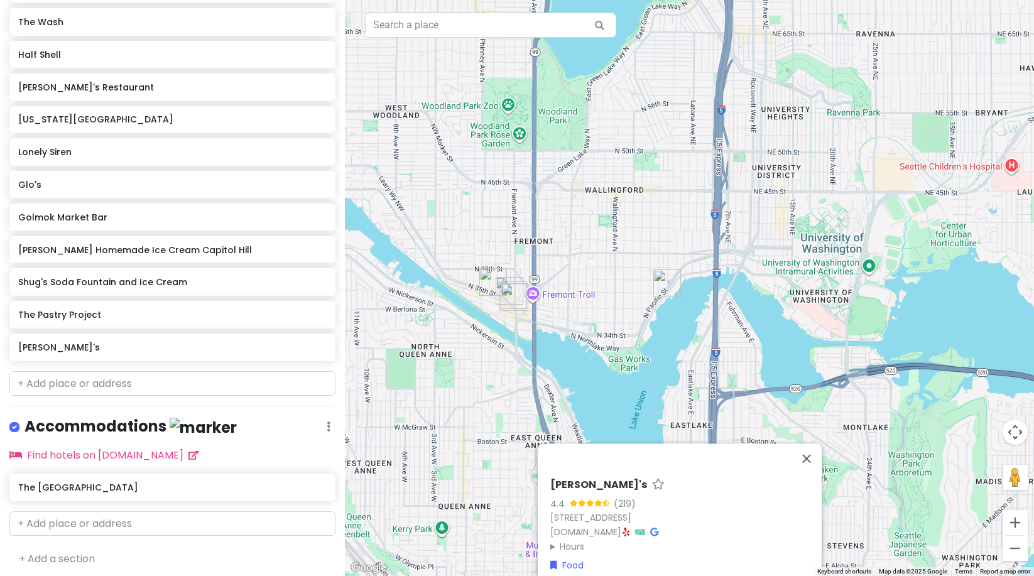
drag, startPoint x: 654, startPoint y: 160, endPoint x: 432, endPoint y: 459, distance: 372.8
click at [415, 514] on div "[PERSON_NAME]'s 4.4 (219) [STREET_ADDRESS] [DOMAIN_NAME] · Hours [DATE] 4:00 PM…" at bounding box center [689, 288] width 689 height 576
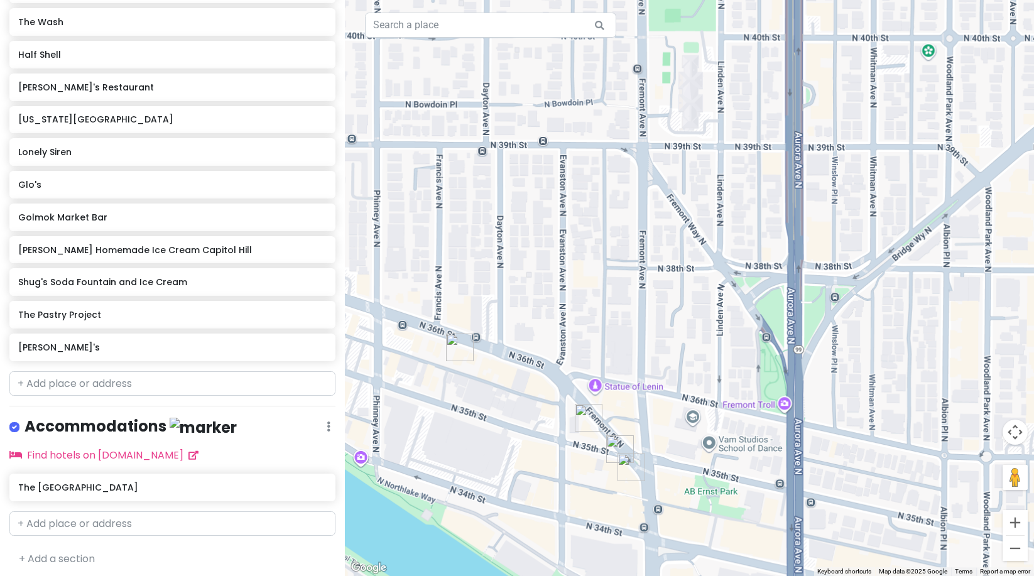
drag, startPoint x: 522, startPoint y: 153, endPoint x: 628, endPoint y: 343, distance: 217.1
click at [599, 333] on div "[PERSON_NAME]'s 4.4 (219) [STREET_ADDRESS] [DOMAIN_NAME] · Hours [DATE] 4:00 PM…" at bounding box center [689, 288] width 689 height 576
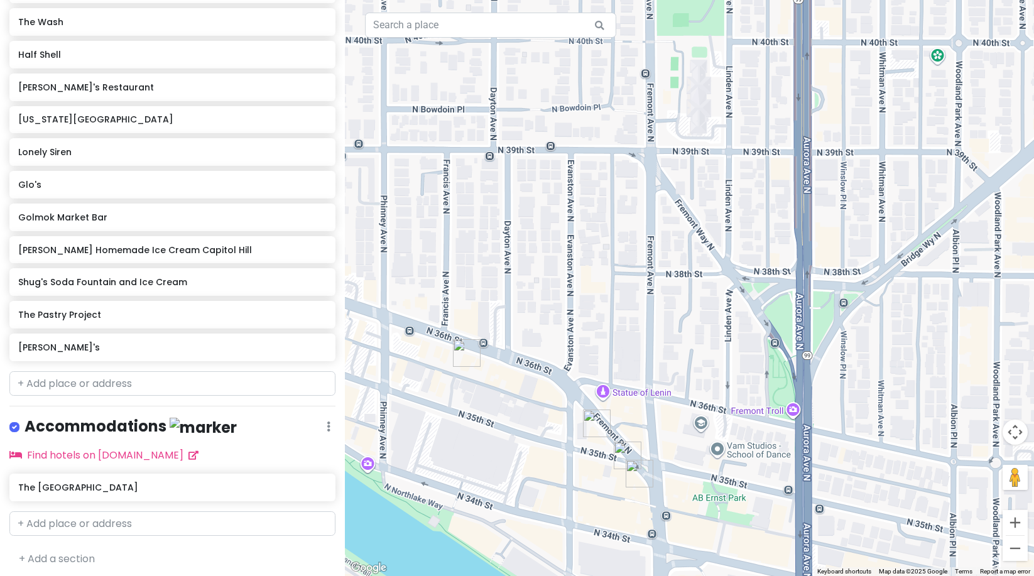
click at [469, 354] on img "Fremont Coffee Company" at bounding box center [467, 353] width 28 height 28
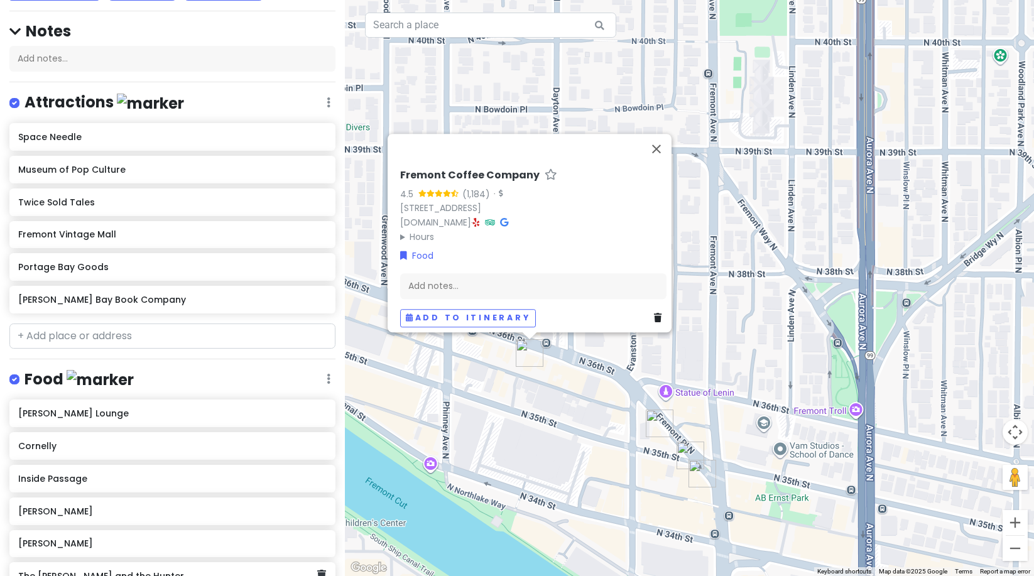
scroll to position [95, 0]
click at [317, 415] on icon at bounding box center [321, 413] width 9 height 10
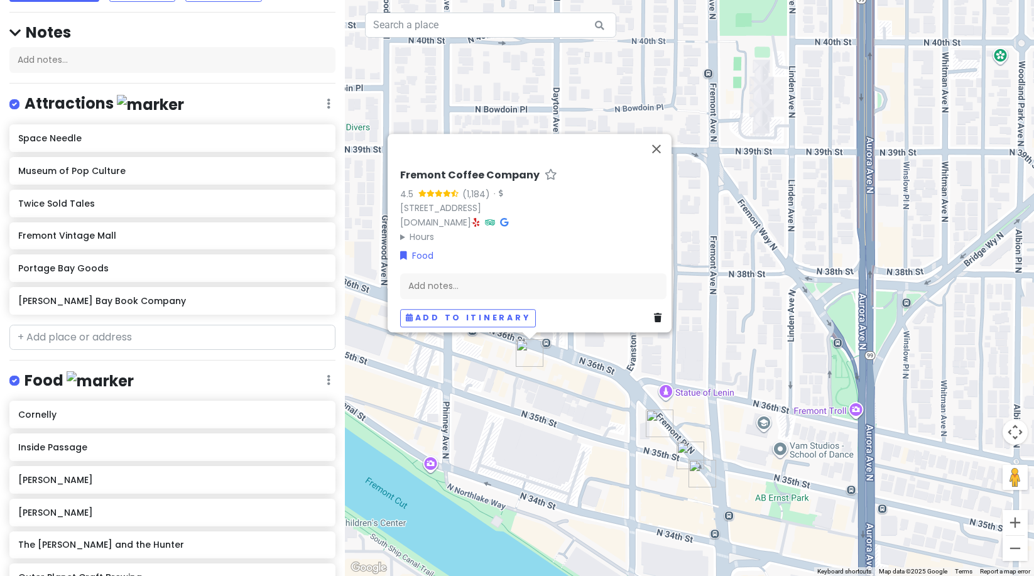
click at [312, 415] on h6 "Cornelly" at bounding box center [172, 414] width 308 height 11
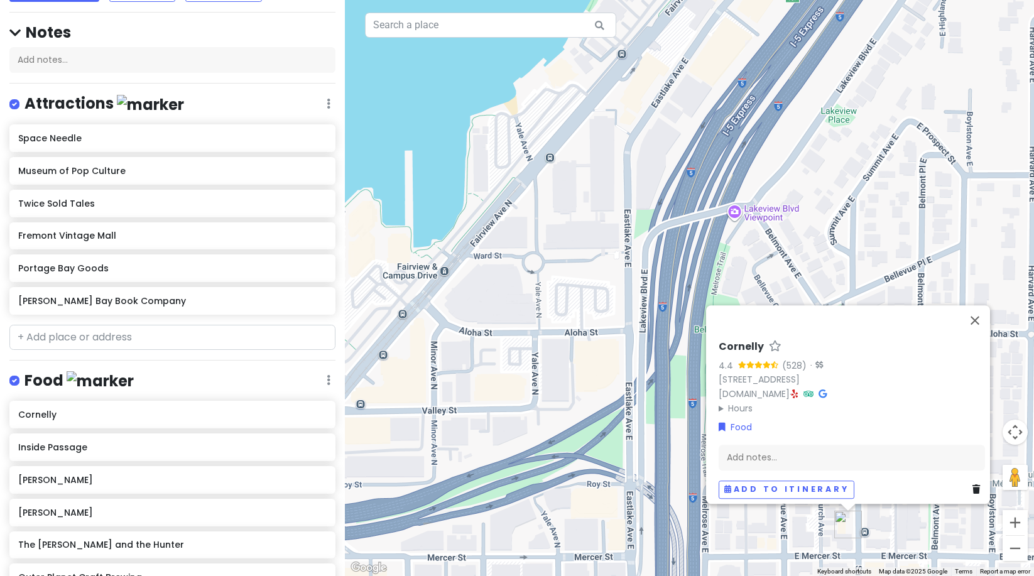
click at [276, 418] on div "Cornelly" at bounding box center [172, 415] width 308 height 18
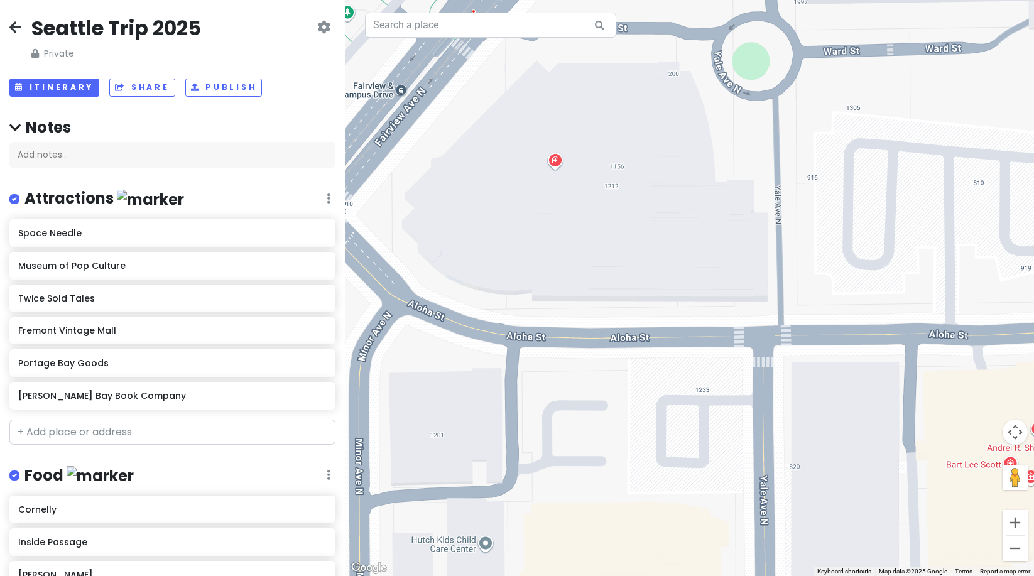
click at [19, 22] on icon at bounding box center [15, 27] width 12 height 10
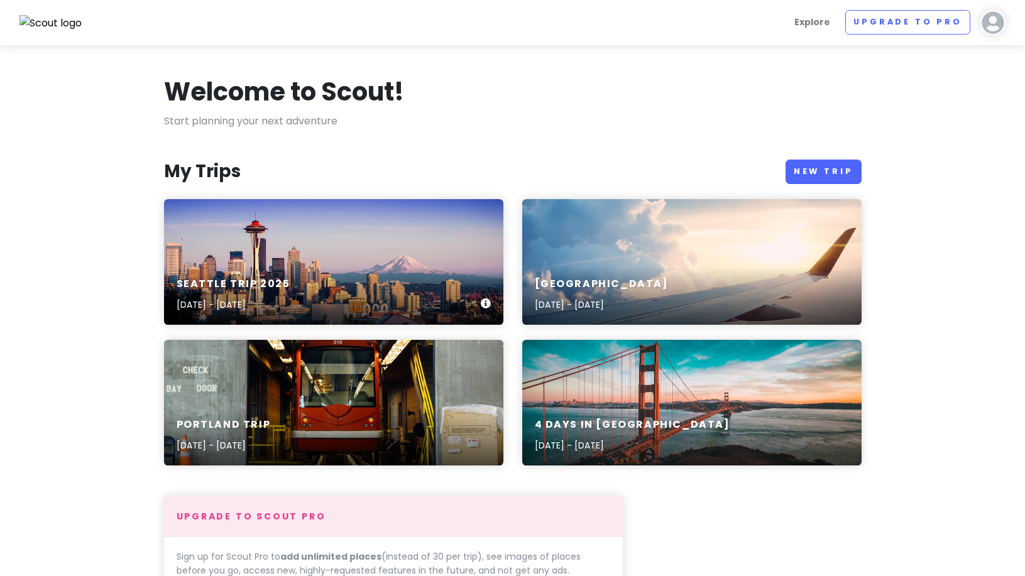
click at [416, 251] on div "Seattle Trip [DATE], 2025 - [DATE]" at bounding box center [333, 262] width 339 height 126
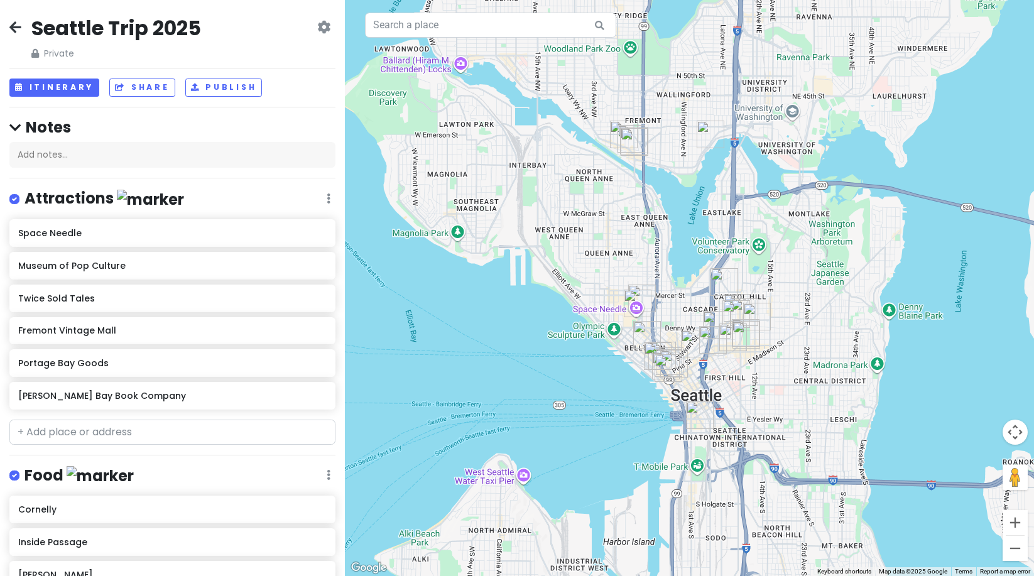
click at [317, 25] on icon at bounding box center [323, 27] width 13 height 10
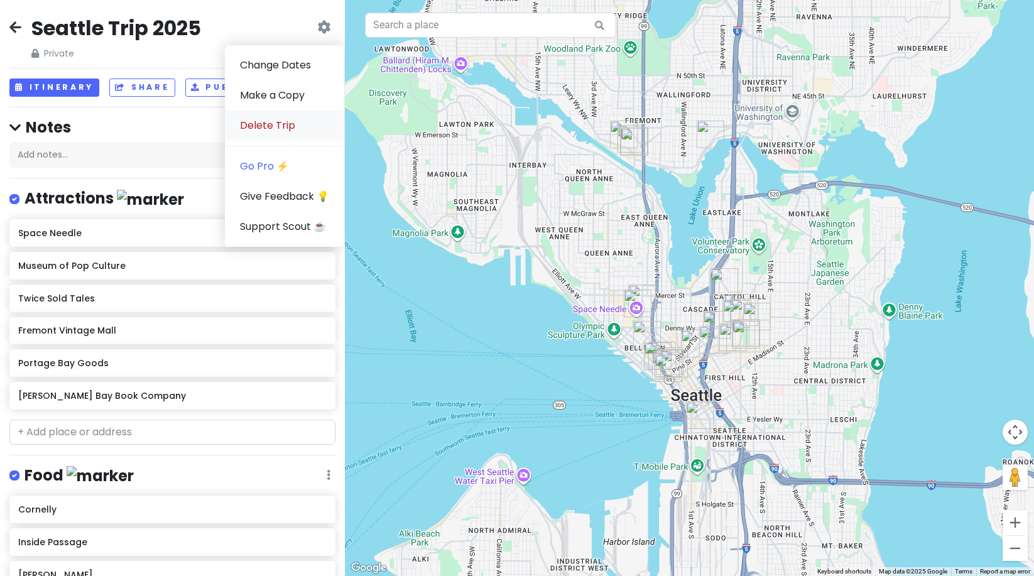
click at [258, 119] on link "Delete Trip" at bounding box center [284, 126] width 119 height 30
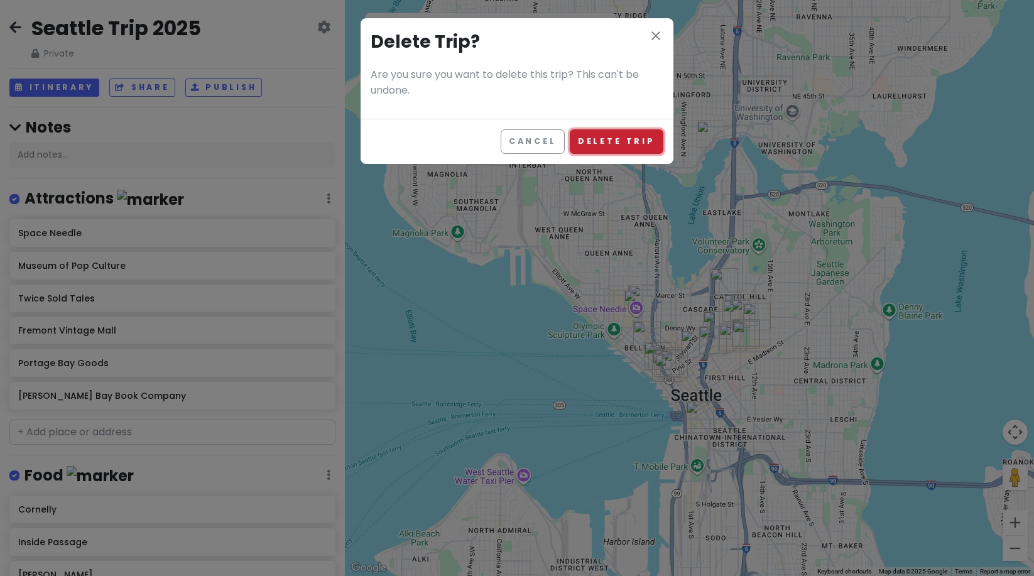
click at [621, 136] on button "Delete Trip" at bounding box center [617, 141] width 94 height 24
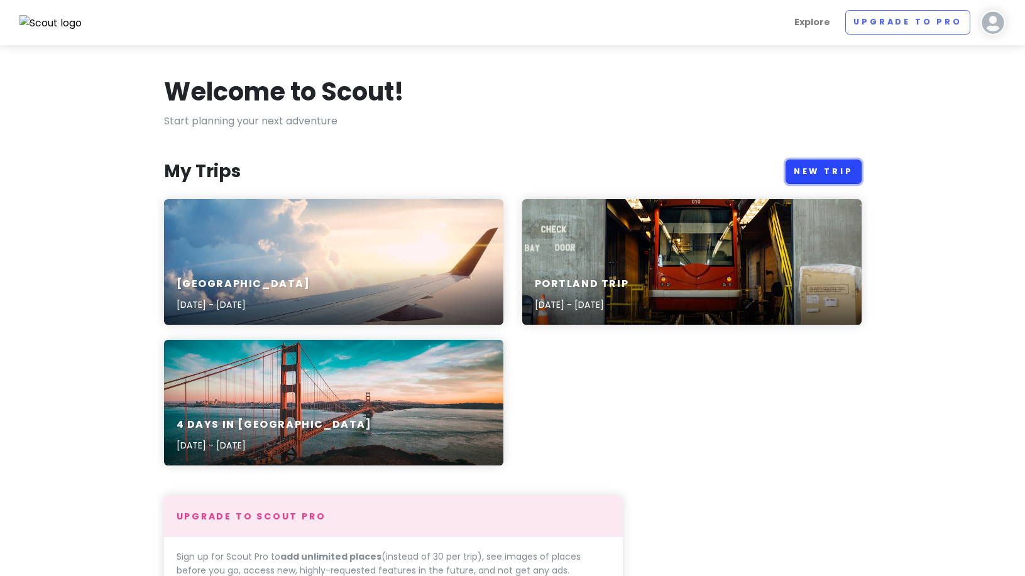
click at [798, 167] on link "New Trip" at bounding box center [823, 172] width 76 height 24
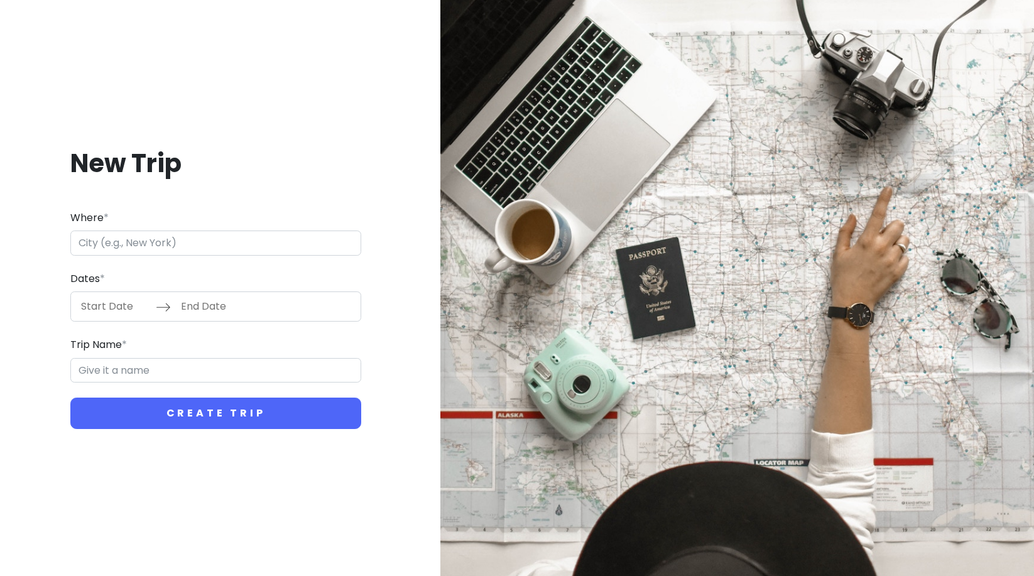
click at [269, 232] on input "Where *" at bounding box center [215, 243] width 291 height 25
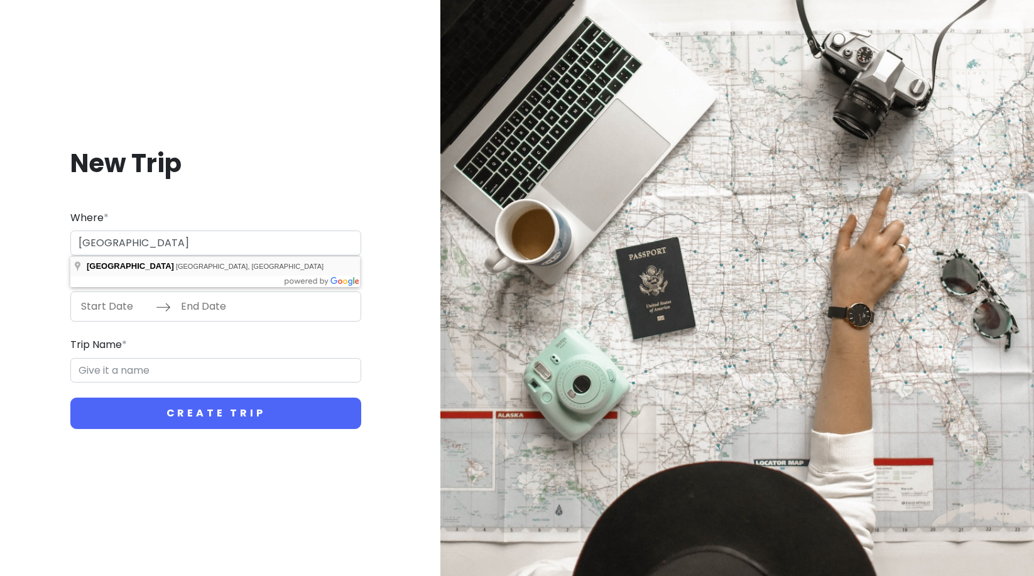
type input "[GEOGRAPHIC_DATA], [GEOGRAPHIC_DATA], [GEOGRAPHIC_DATA]"
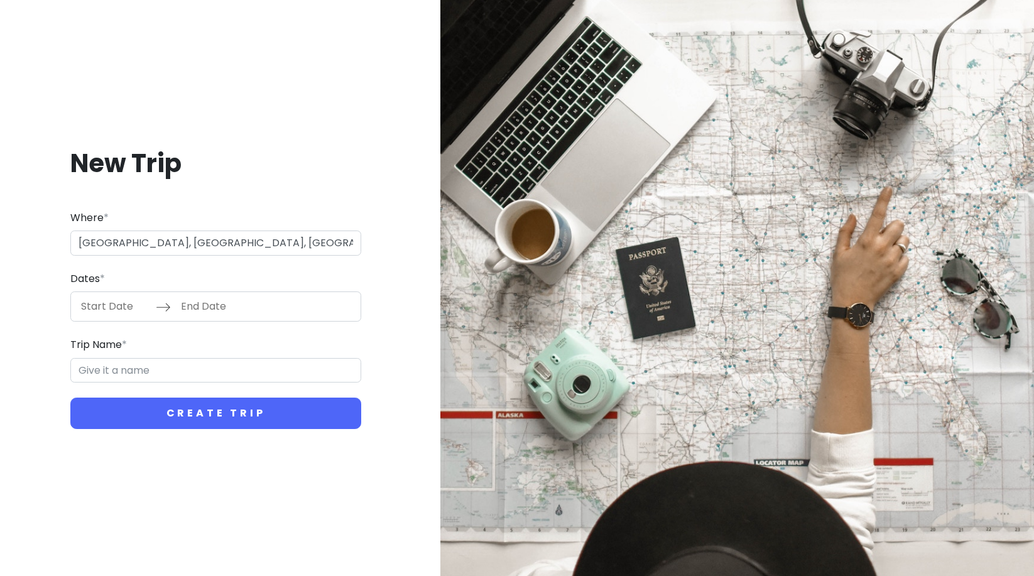
type input "Seattle Trip"
click at [168, 300] on icon at bounding box center [163, 307] width 15 height 15
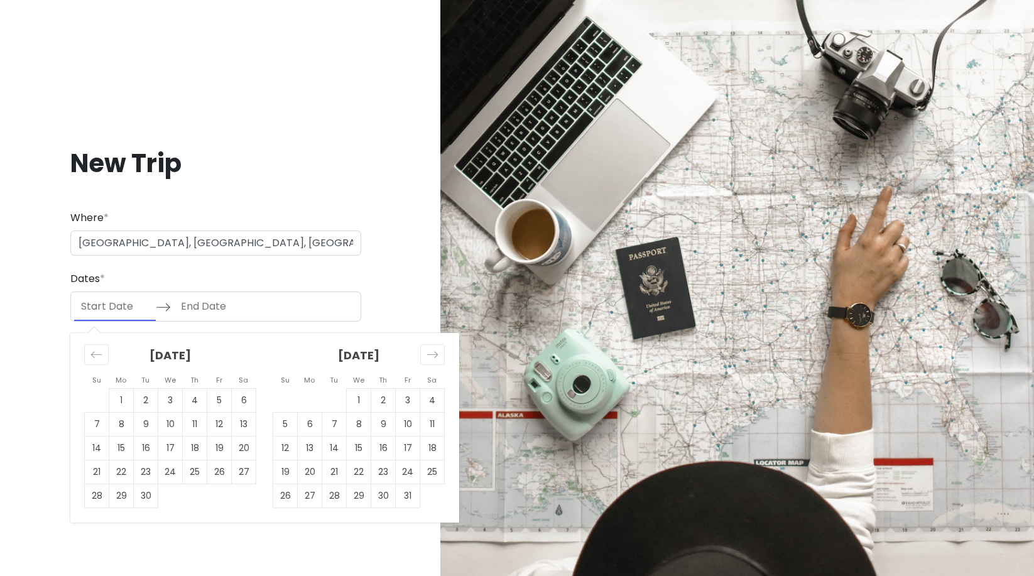
click at [124, 310] on input "Start Date" at bounding box center [115, 306] width 82 height 29
click at [191, 476] on td "25" at bounding box center [195, 472] width 24 height 24
type input "[DATE]"
click at [213, 474] on td "26" at bounding box center [219, 472] width 24 height 24
type input "[DATE]"
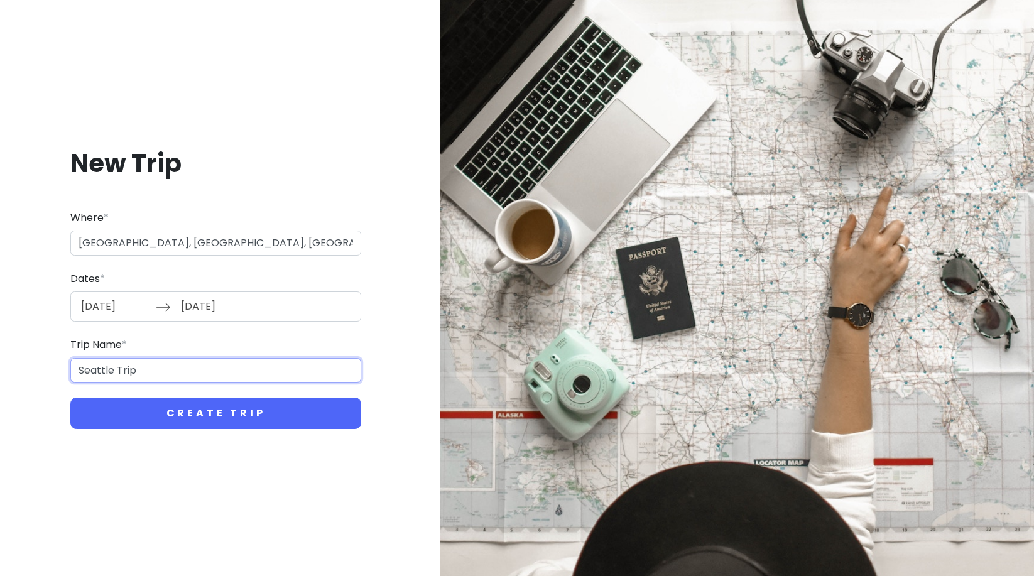
click at [162, 372] on input "Seattle Trip" at bounding box center [215, 370] width 291 height 25
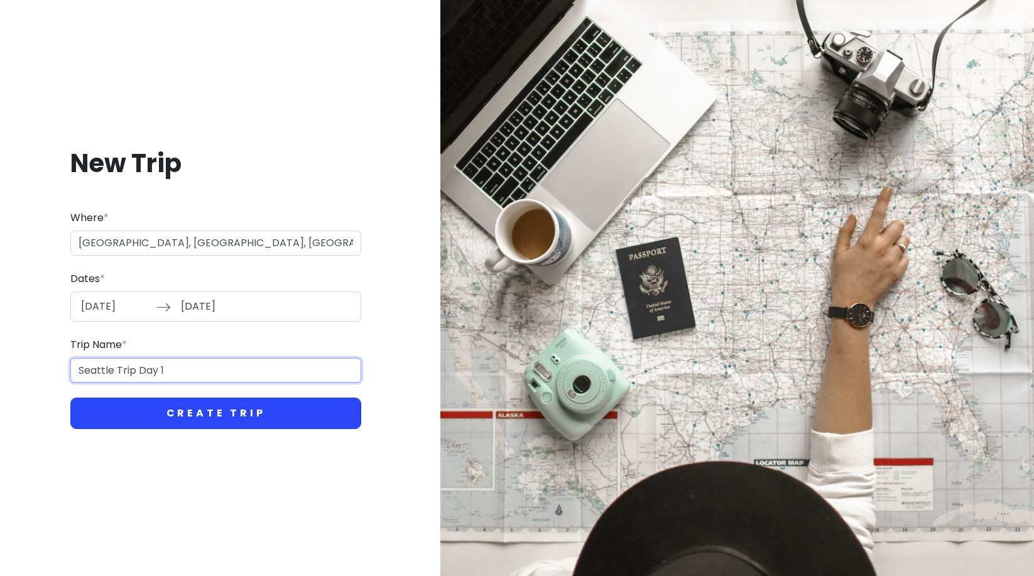
type input "Seattle Trip Day 1"
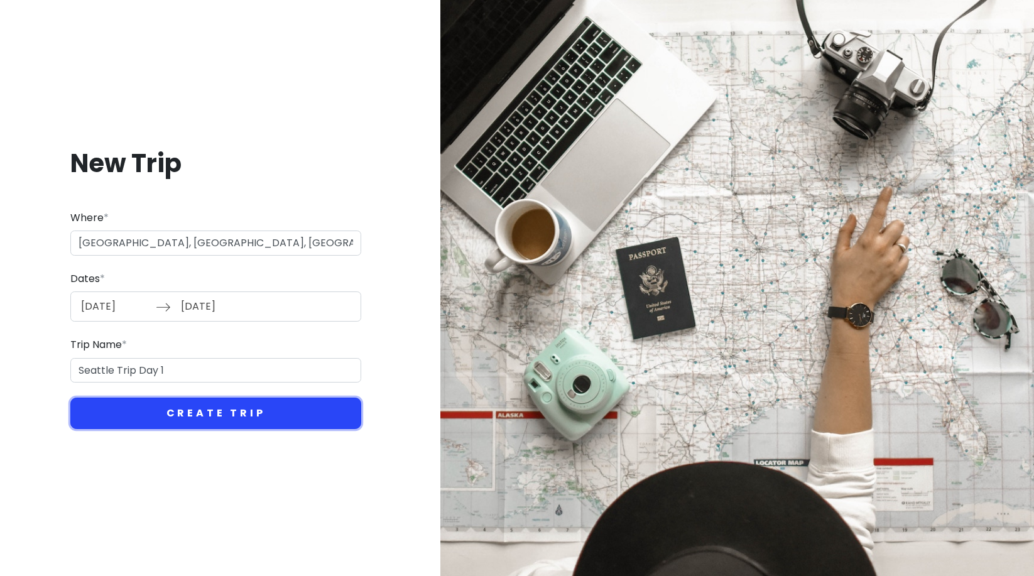
click at [322, 418] on button "Create Trip" at bounding box center [215, 413] width 291 height 31
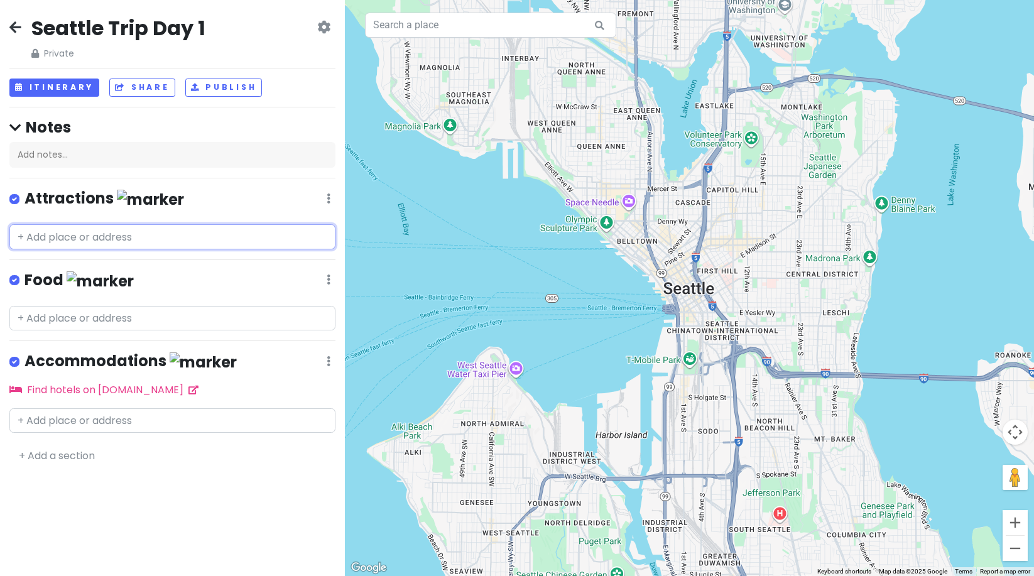
click at [158, 242] on input "text" at bounding box center [172, 236] width 326 height 25
click at [55, 419] on input "text" at bounding box center [172, 420] width 326 height 25
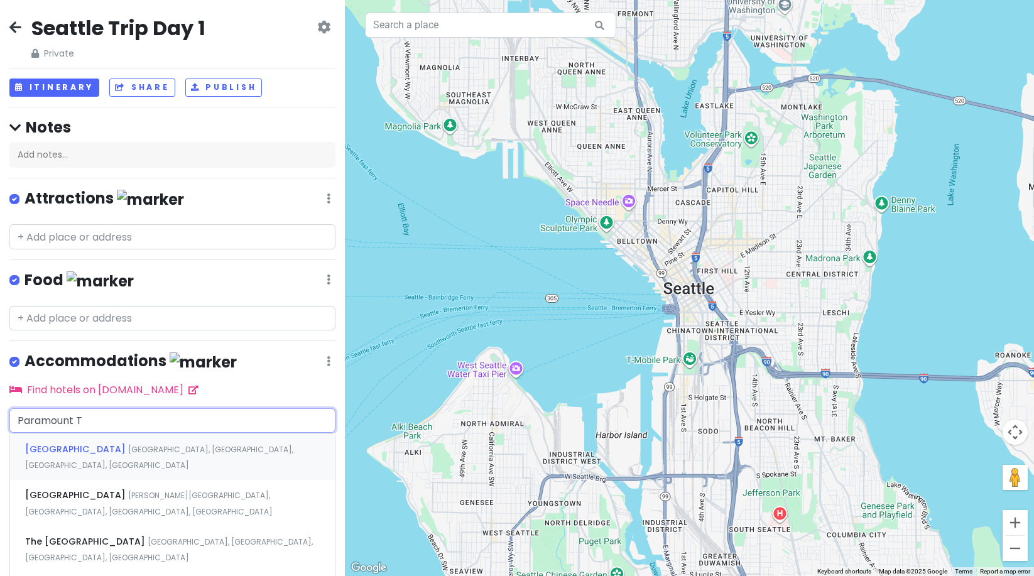
type input "Paramount"
click at [40, 489] on span "The [GEOGRAPHIC_DATA]" at bounding box center [86, 495] width 122 height 13
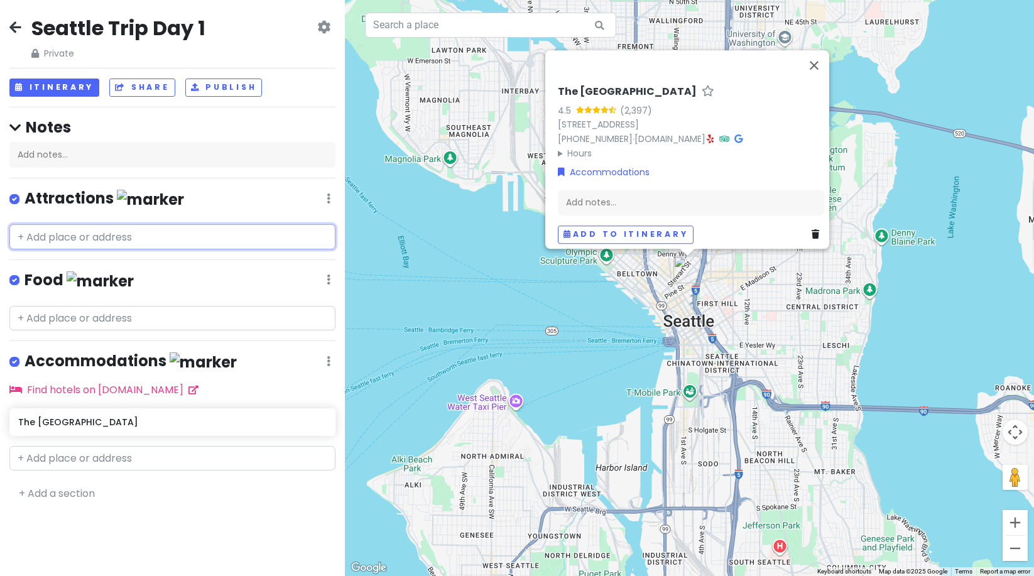
click at [46, 234] on input "text" at bounding box center [172, 236] width 326 height 25
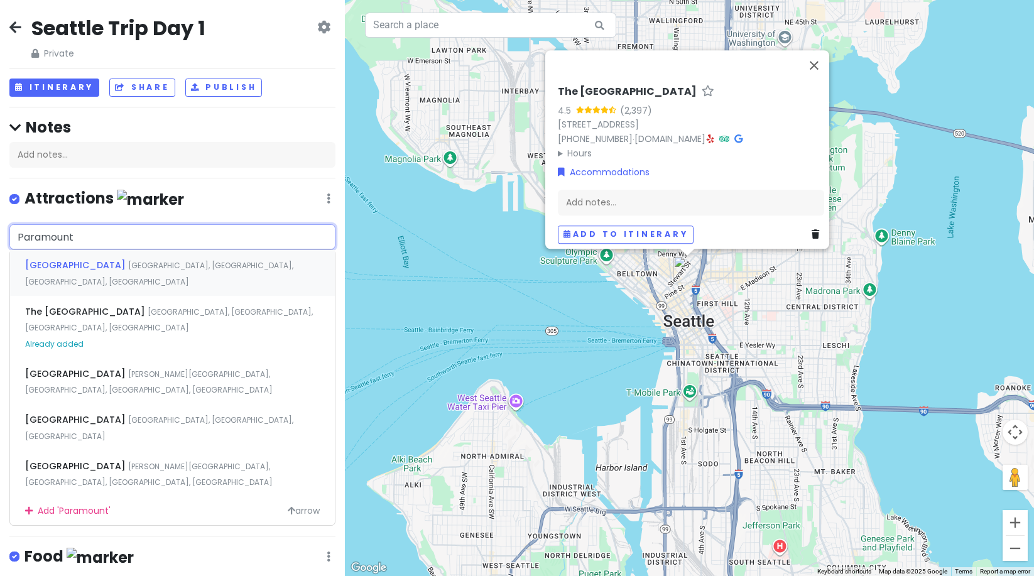
type input "Paramount"
click at [62, 265] on span "[GEOGRAPHIC_DATA]" at bounding box center [76, 265] width 103 height 13
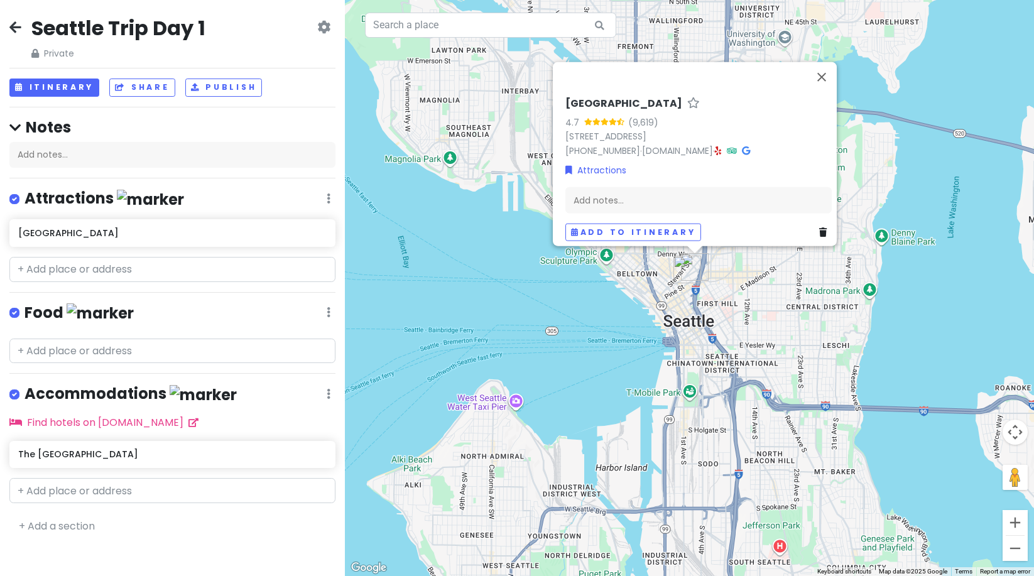
click at [163, 24] on h2 "Seattle Trip Day 1" at bounding box center [118, 28] width 174 height 26
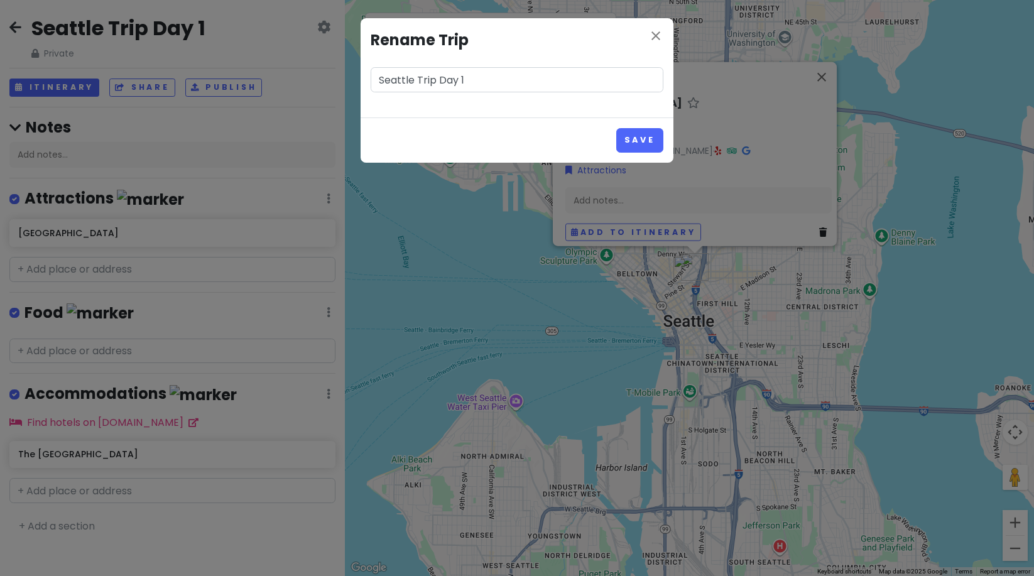
click at [471, 76] on input "Seattle Trip Day 1" at bounding box center [517, 79] width 293 height 25
type input "Seattle Trip Day 1 & 2"
click at [629, 137] on button "Save" at bounding box center [639, 140] width 47 height 24
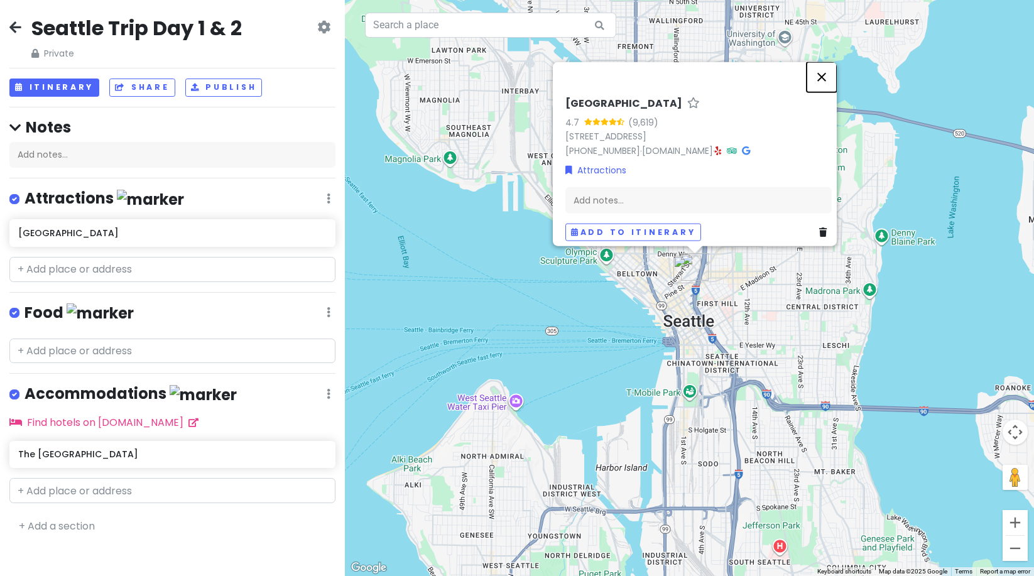
click at [820, 72] on button "Close" at bounding box center [822, 77] width 30 height 30
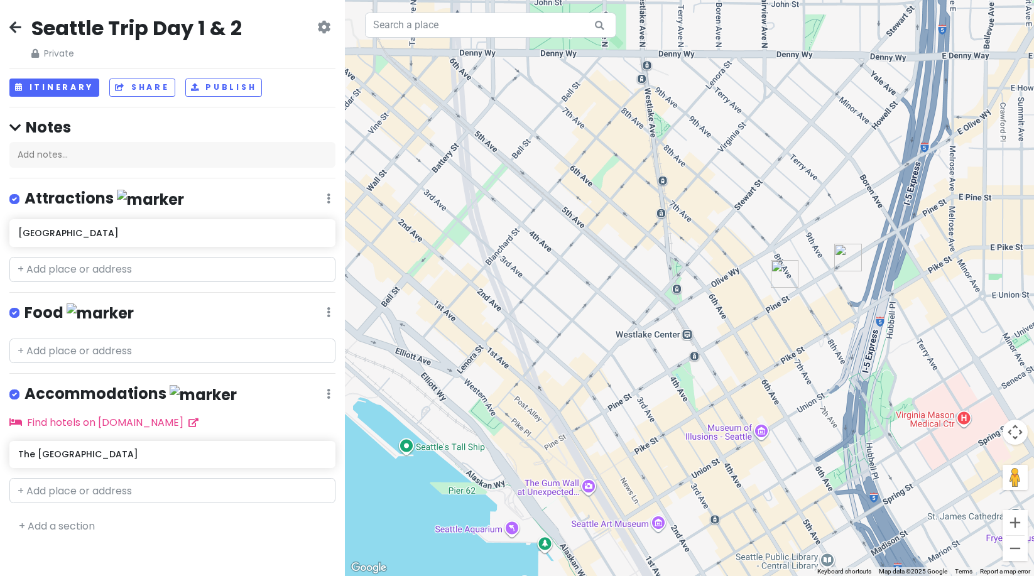
click at [208, 169] on div "Seattle Trip Day 1 & 2 Private Change Dates Make a Copy Delete Trip Go Pro ⚡️ G…" at bounding box center [172, 288] width 345 height 576
click at [36, 349] on input "text" at bounding box center [172, 351] width 326 height 25
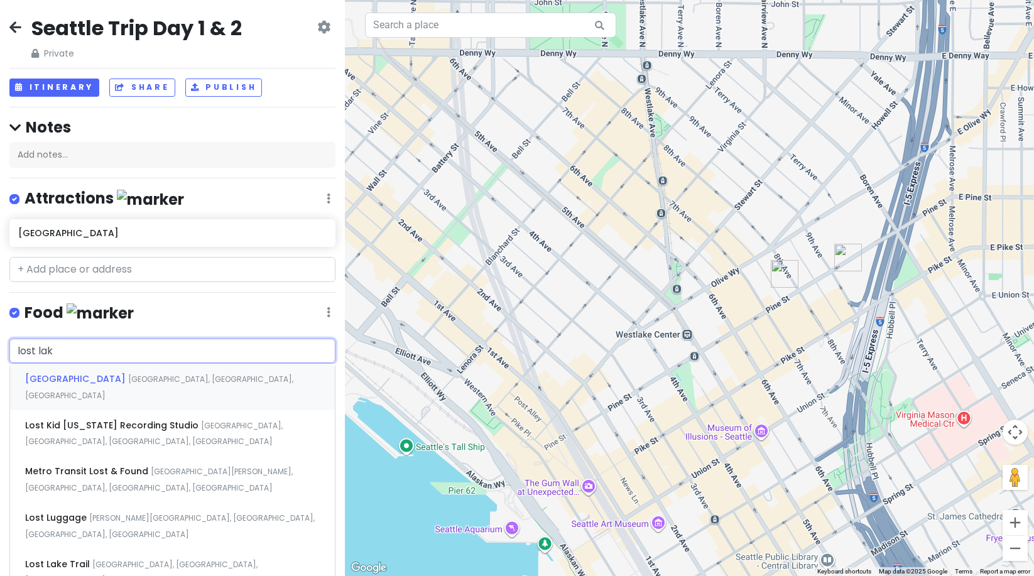
type input "lost lake"
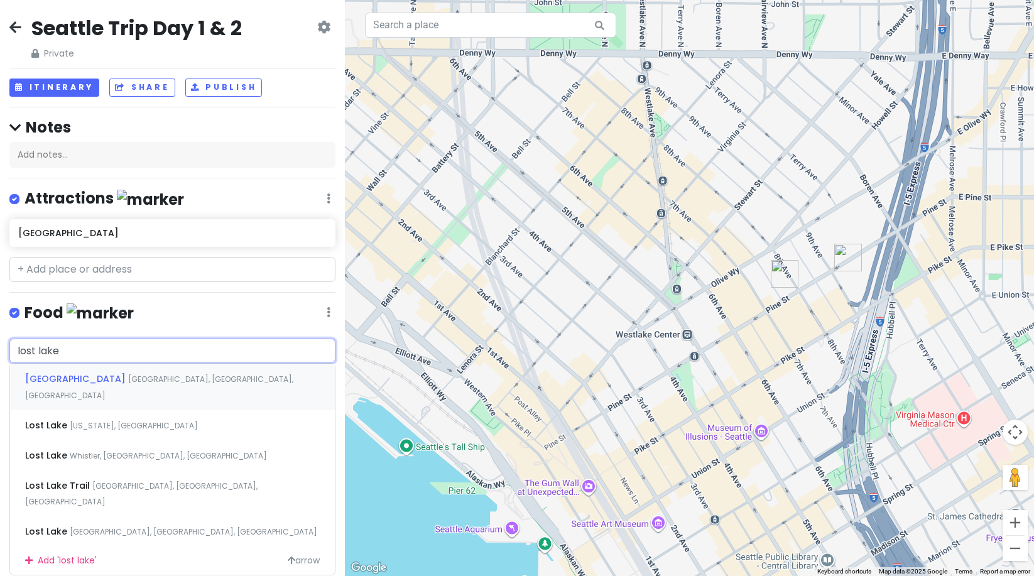
click at [90, 373] on span "[GEOGRAPHIC_DATA]" at bounding box center [76, 379] width 103 height 13
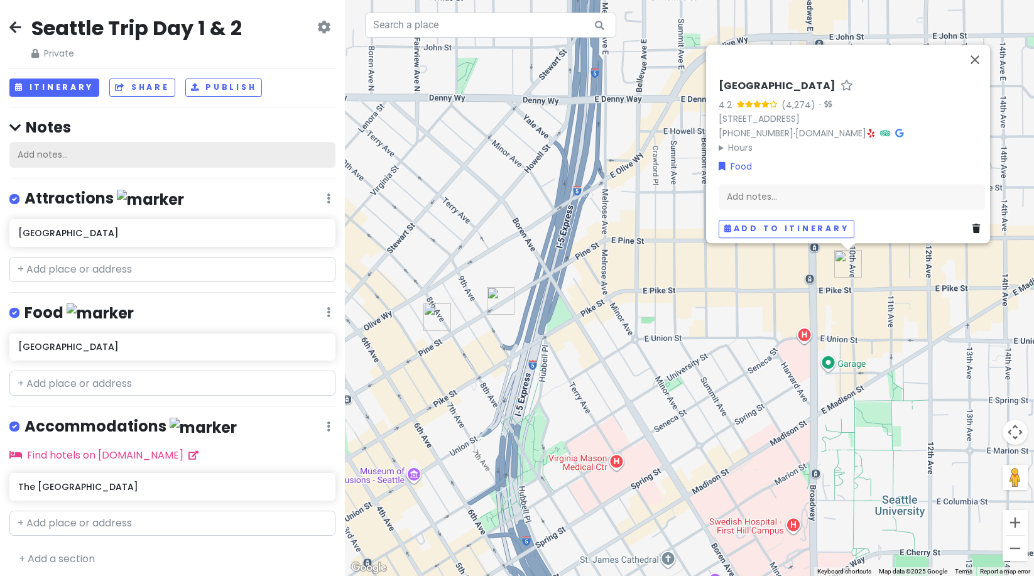
click at [53, 154] on div "Add notes..." at bounding box center [172, 155] width 326 height 26
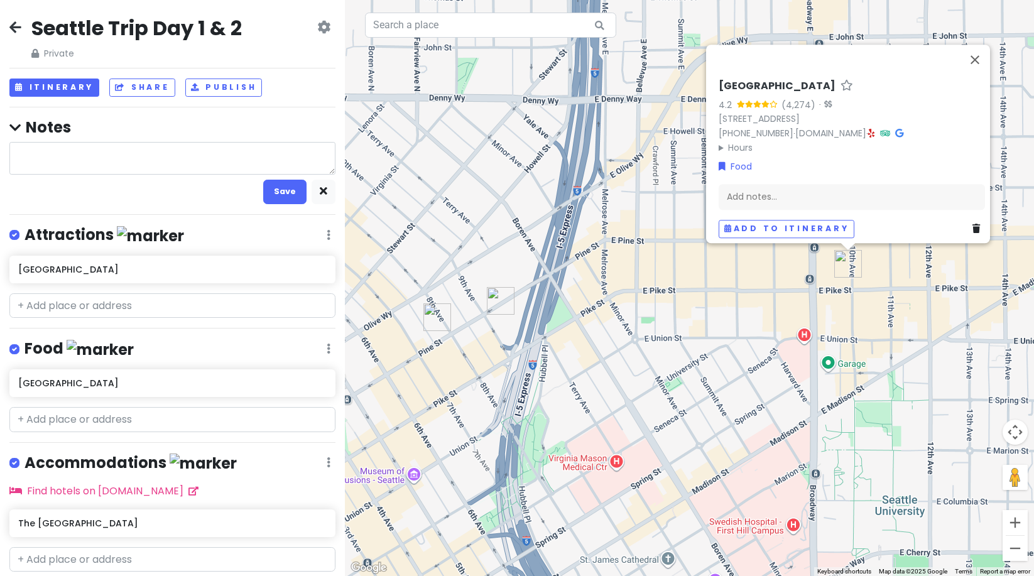
click at [106, 160] on textarea at bounding box center [172, 158] width 326 height 33
type textarea "x"
type textarea "P"
type textarea "x"
type textarea "Pi"
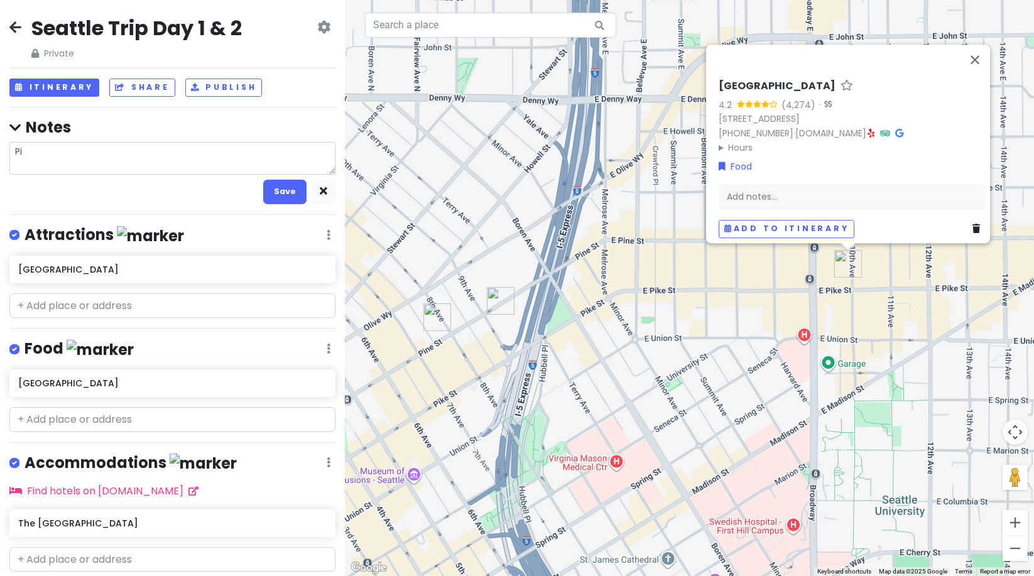
type textarea "x"
type textarea "Pike"
type textarea "x"
type textarea "Pik"
type textarea "x"
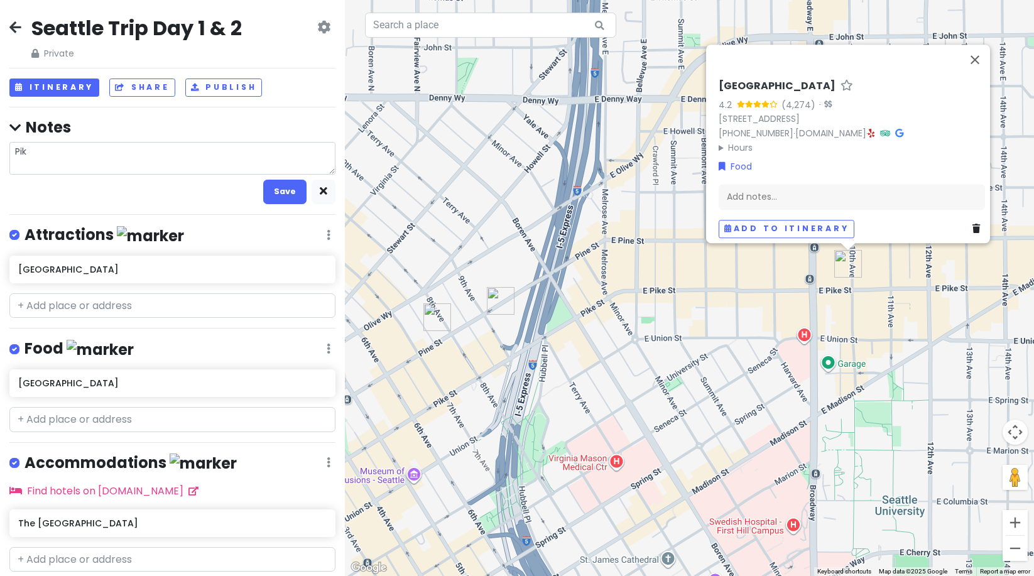
type textarea "Pi"
type textarea "x"
type textarea "P"
type textarea "x"
type textarea "B"
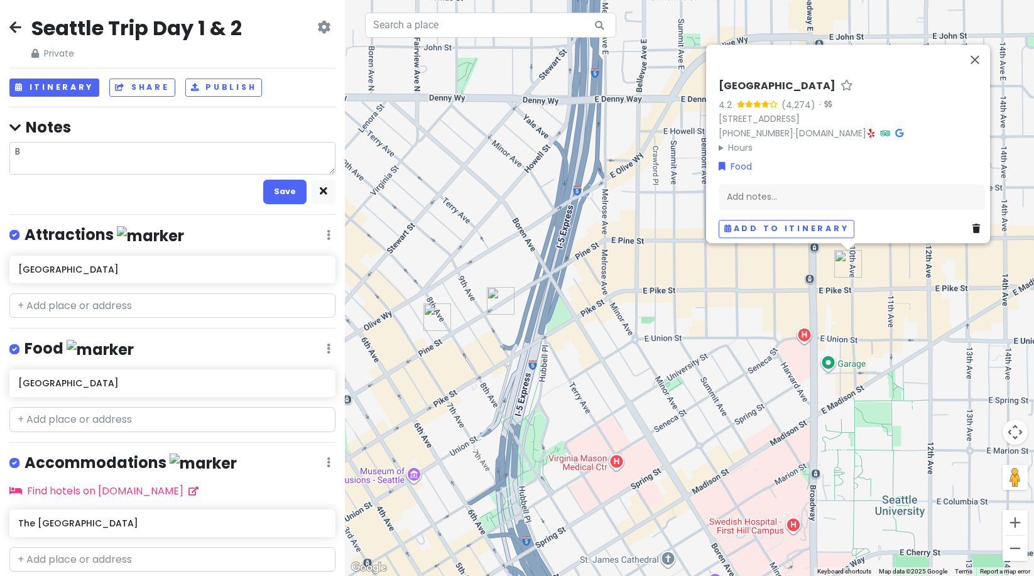
type textarea "x"
type textarea "Be"
type textarea "x"
type textarea "Bel"
type textarea "x"
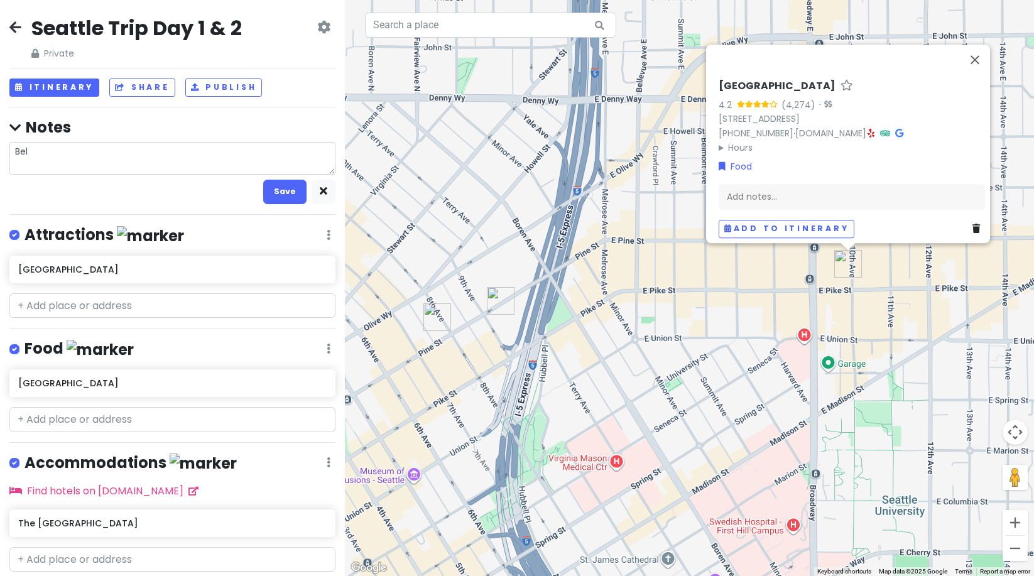
type textarea "Bell"
type textarea "x"
type textarea "Bellt"
type textarea "x"
type textarea "Bellto"
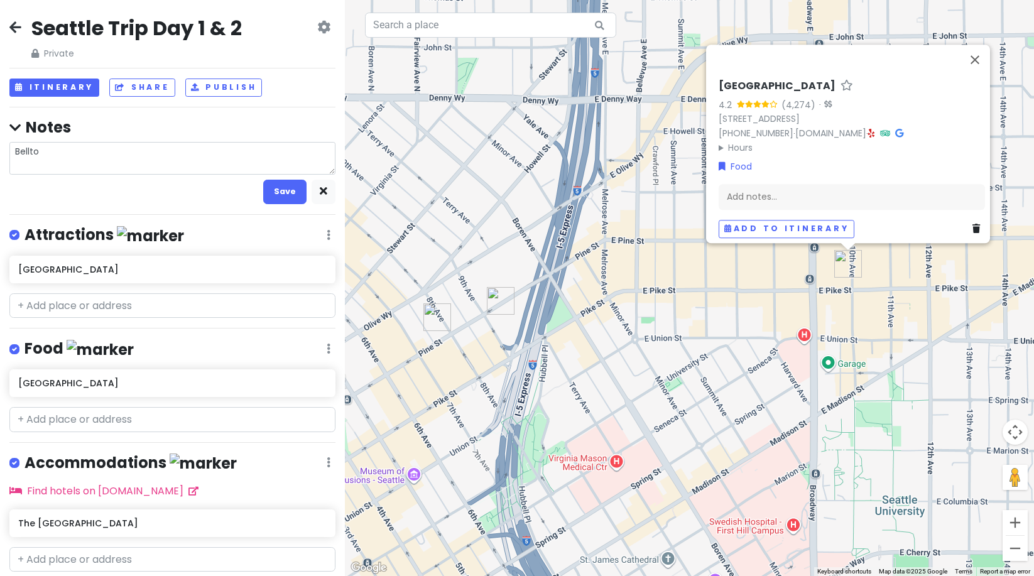
type textarea "x"
type textarea "Belltow"
type textarea "x"
type textarea "[GEOGRAPHIC_DATA]"
type textarea "x"
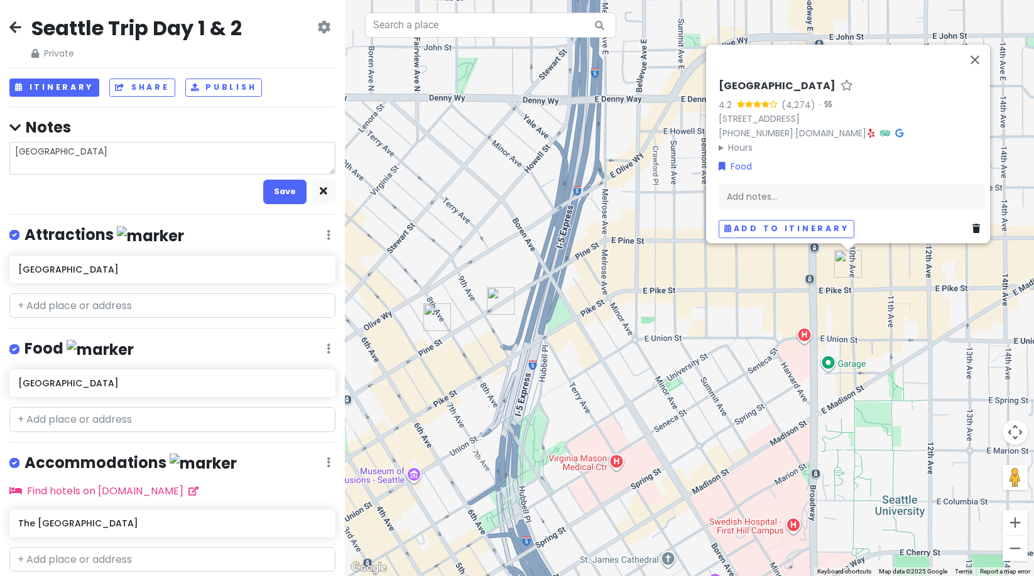
type textarea "[GEOGRAPHIC_DATA]"
type textarea "x"
type textarea "[GEOGRAPHIC_DATA] /"
type textarea "x"
type textarea "[GEOGRAPHIC_DATA] /"
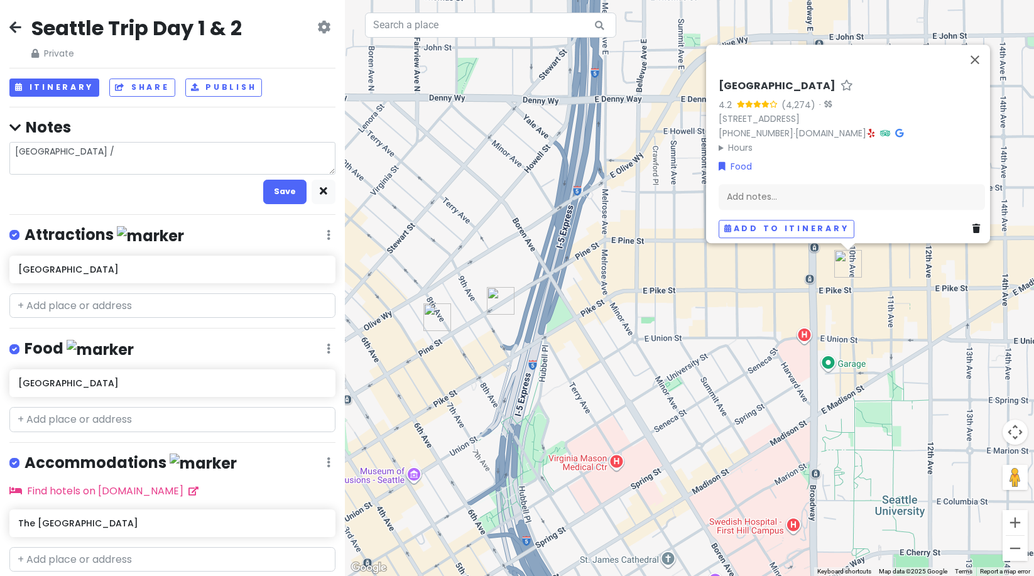
type textarea "x"
type textarea "Belltown / P"
type textarea "x"
type textarea "Belltown / Pi"
type textarea "x"
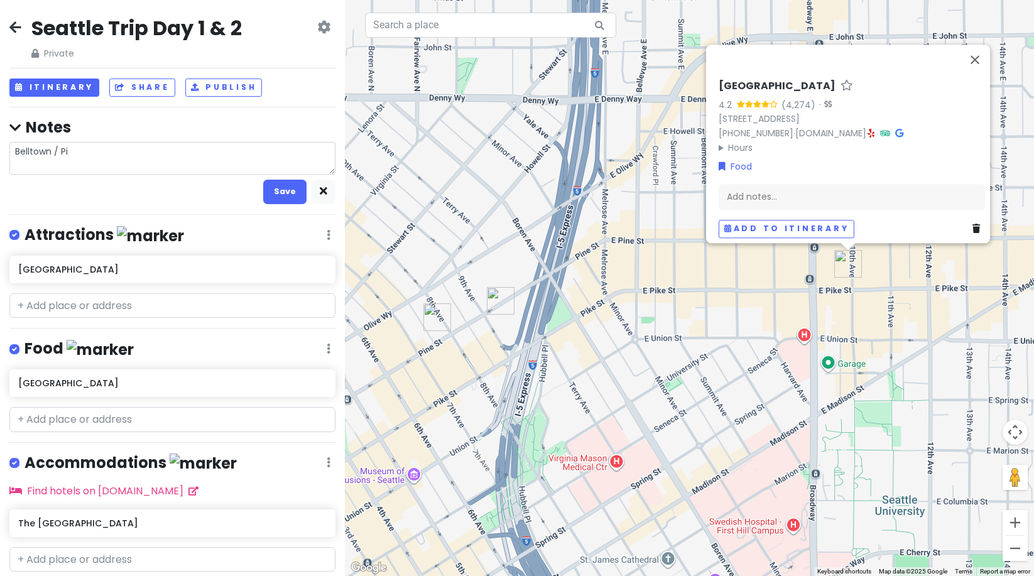
type textarea "[GEOGRAPHIC_DATA] / Pik"
type textarea "x"
type textarea "[GEOGRAPHIC_DATA] / Pike"
type textarea "x"
type textarea "[GEOGRAPHIC_DATA] / Pike"
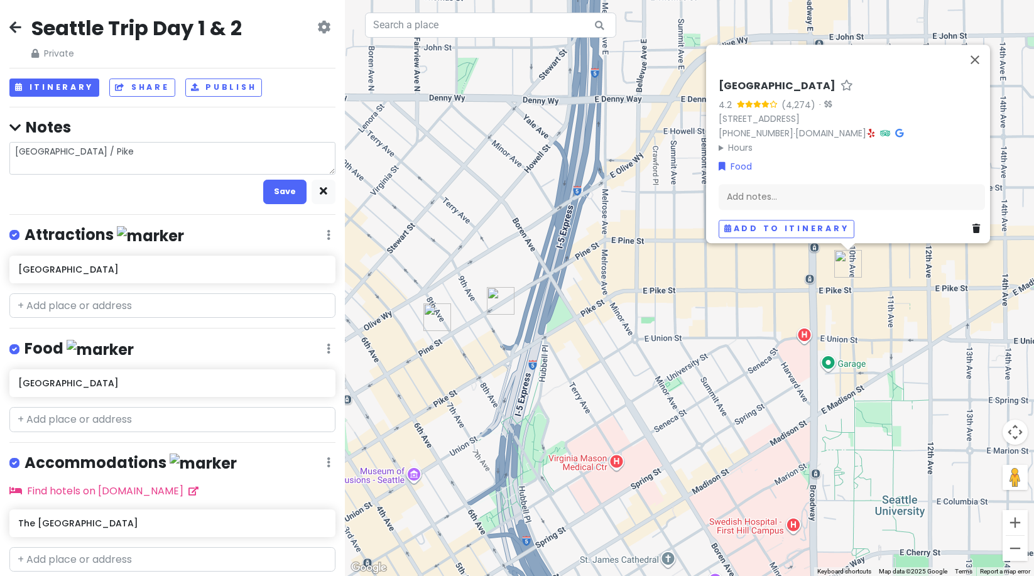
type textarea "x"
type textarea "Belltown / Pike D"
type textarea "x"
type textarea "[GEOGRAPHIC_DATA] / Pike Day"
type textarea "x"
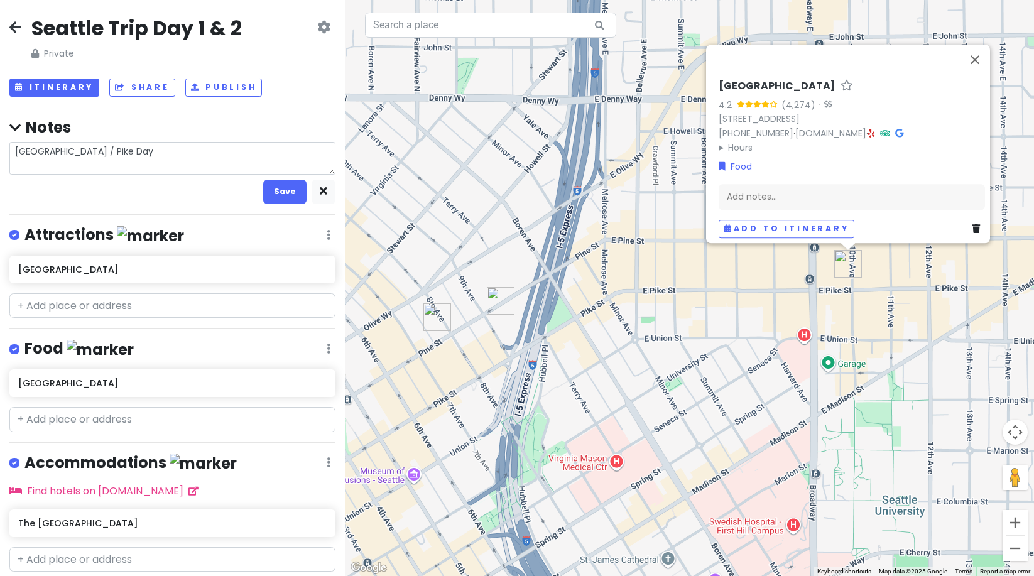
type textarea "[GEOGRAPHIC_DATA] / Pike Days"
type textarea "x"
type textarea "[GEOGRAPHIC_DATA] / Pike Days"
click at [288, 187] on button "Save" at bounding box center [284, 192] width 43 height 24
